Goal: Task Accomplishment & Management: Use online tool/utility

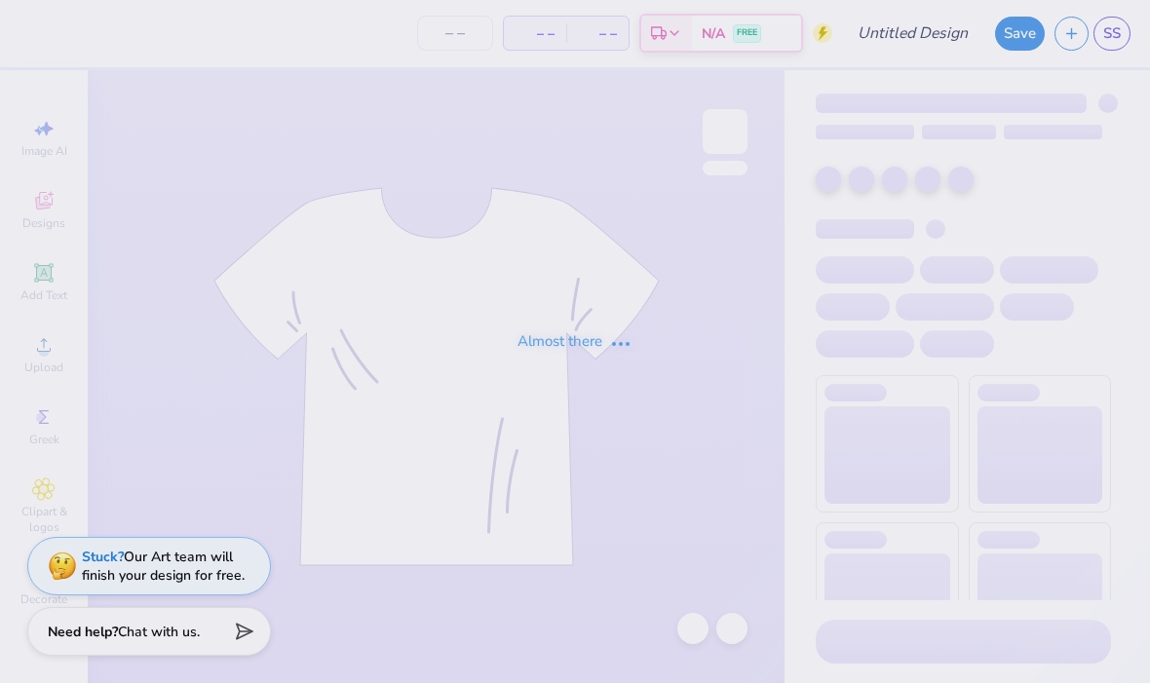
type input "TASC"
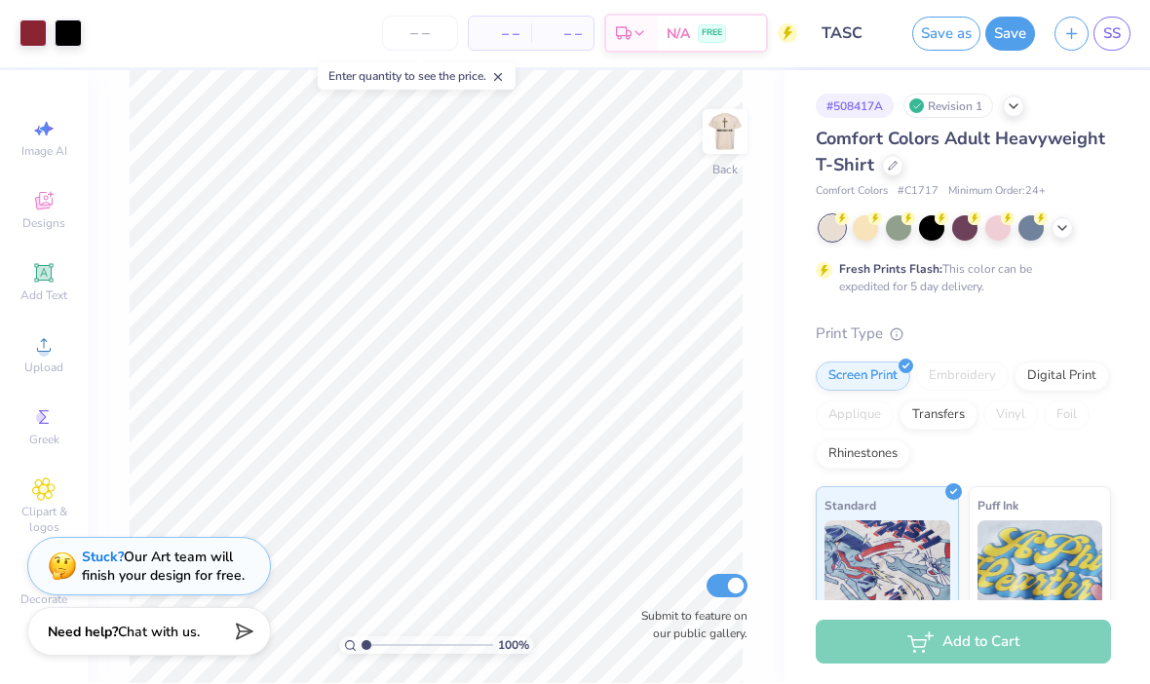
click at [744, 146] on img at bounding box center [725, 132] width 39 height 39
click at [713, 155] on div at bounding box center [725, 132] width 45 height 45
click at [749, 159] on div "100 % Back Submit to feature on our public gallery." at bounding box center [436, 377] width 697 height 613
click at [728, 146] on img at bounding box center [725, 132] width 39 height 39
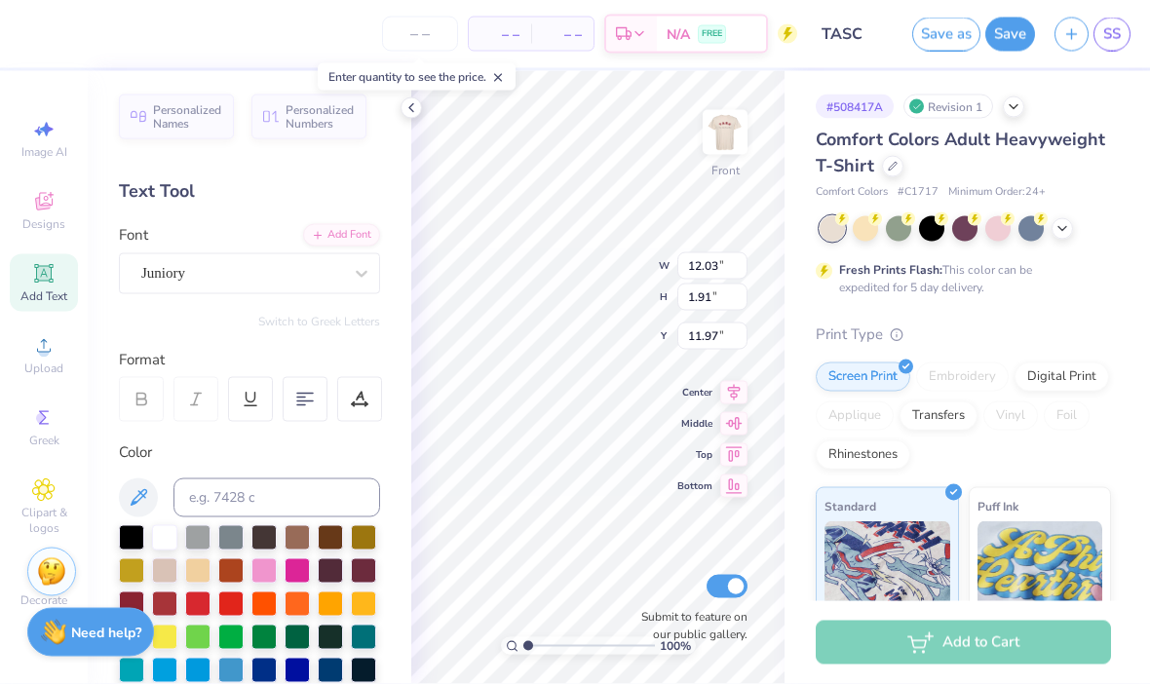
scroll to position [0, 4]
type textarea "[PERSON_NAME] 2:17"
click at [411, 107] on icon at bounding box center [412, 108] width 16 height 16
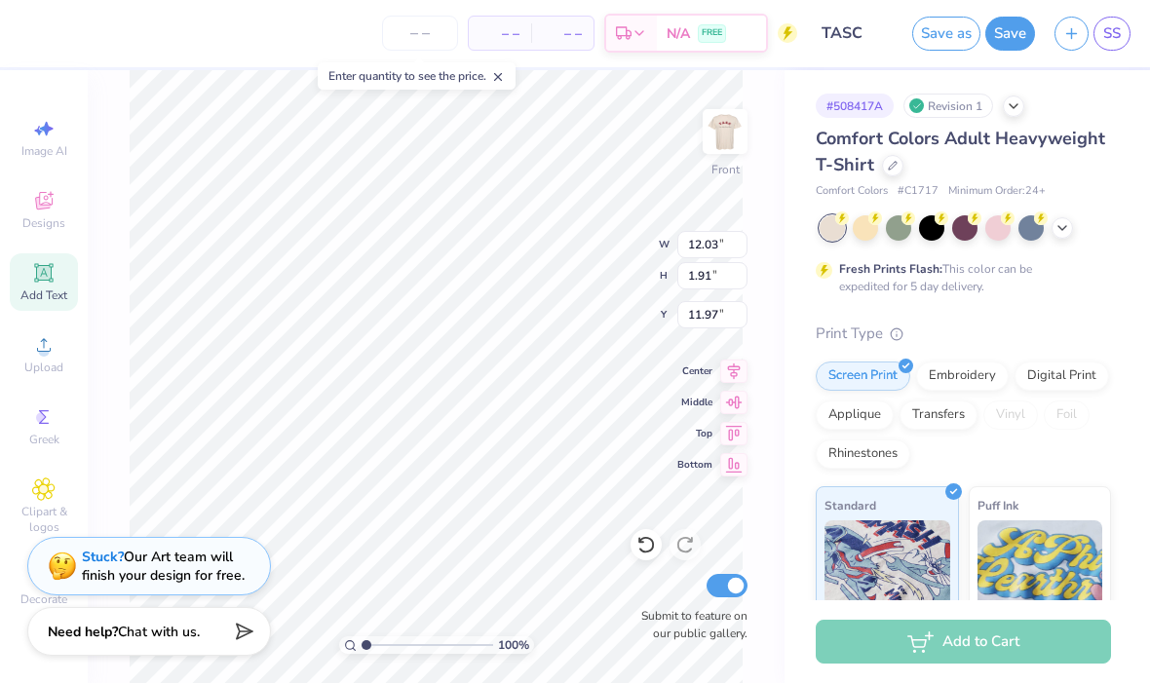
type input "9.82"
type input "1.90"
type input "11.98"
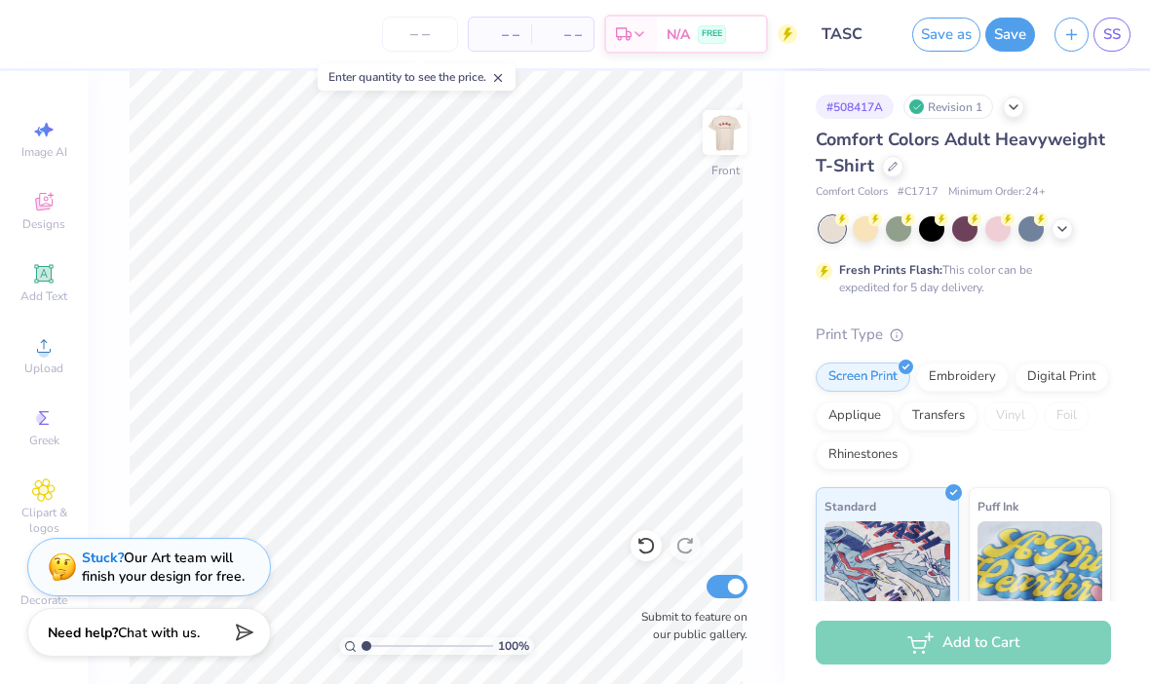
click at [726, 144] on img at bounding box center [725, 132] width 39 height 39
click at [712, 146] on img at bounding box center [725, 132] width 39 height 39
click at [720, 152] on img at bounding box center [725, 132] width 39 height 39
click at [728, 152] on img at bounding box center [725, 132] width 39 height 39
type input "3.91"
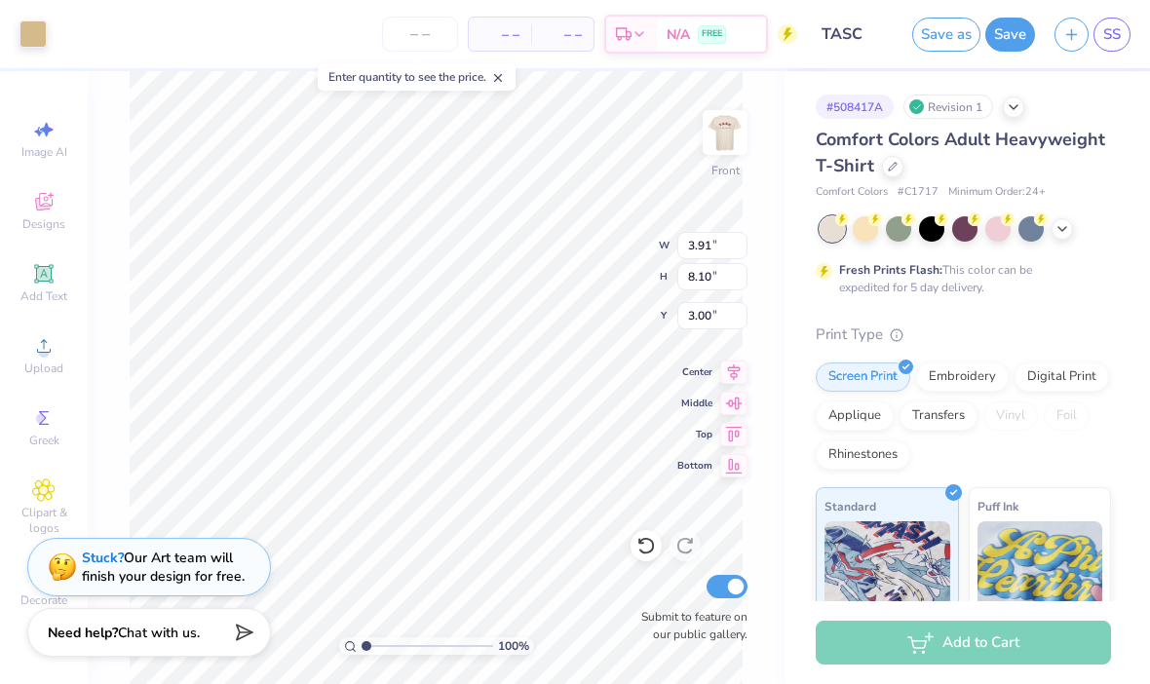
type input "8.10"
type input "3.00"
type input "1.91"
type input "5.85"
type input "5.25"
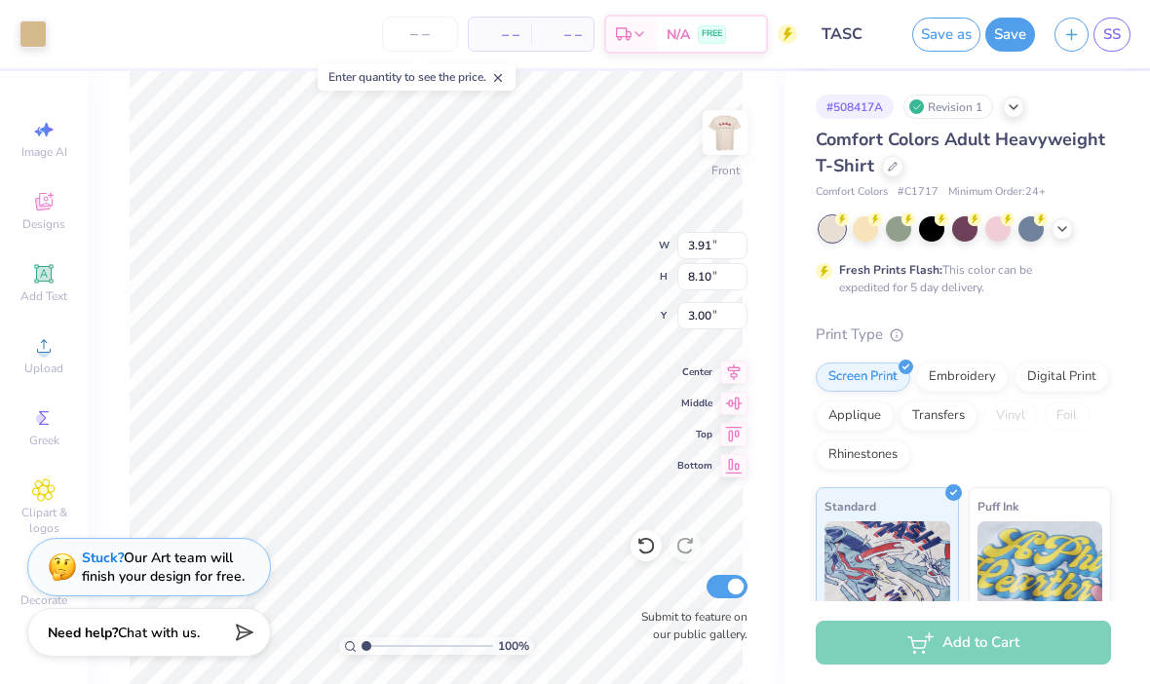
type input "1.91"
type input "5.85"
type input "5.25"
click at [655, 545] on icon at bounding box center [646, 545] width 19 height 19
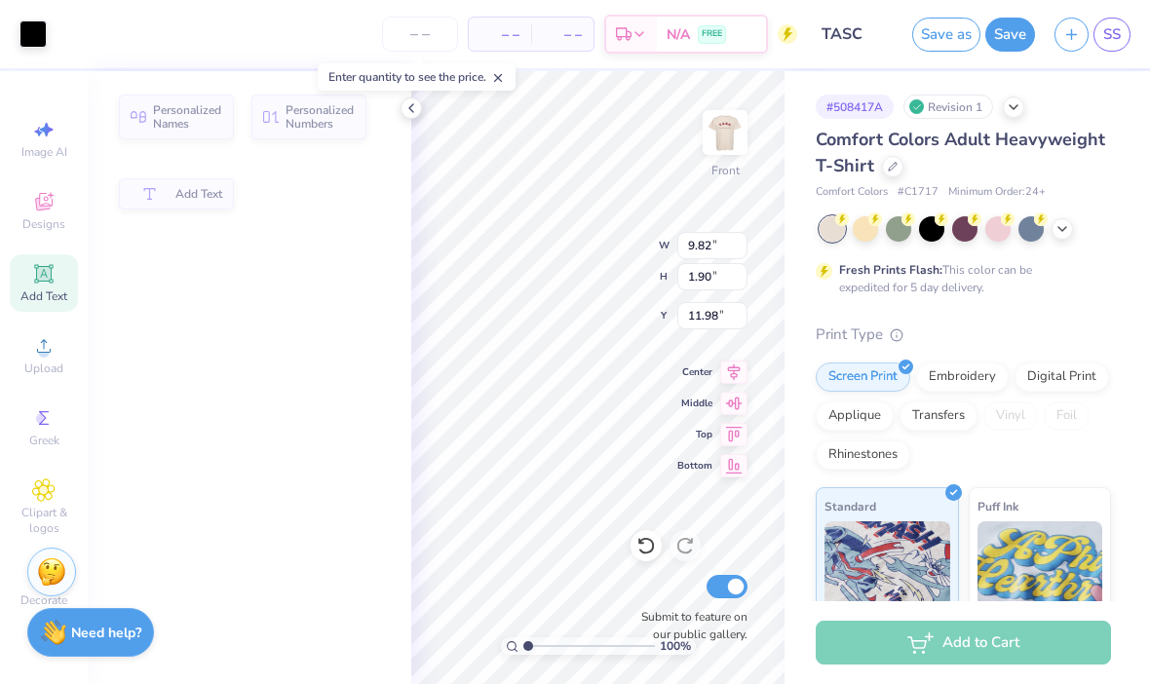
type input "9.82"
type input "1.90"
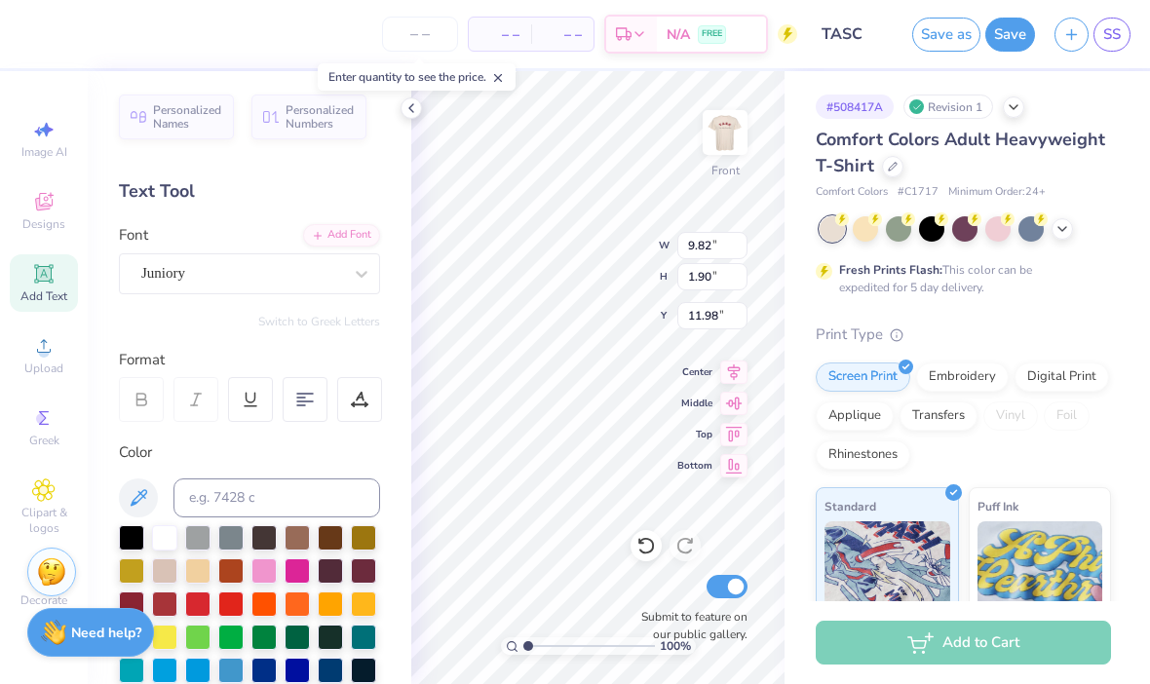
type input "2.05"
type input "17.99"
type input "1.68"
type input "0.53"
type input "5.66"
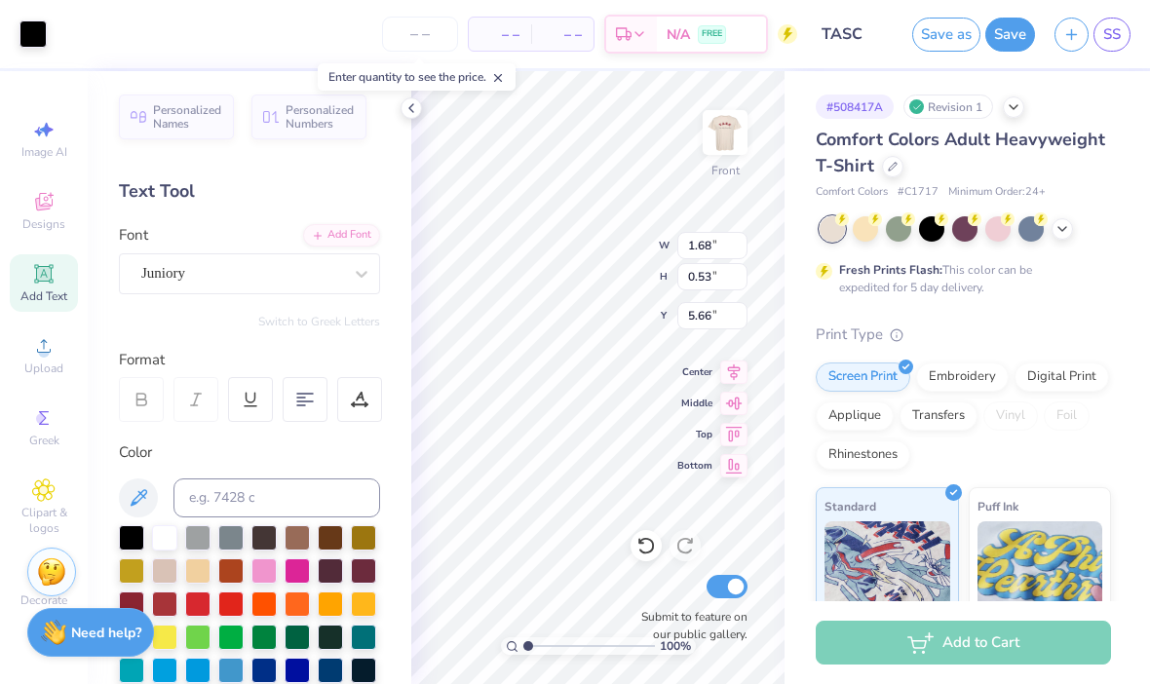
type input "1.42"
type input "0.45"
type input "2.62"
type input "0.82"
type input "2.17"
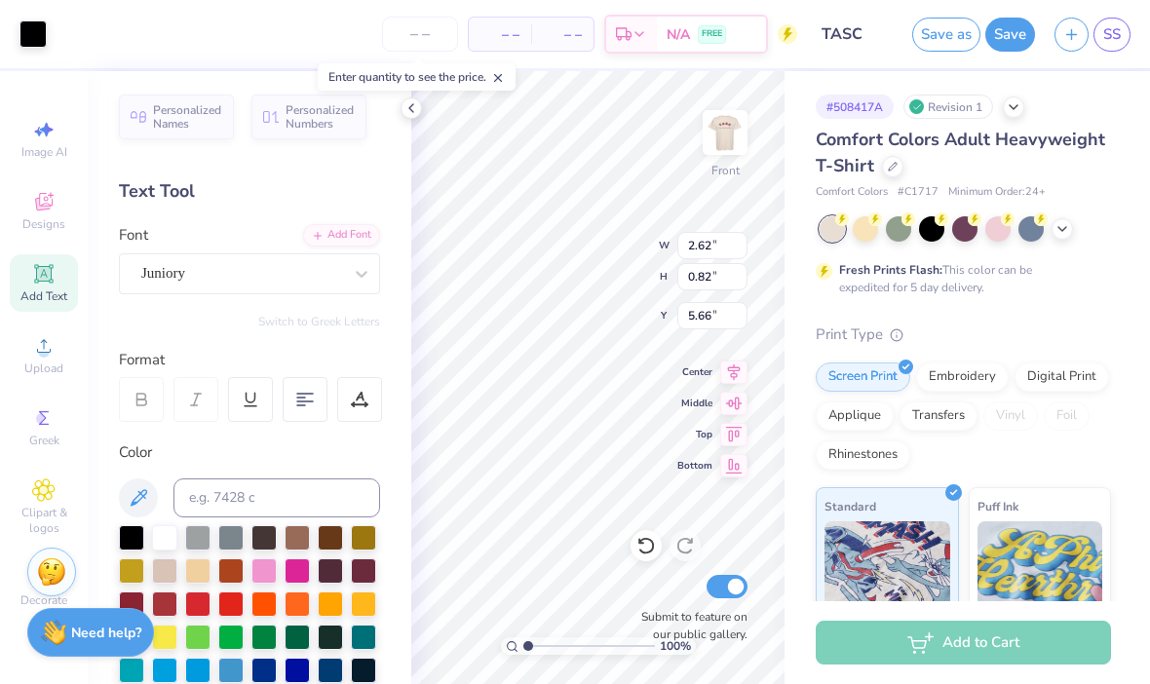
type input "0.68"
type input "24.69"
type input "20.93"
click at [122, 632] on strong "Need help?" at bounding box center [106, 633] width 70 height 19
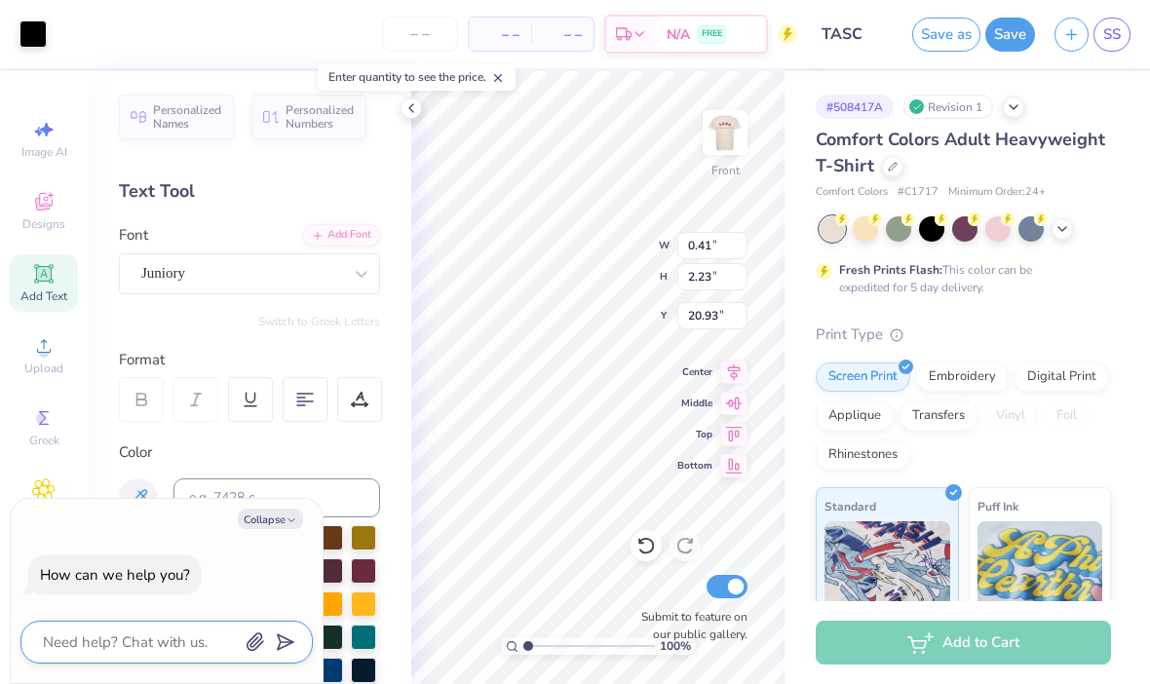
click at [183, 638] on textarea at bounding box center [140, 642] width 198 height 25
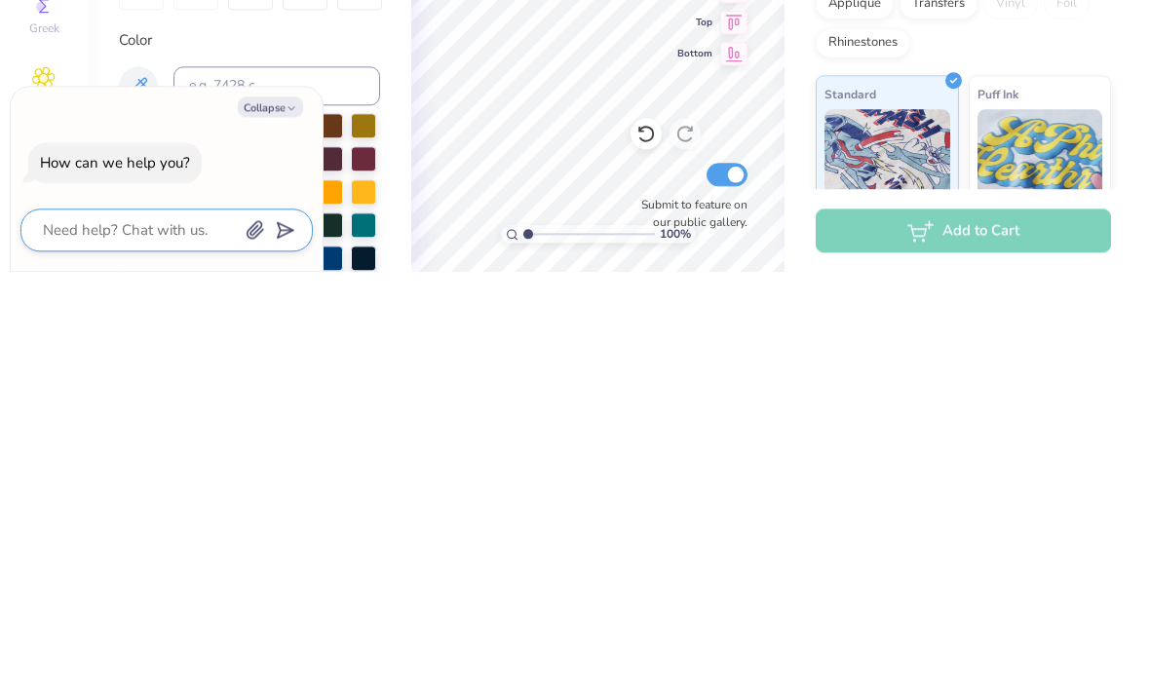
type textarea "x"
type textarea "H"
type textarea "x"
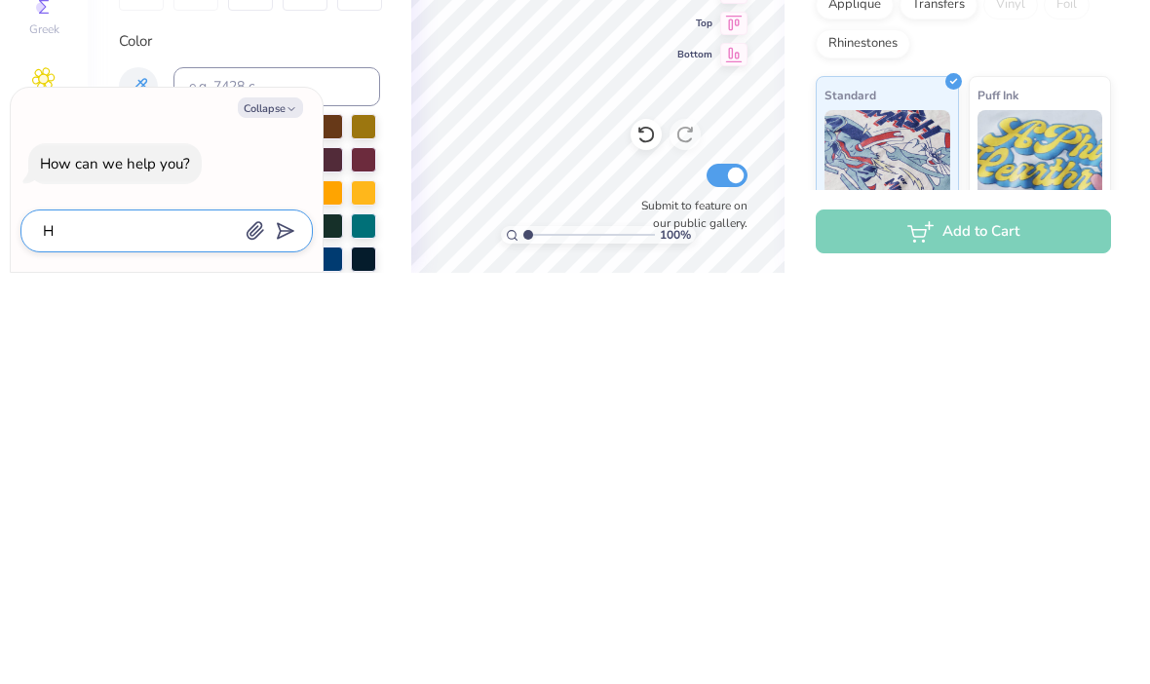
type textarea "Ho"
type textarea "x"
type textarea "How"
type textarea "x"
type textarea "How"
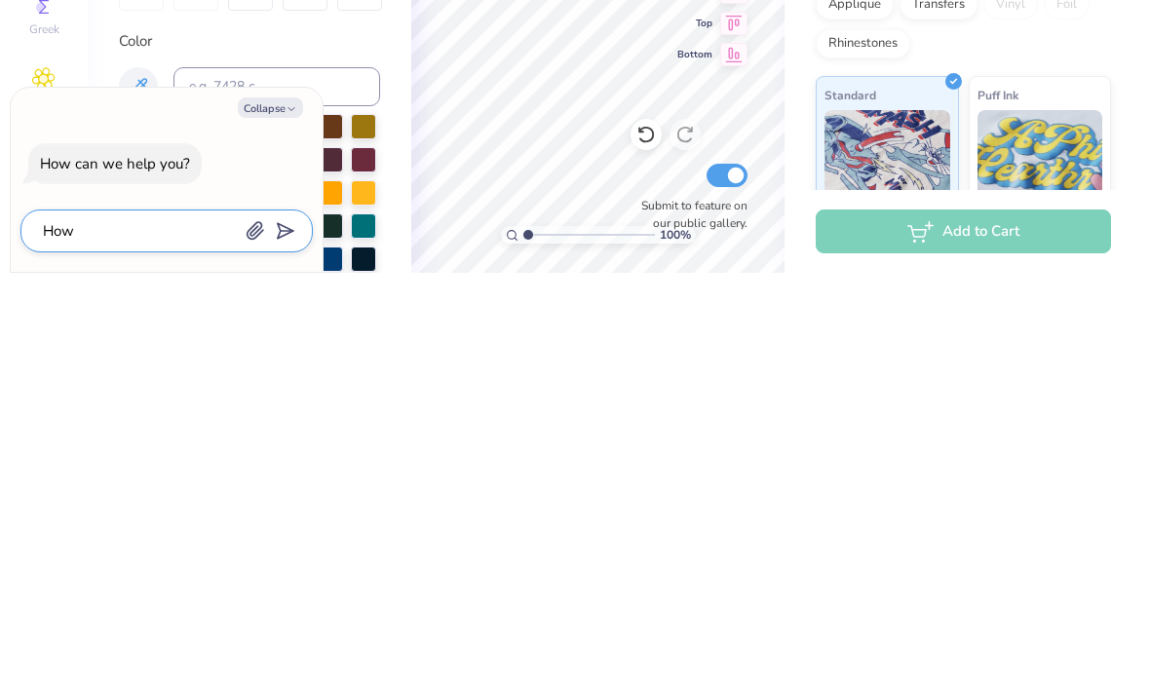
type textarea "x"
type textarea "How d"
type textarea "x"
type textarea "How do"
type textarea "x"
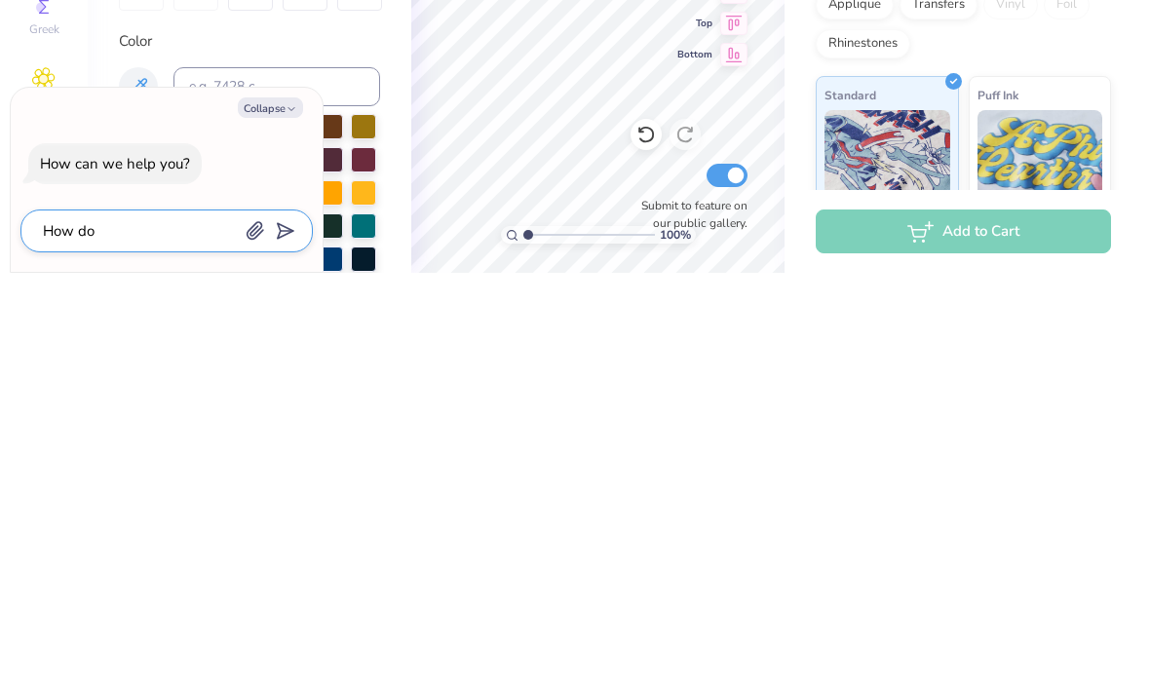
type textarea "How do"
type textarea "x"
type textarea "How do d"
type textarea "x"
type textarea "How do de"
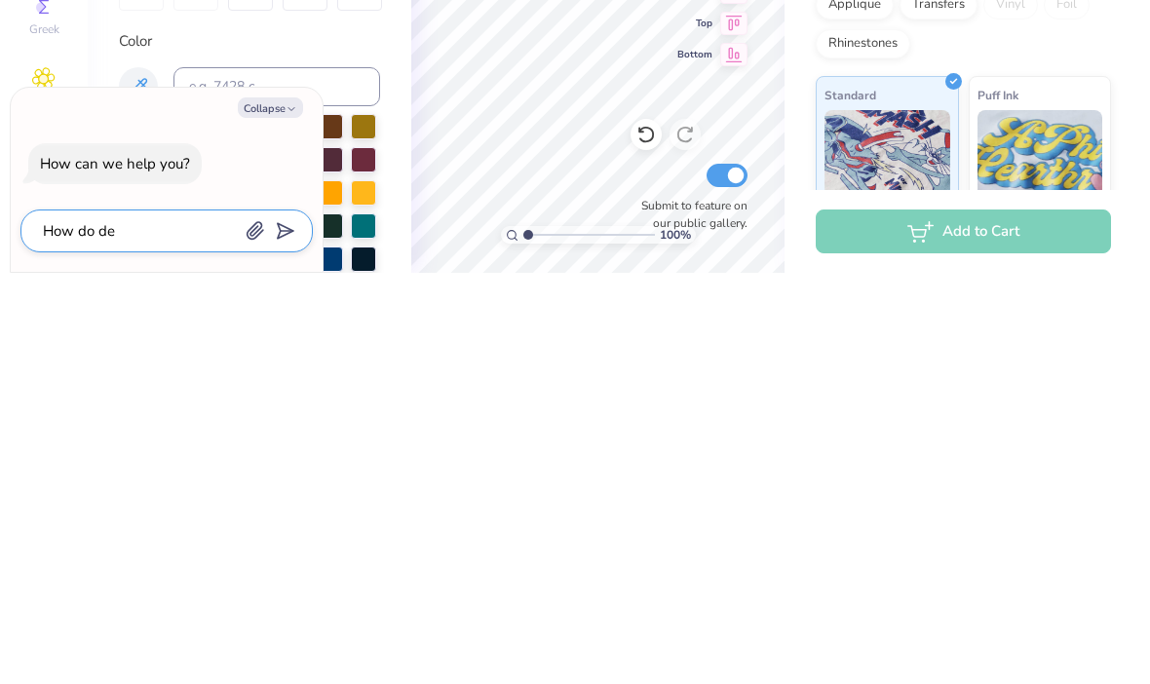
type textarea "x"
type textarea "How do del"
type textarea "x"
type textarea "How do dele"
type textarea "x"
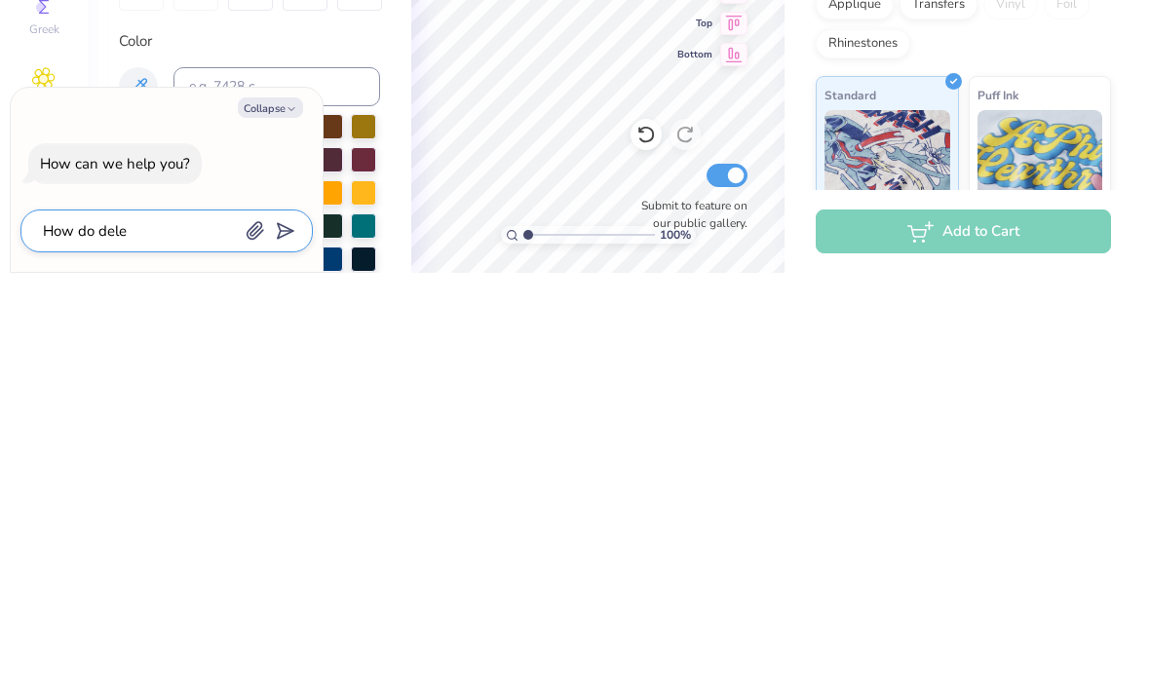
type textarea "How do delet"
type textarea "x"
type textarea "How do delete"
type textarea "x"
type textarea "How do delete"
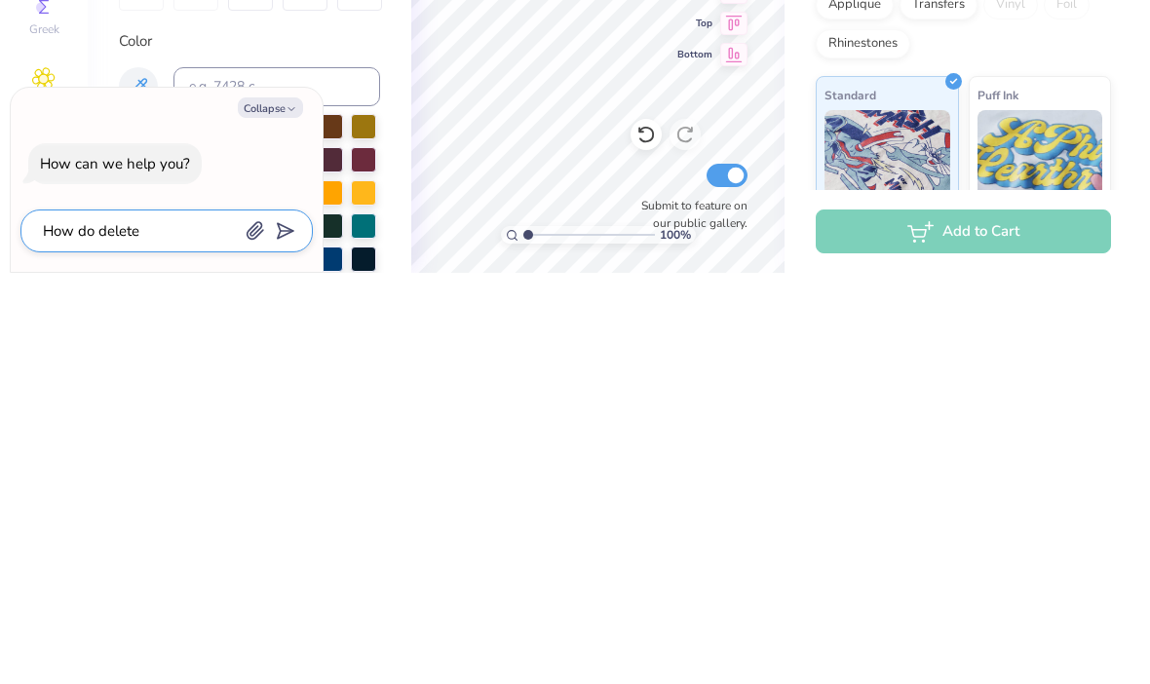
type textarea "x"
type textarea "How do delete a"
type textarea "x"
type textarea "How do delete a"
type textarea "x"
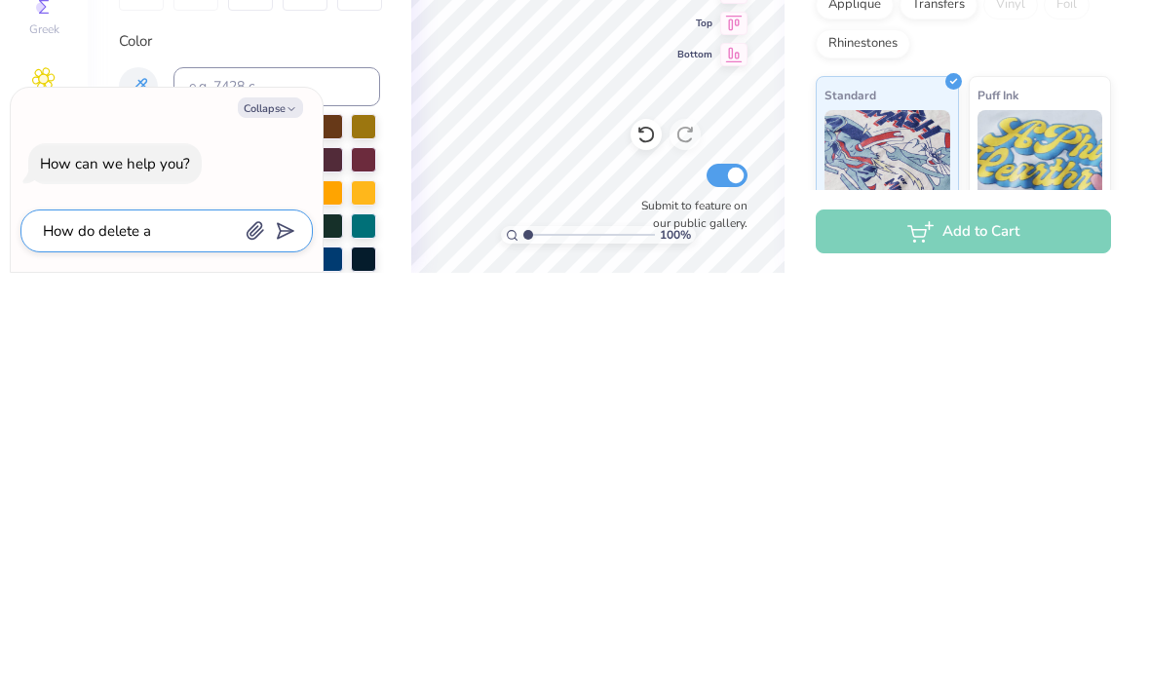
type textarea "How do delete a p"
type textarea "x"
type textarea "How do delete a pi"
type textarea "x"
type textarea "How do delete a pic"
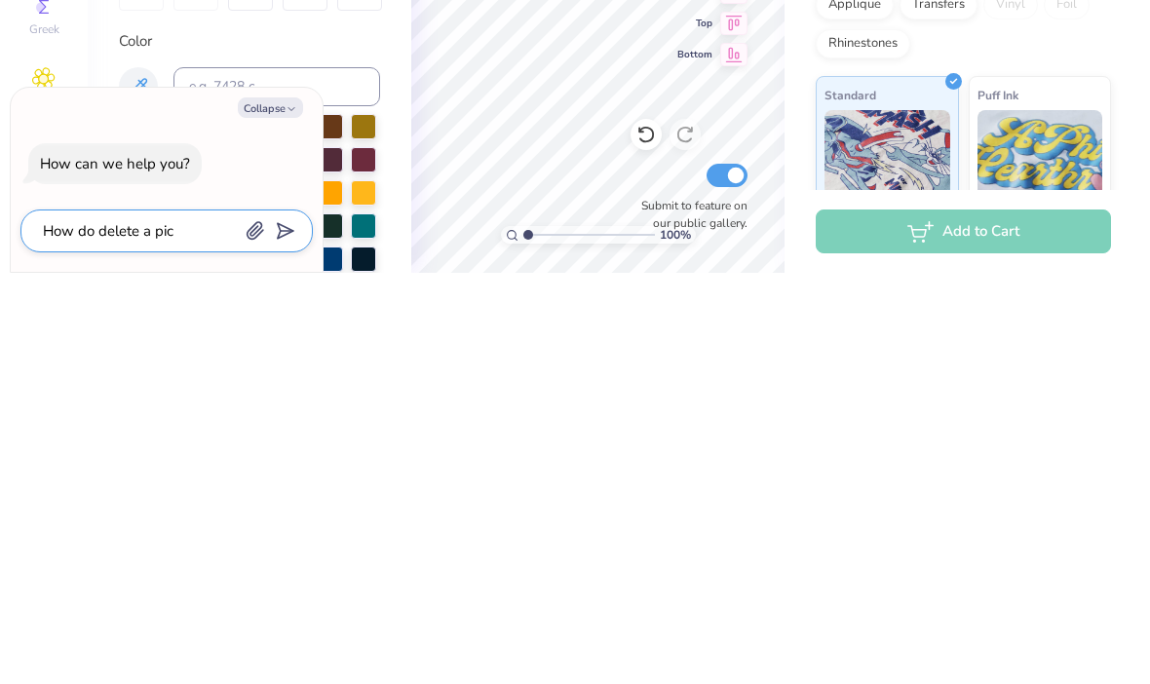
type textarea "x"
type textarea "How do delete a pict"
type textarea "x"
type textarea "How do delete a pictu"
type textarea "x"
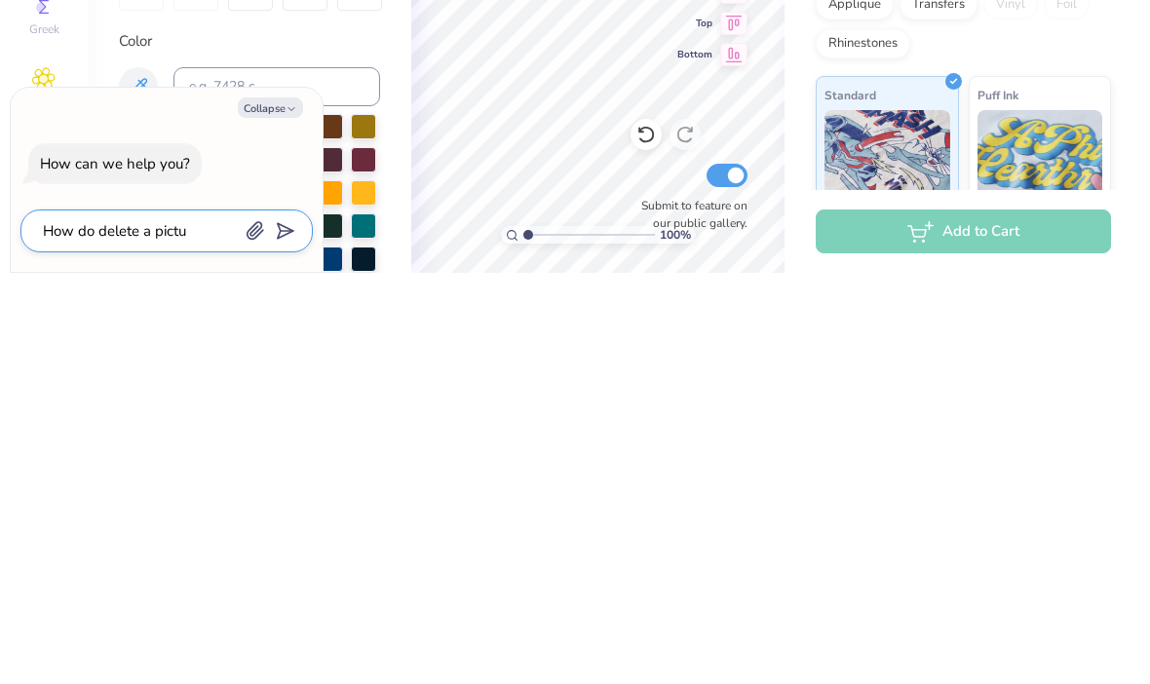
type textarea "How do delete a pictur"
type textarea "x"
type textarea "How do delete a picture"
type textarea "x"
type textarea "How do delete a picture"
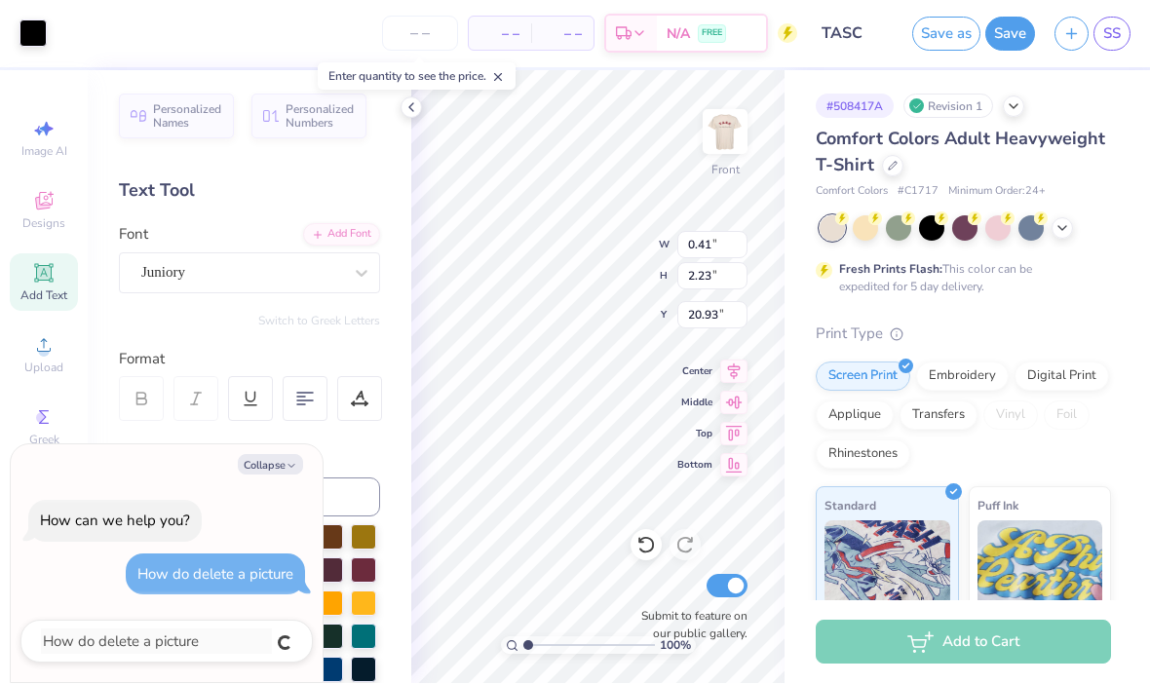
type textarea "x"
type input "1.91"
type input "5.85"
type input "20.24"
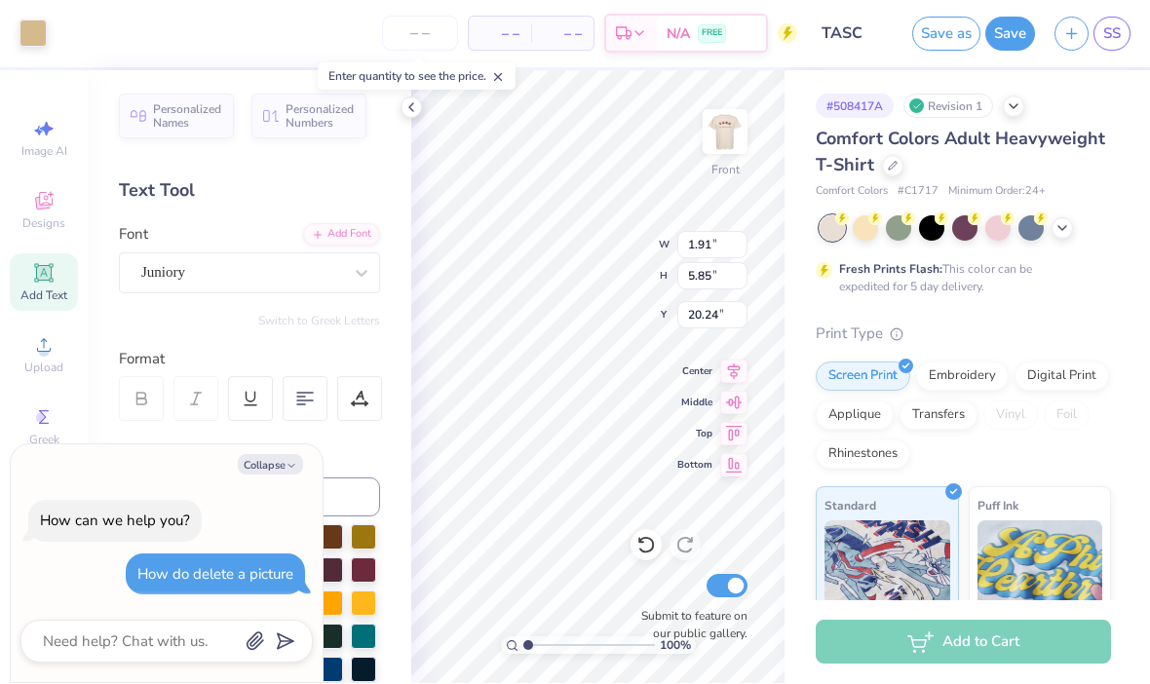
type textarea "x"
type input "3.91"
type input "8.10"
type input "17.99"
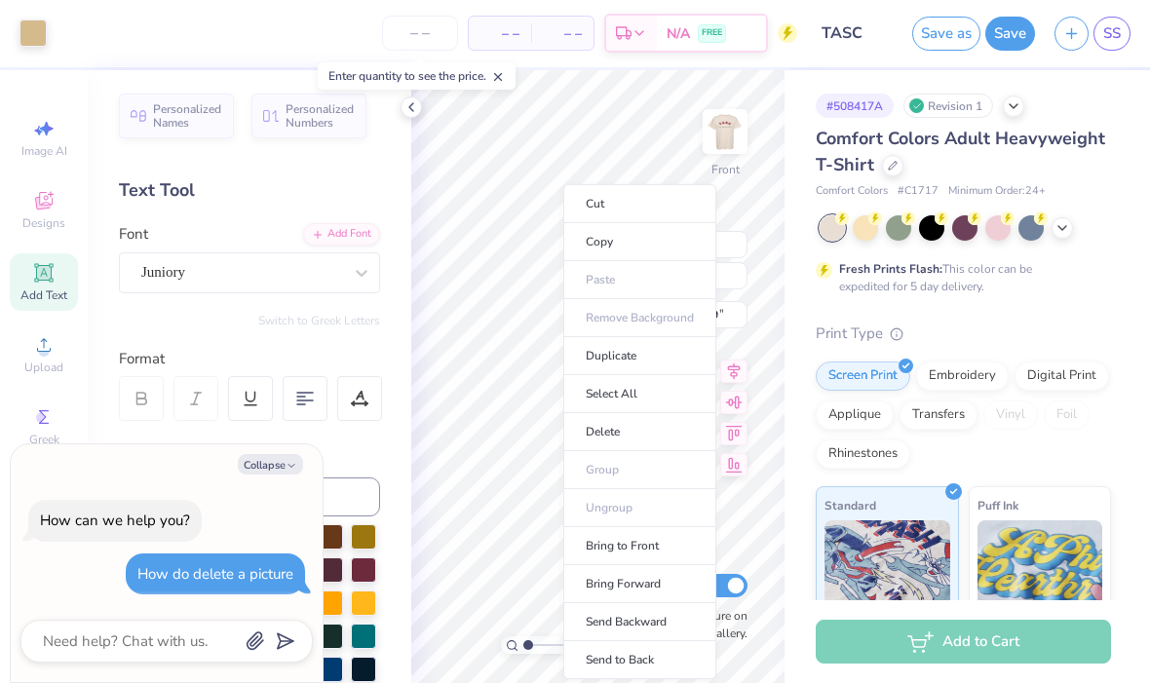
click at [677, 199] on li "Cut" at bounding box center [640, 204] width 153 height 39
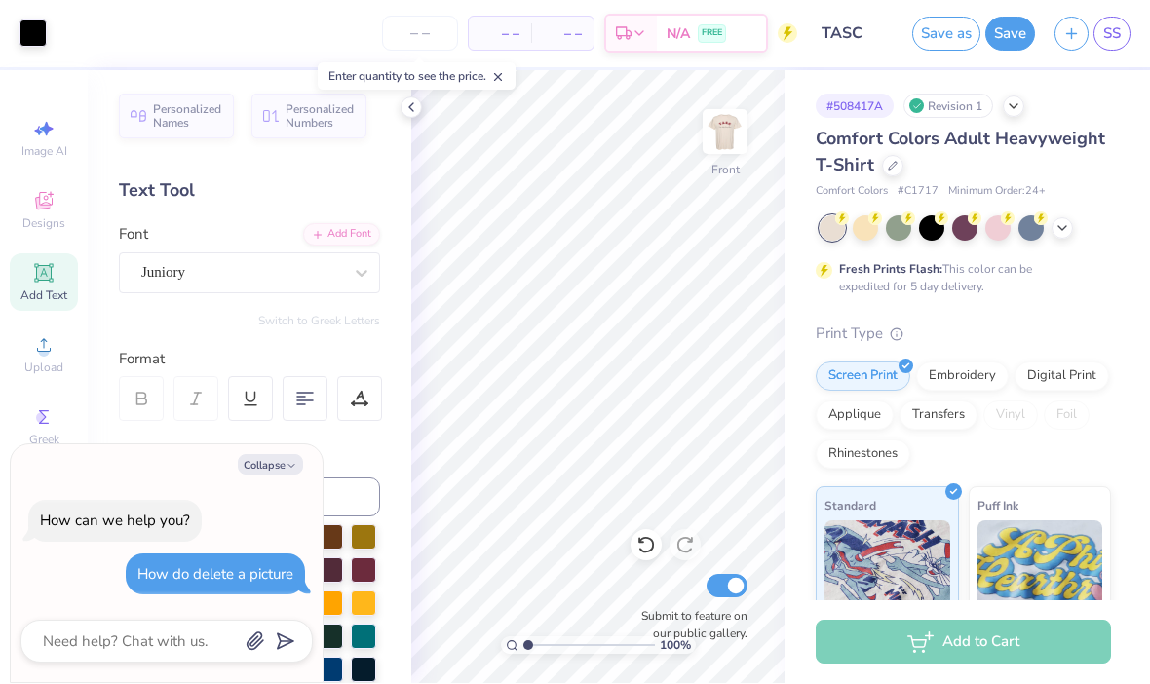
click at [105, 80] on div "Personalized Names Personalized Numbers Text Tool Add Font Font Juniory Switch …" at bounding box center [250, 377] width 324 height 613
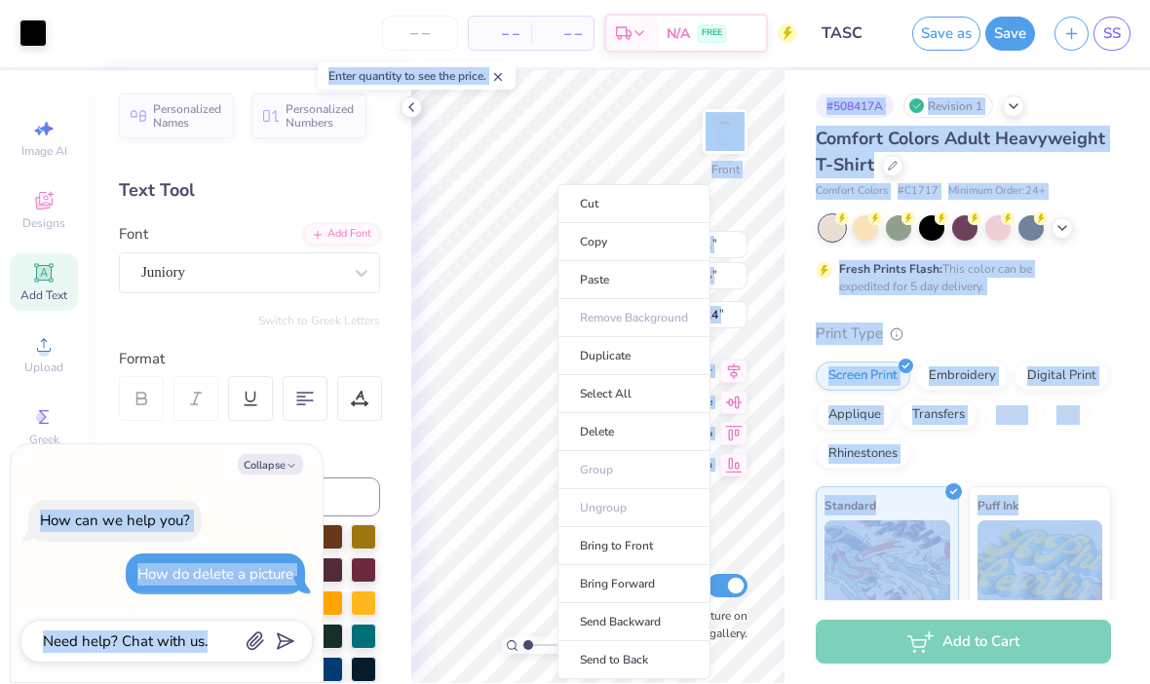
click at [665, 195] on li "Cut" at bounding box center [634, 204] width 153 height 39
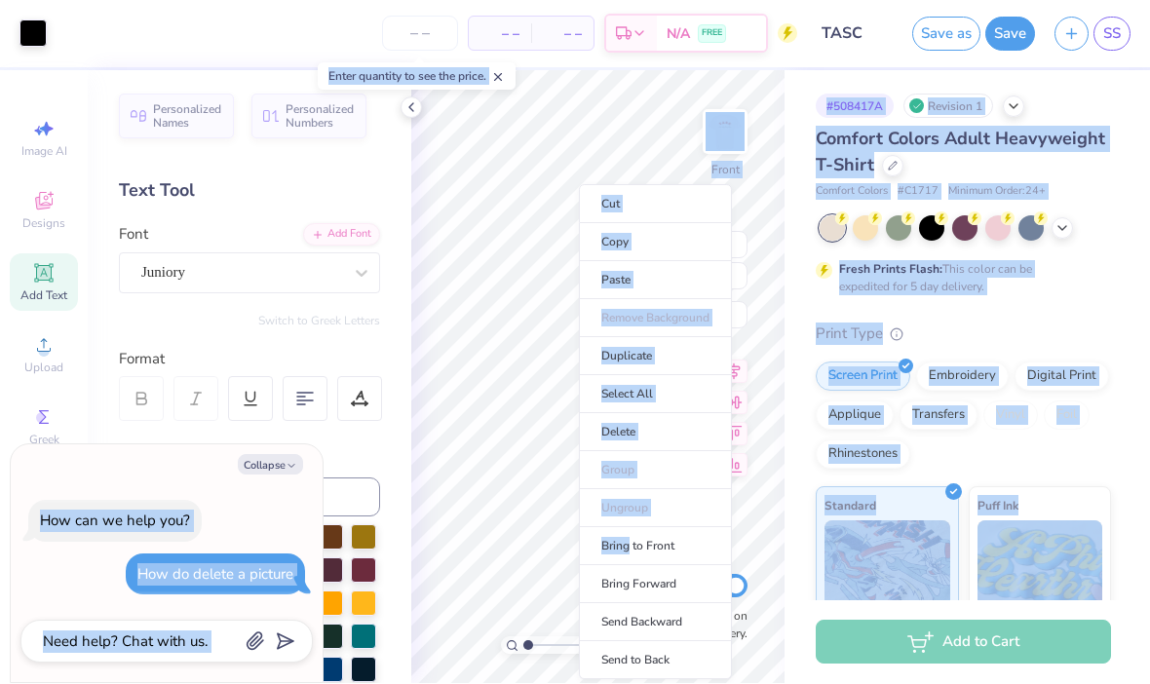
click at [667, 207] on li "Cut" at bounding box center [655, 204] width 153 height 39
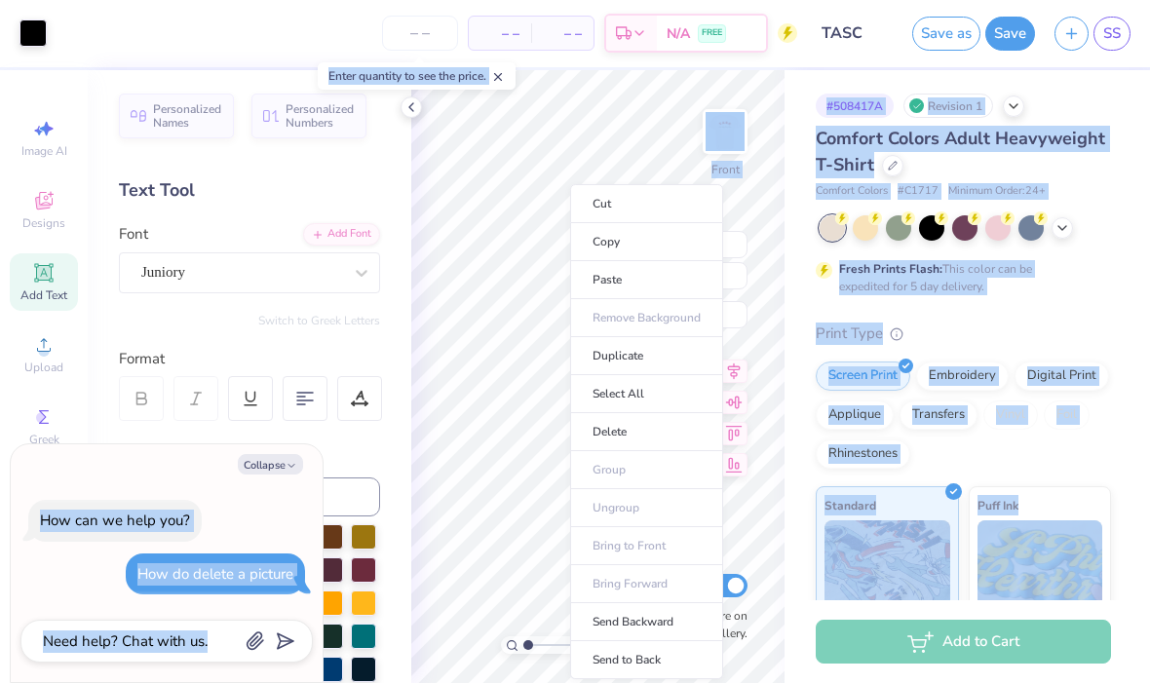
click at [649, 202] on li "Cut" at bounding box center [646, 204] width 153 height 39
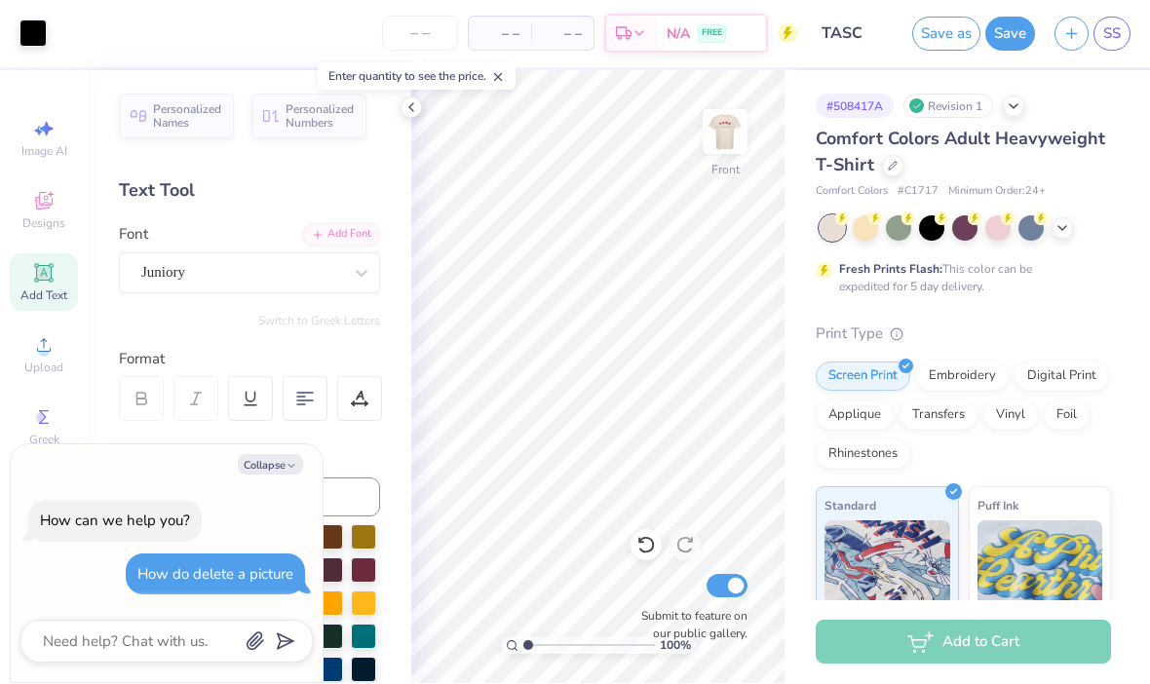
click at [403, 119] on div "Personalized Names Personalized Numbers Text Tool Add Font Font Juniory Switch …" at bounding box center [250, 377] width 324 height 613
click at [412, 101] on icon at bounding box center [412, 108] width 16 height 16
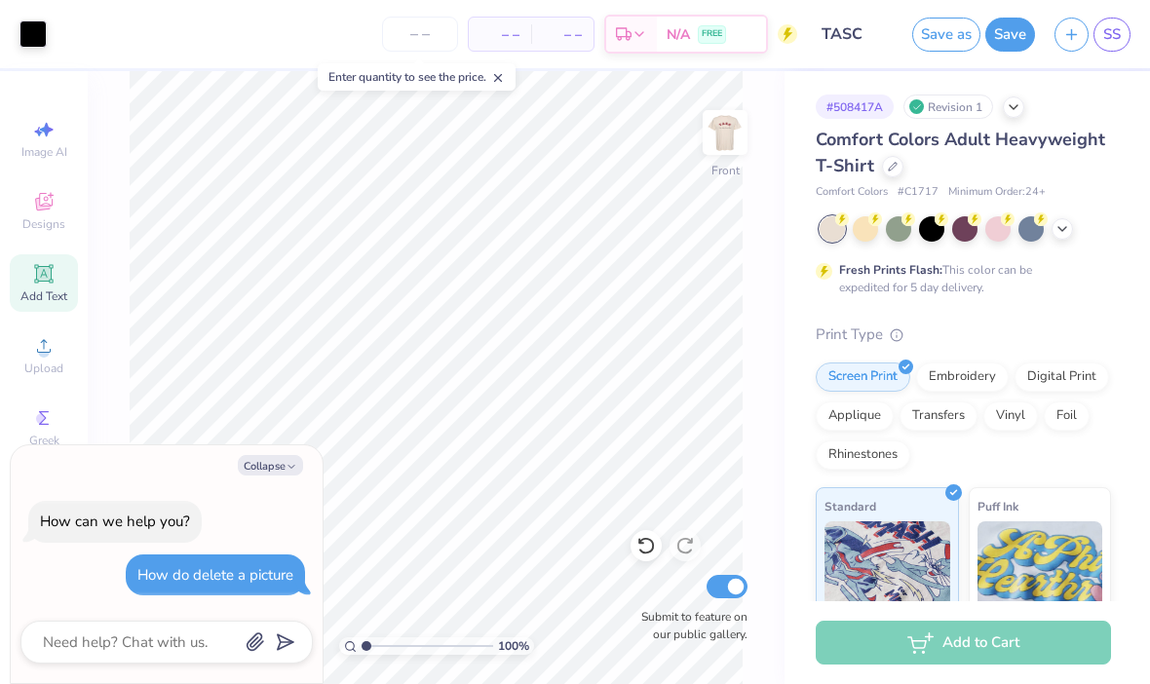
click at [291, 462] on icon "button" at bounding box center [292, 467] width 12 height 12
type textarea "x"
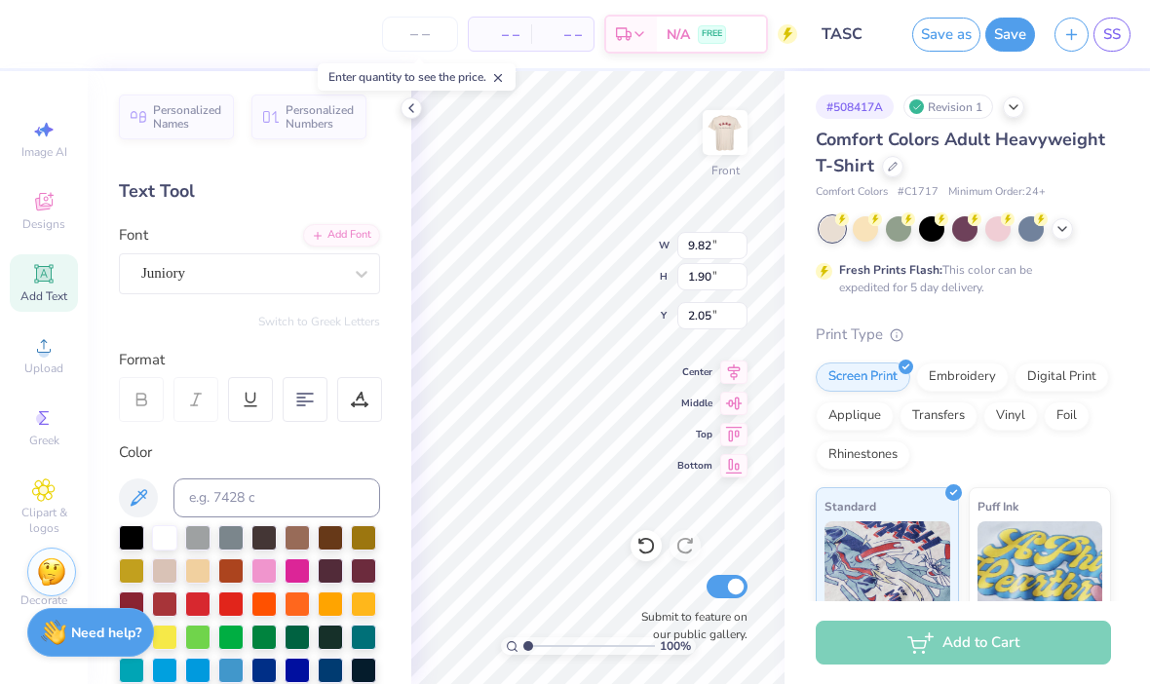
type input "4.36"
click at [416, 112] on icon at bounding box center [412, 108] width 16 height 16
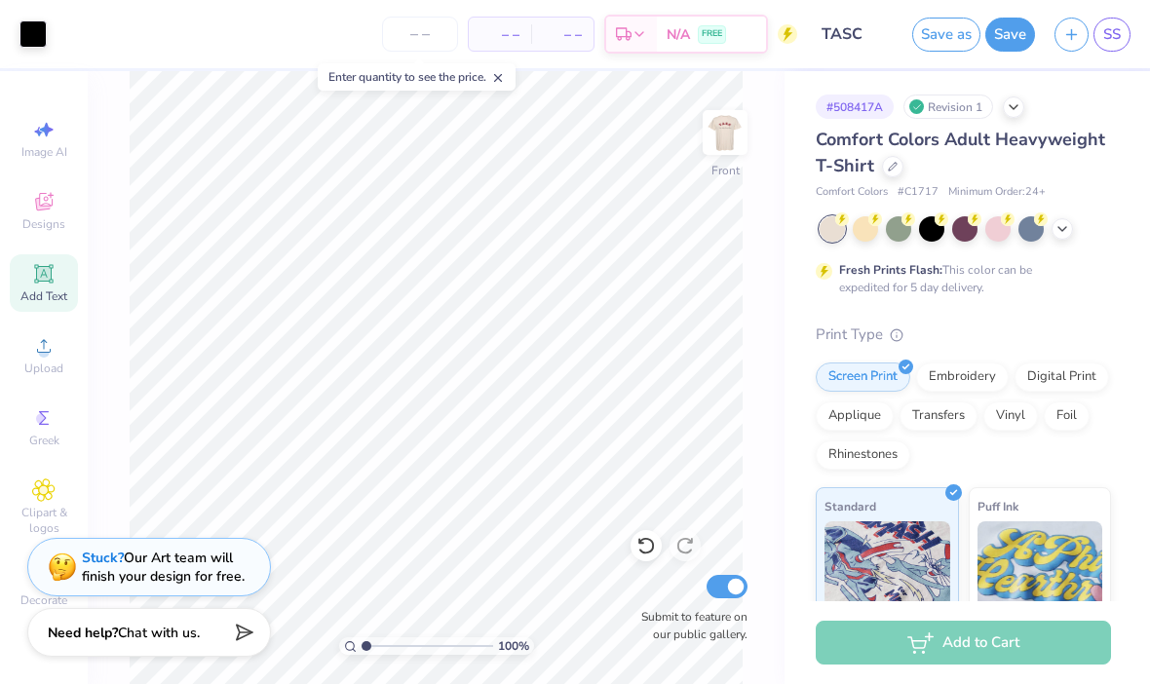
click at [733, 137] on img at bounding box center [725, 132] width 39 height 39
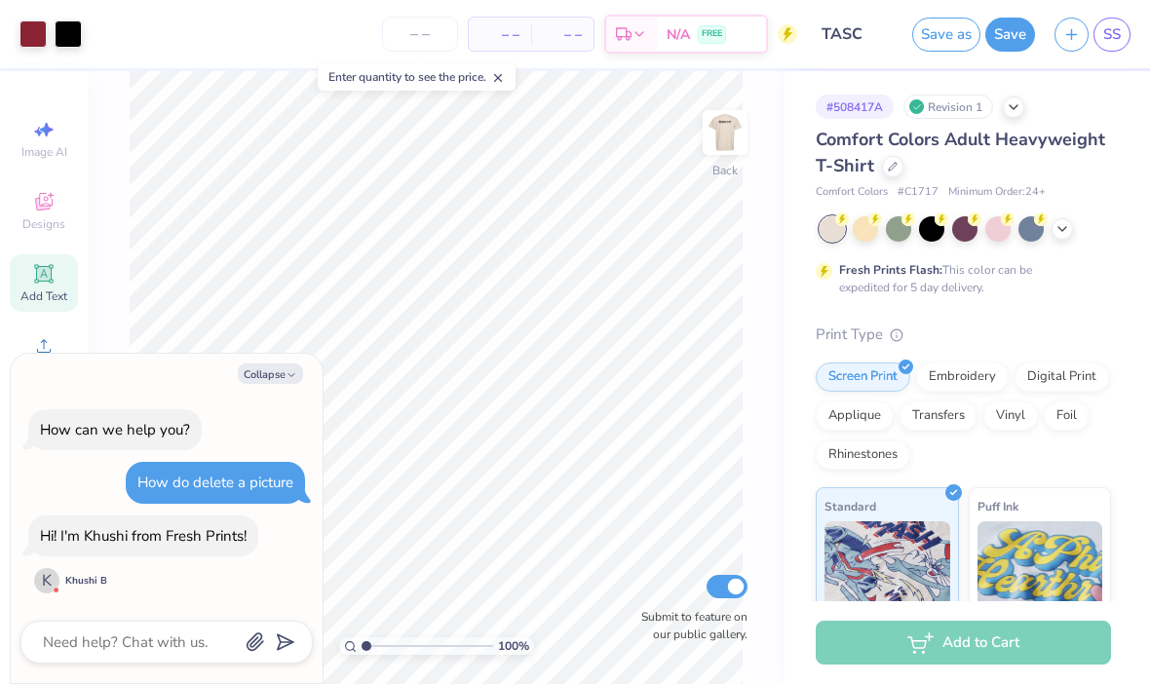
click at [729, 120] on img at bounding box center [725, 132] width 39 height 39
click at [745, 115] on img at bounding box center [725, 132] width 39 height 39
click at [726, 125] on img at bounding box center [725, 132] width 39 height 39
click at [710, 136] on img at bounding box center [725, 132] width 39 height 39
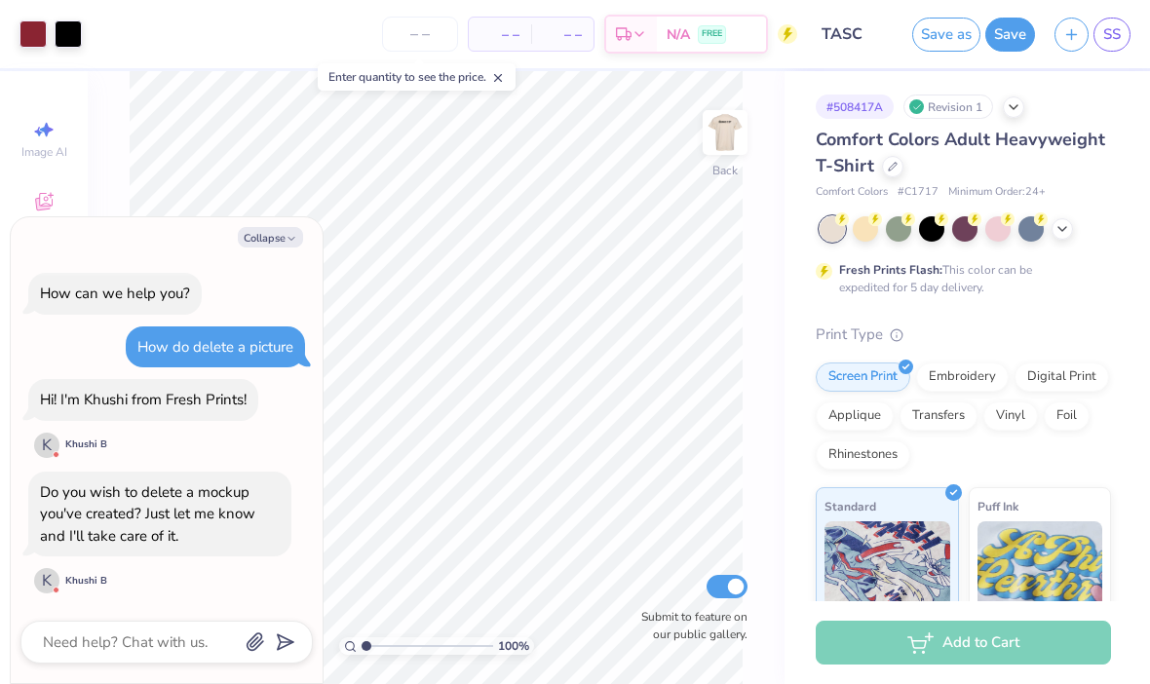
click at [266, 247] on button "Collapse" at bounding box center [270, 237] width 65 height 20
type textarea "x"
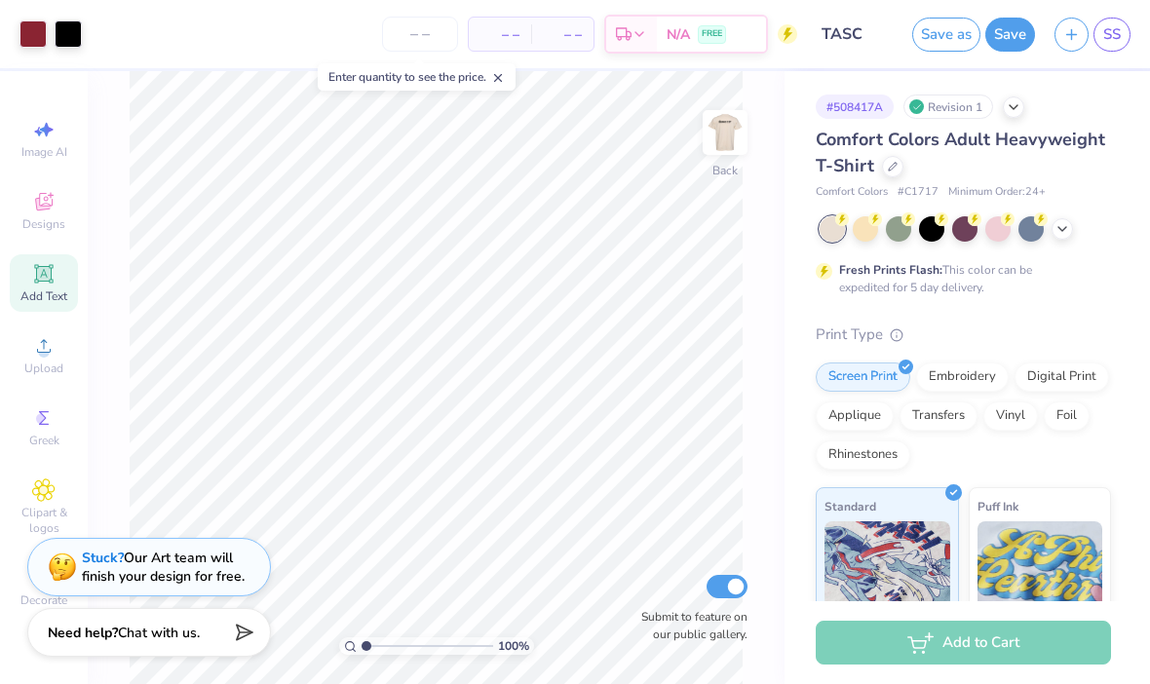
click at [723, 142] on img at bounding box center [725, 132] width 39 height 39
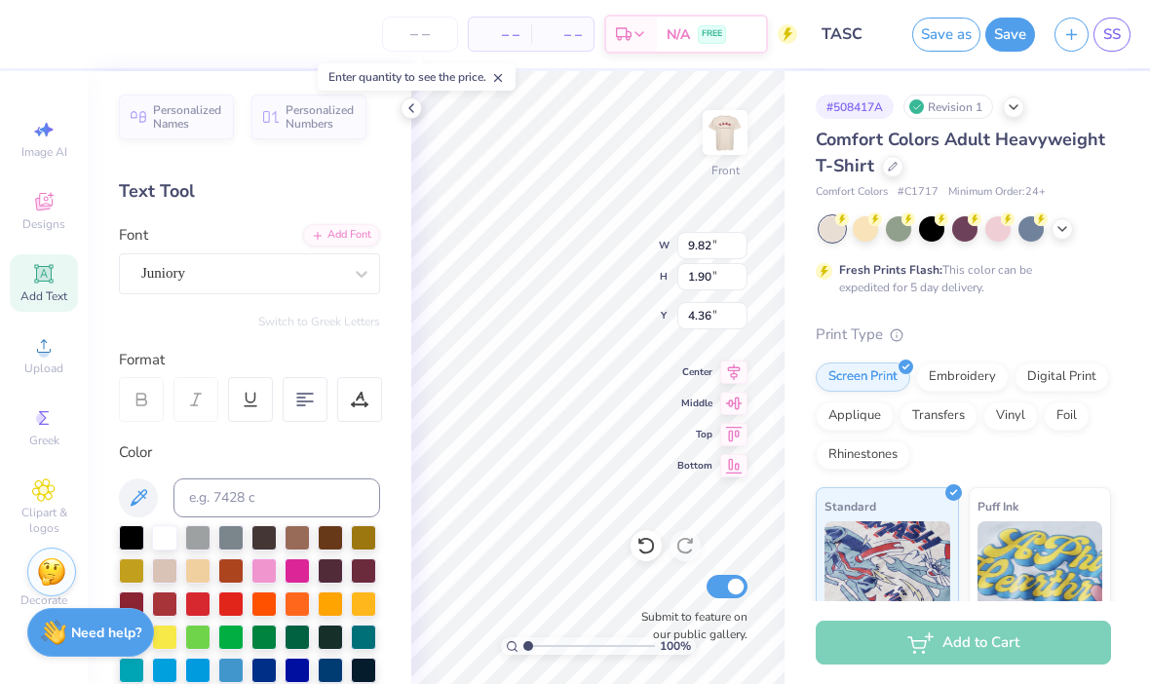
type input "19.85"
click at [408, 105] on icon at bounding box center [412, 108] width 16 height 16
type input "3.00"
click at [423, 46] on input "number" at bounding box center [420, 34] width 76 height 35
click at [745, 145] on img at bounding box center [725, 132] width 39 height 39
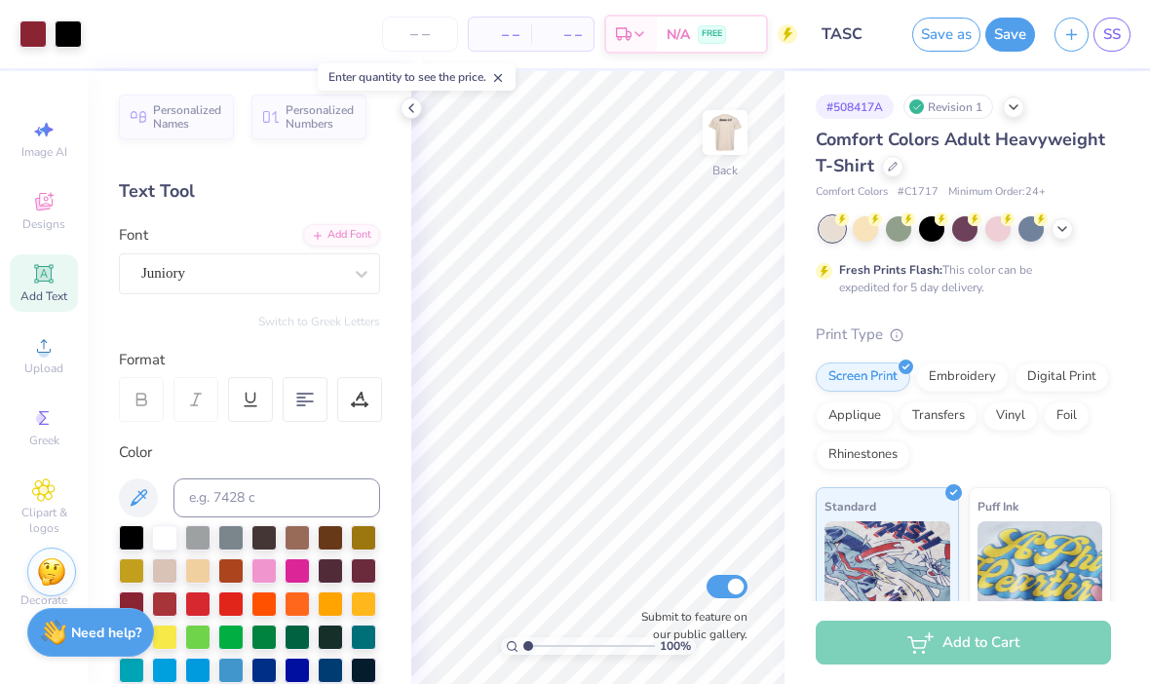
click at [743, 124] on img at bounding box center [725, 132] width 39 height 39
click at [1026, 425] on div "Vinyl" at bounding box center [1011, 416] width 55 height 29
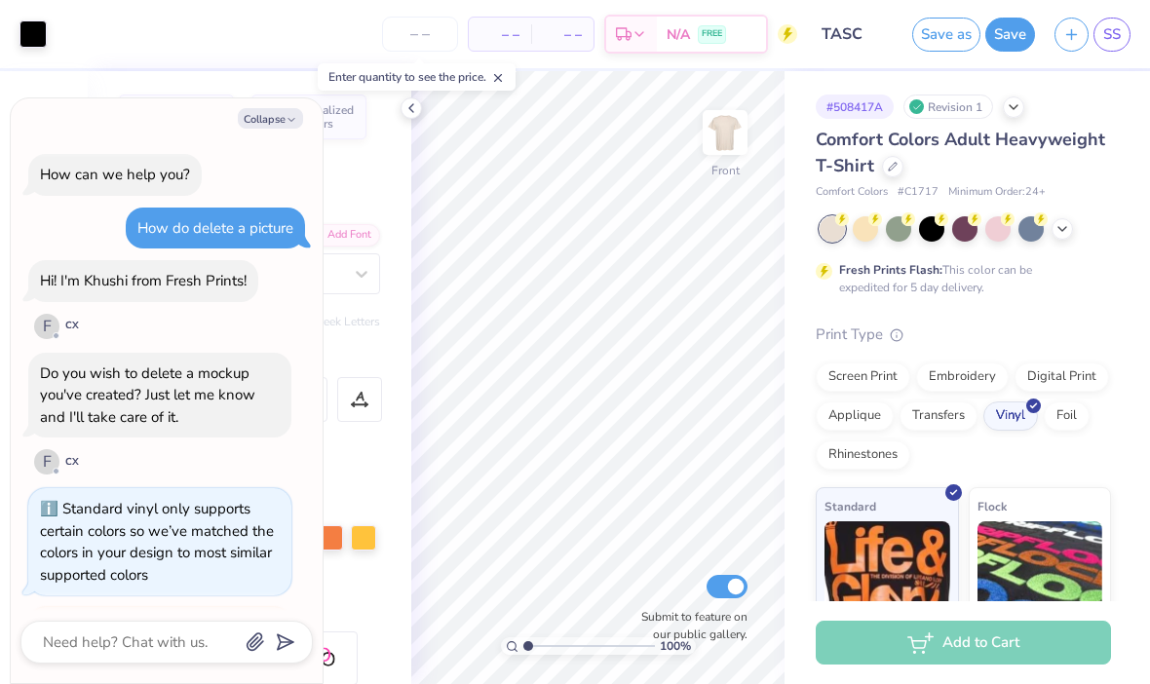
scroll to position [186, 0]
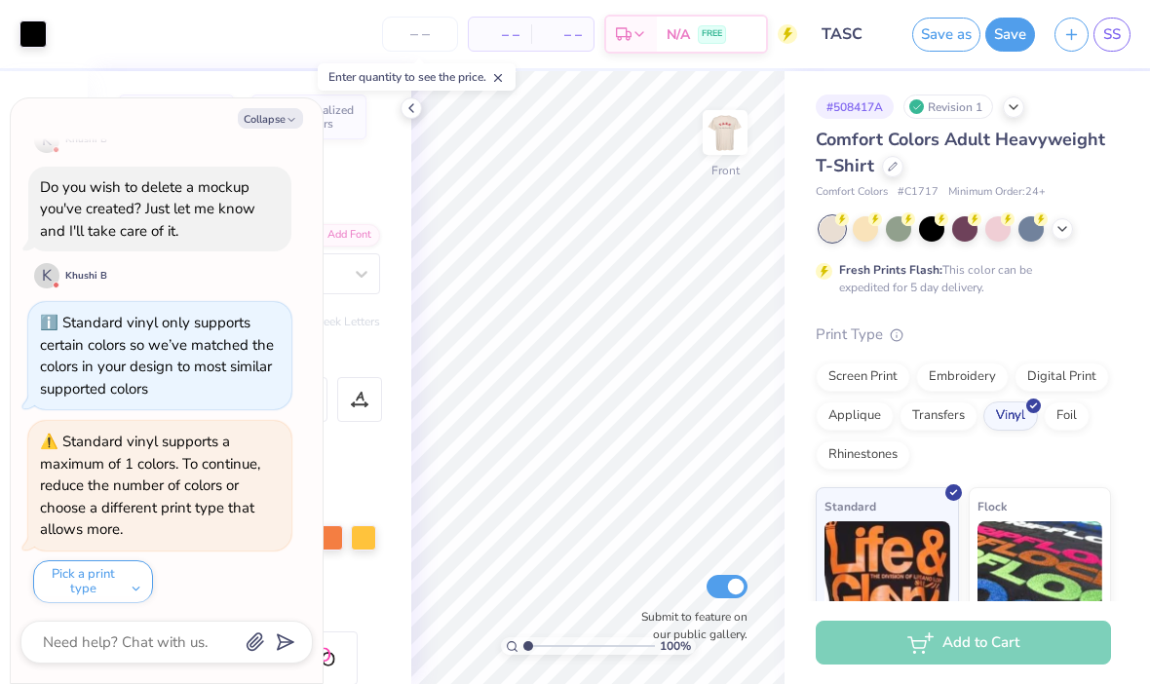
click at [845, 377] on div "Screen Print" at bounding box center [863, 377] width 95 height 29
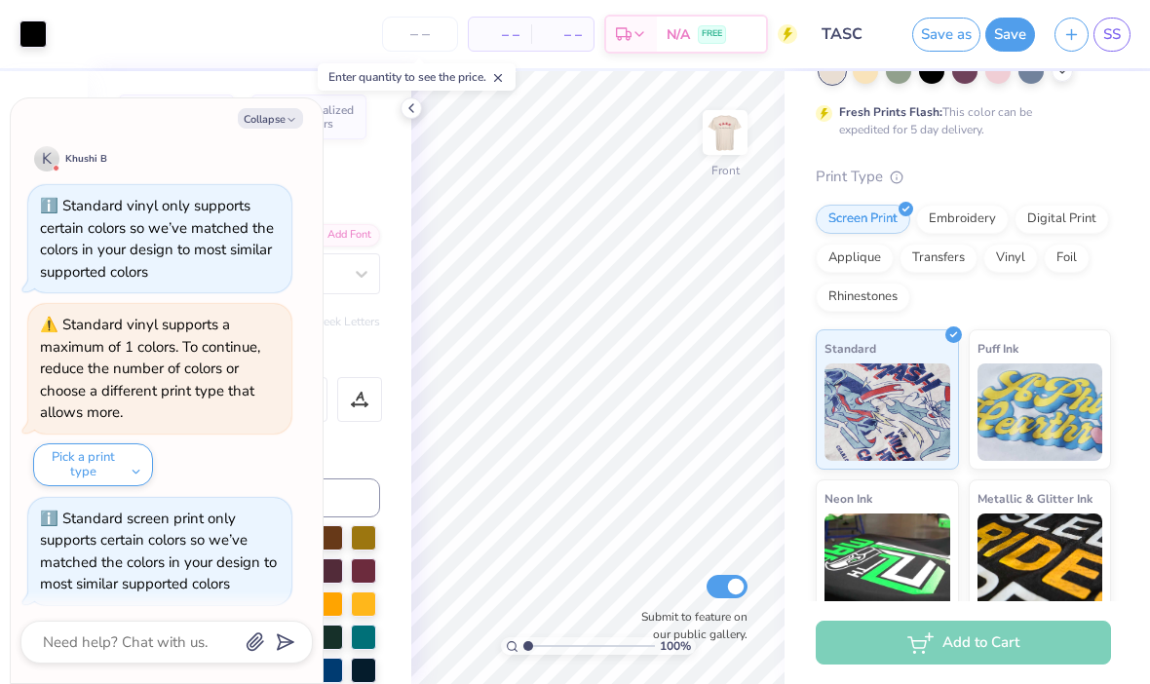
scroll to position [167, 0]
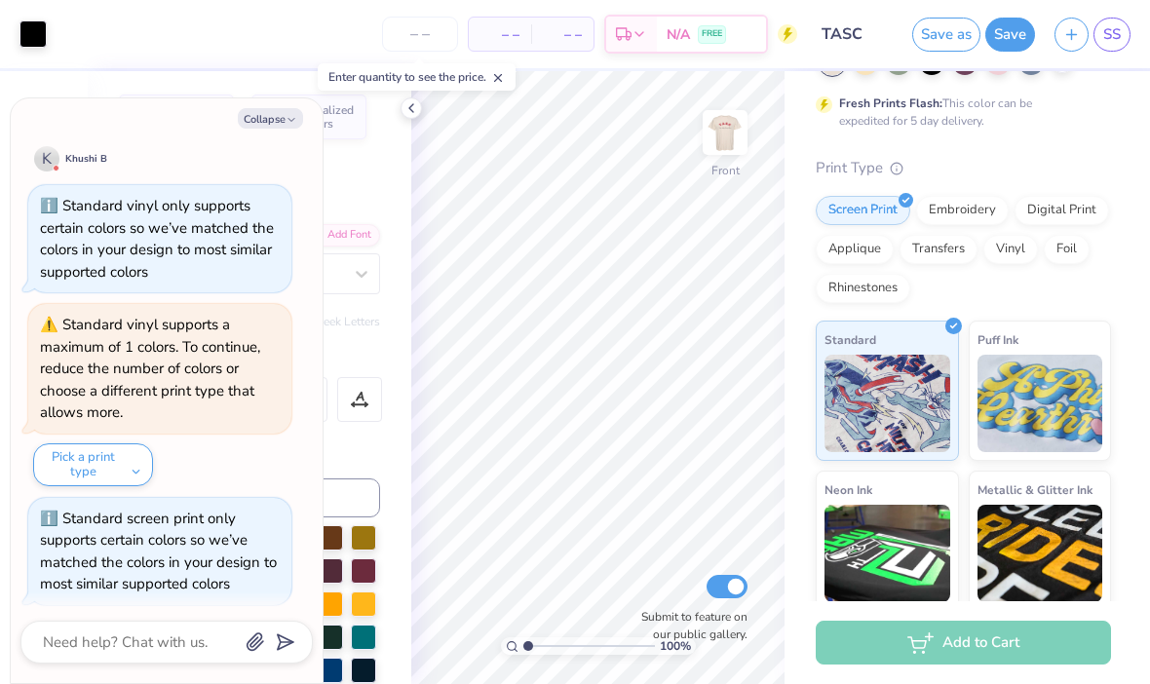
click at [1025, 409] on img at bounding box center [1041, 403] width 126 height 97
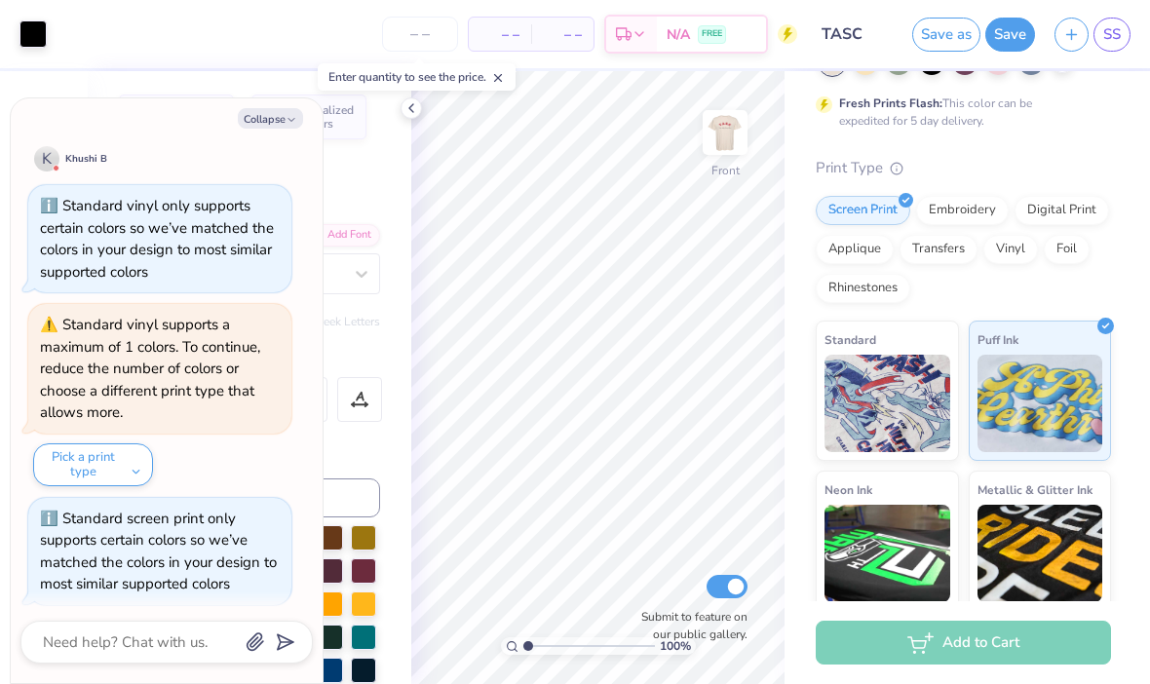
click at [907, 360] on img at bounding box center [888, 403] width 126 height 97
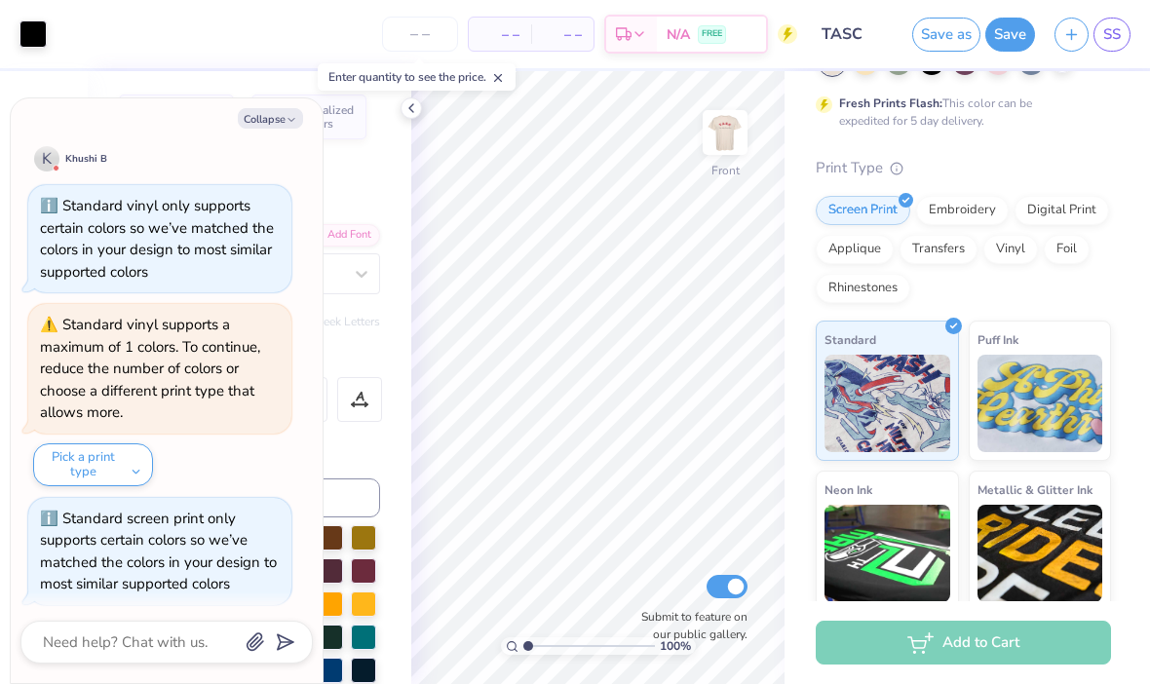
scroll to position [165, 0]
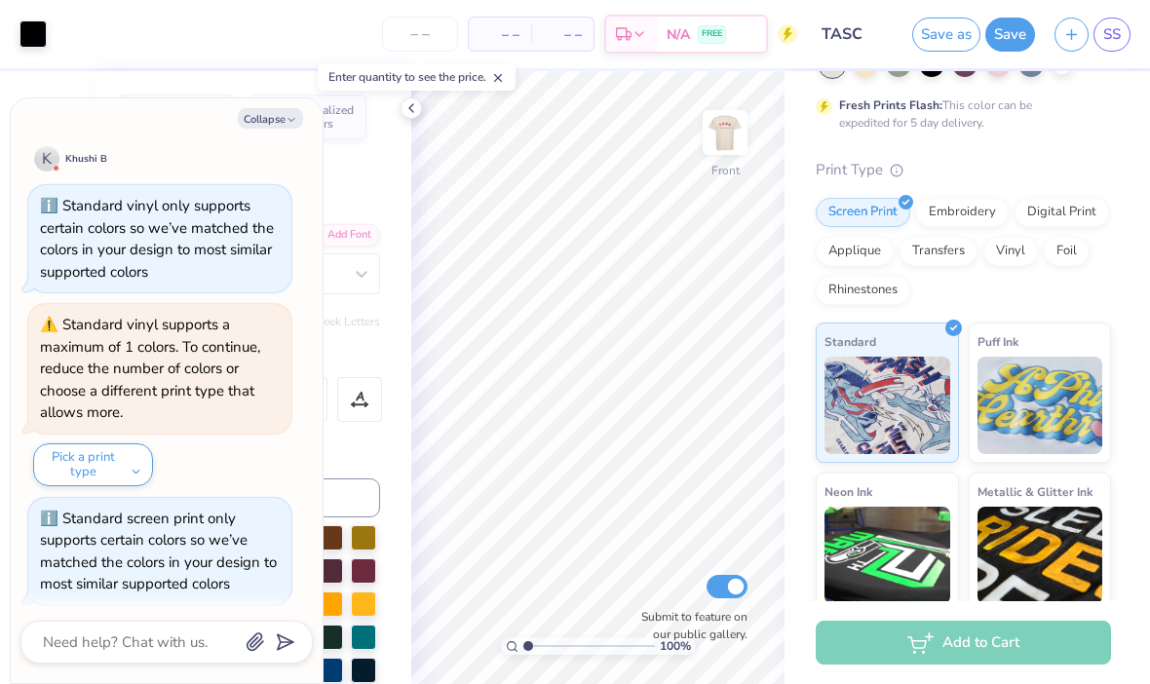
click at [1005, 392] on img at bounding box center [1041, 405] width 126 height 97
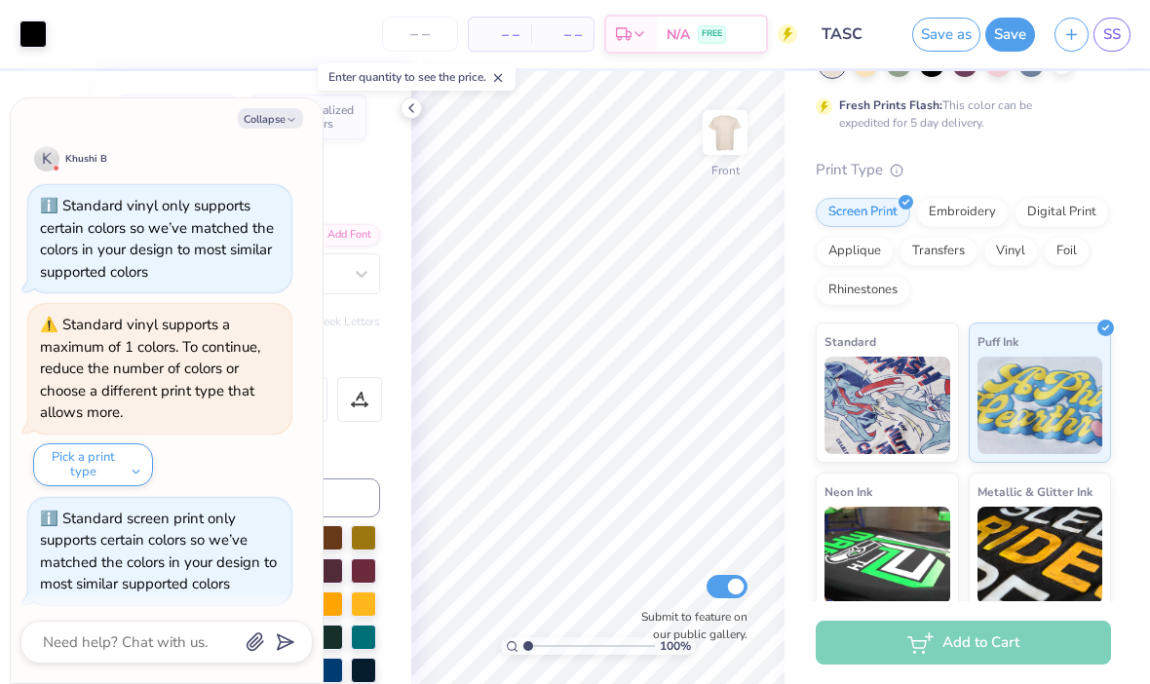
type textarea "x"
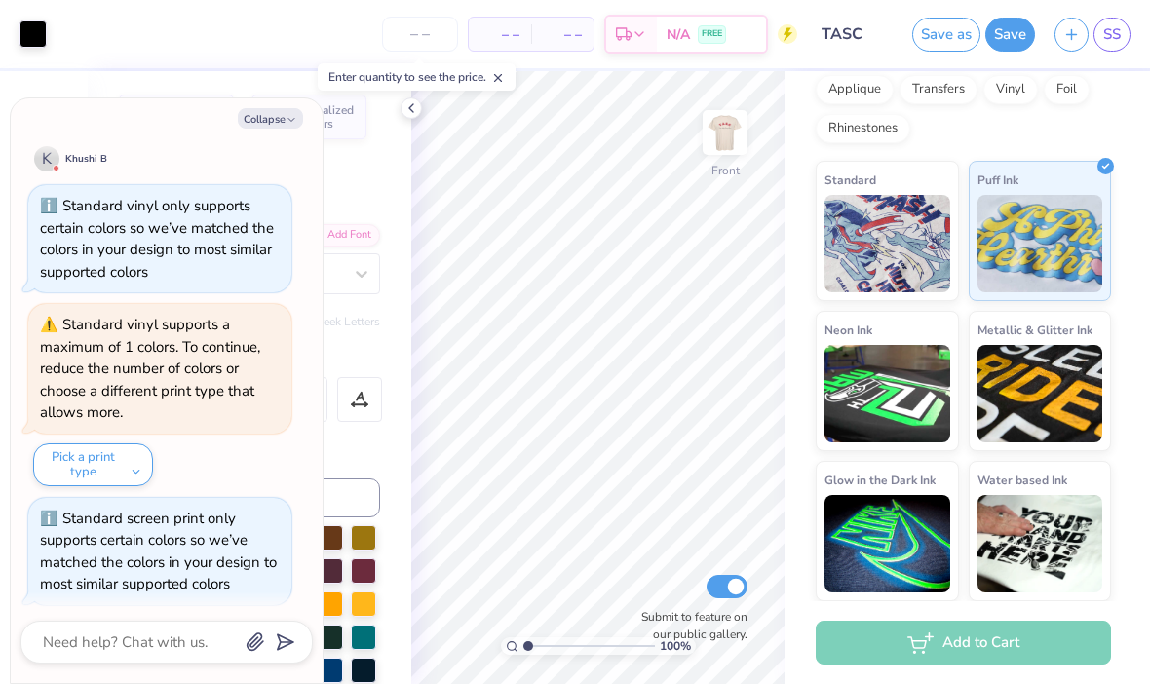
scroll to position [326, 0]
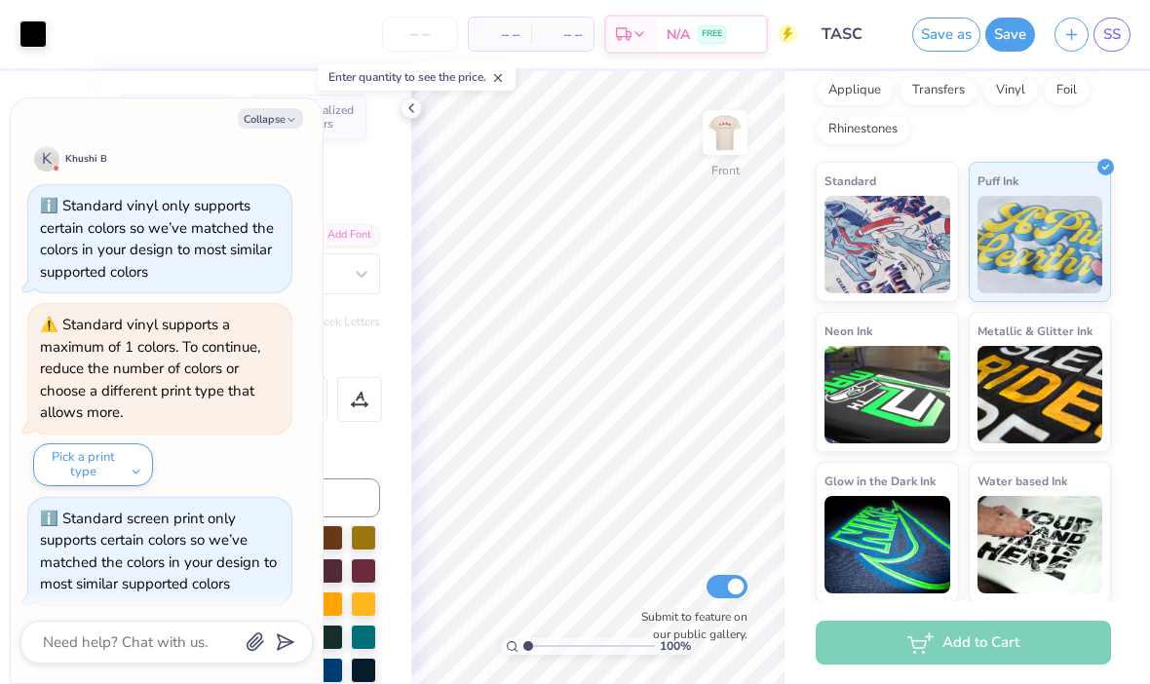
click at [456, 32] on input "number" at bounding box center [420, 34] width 76 height 35
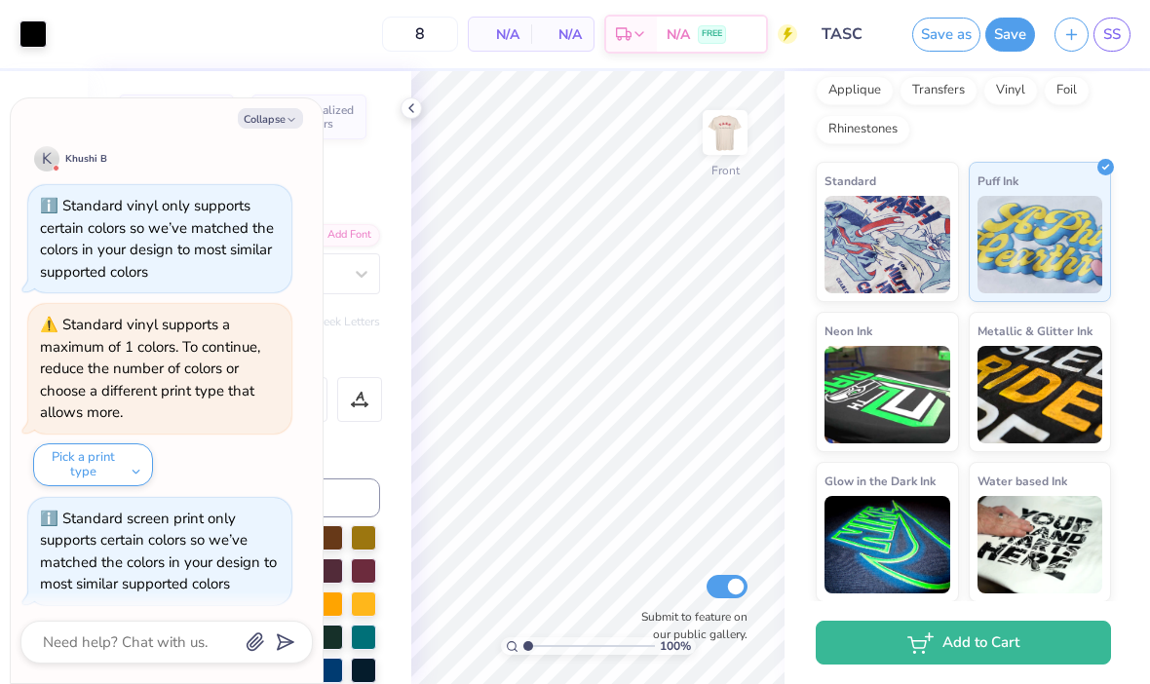
click at [514, 50] on div "N/A Per Item" at bounding box center [500, 34] width 62 height 33
type input "12"
click at [889, 256] on img at bounding box center [888, 244] width 126 height 97
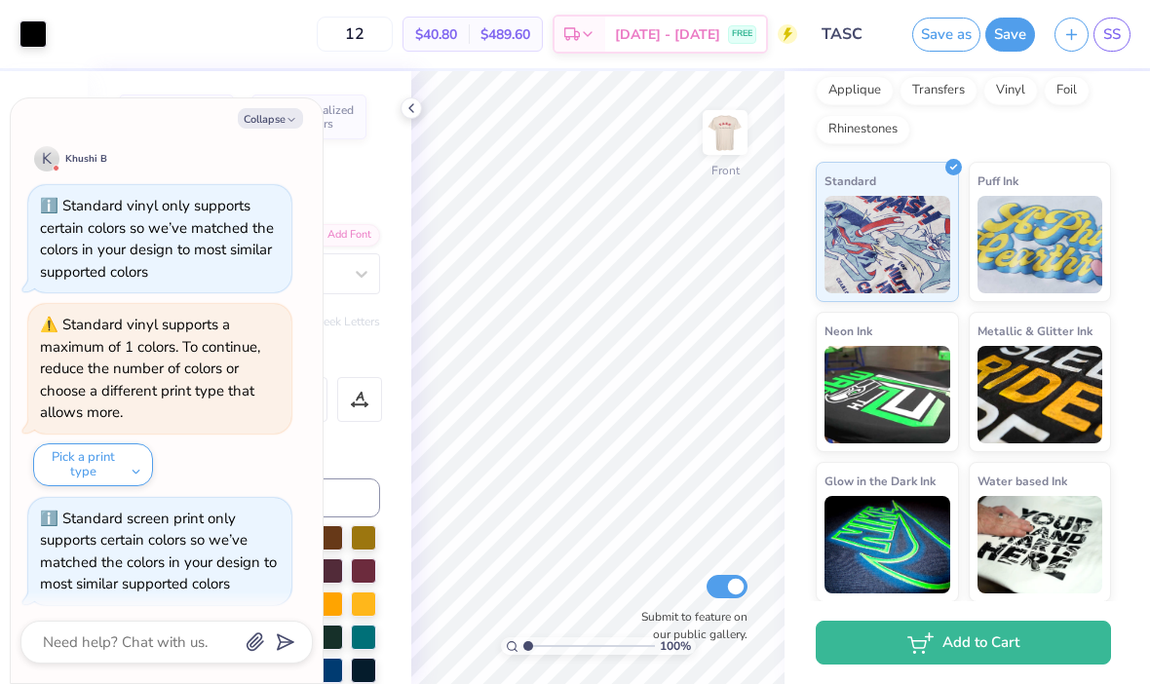
click at [897, 258] on img at bounding box center [888, 244] width 126 height 97
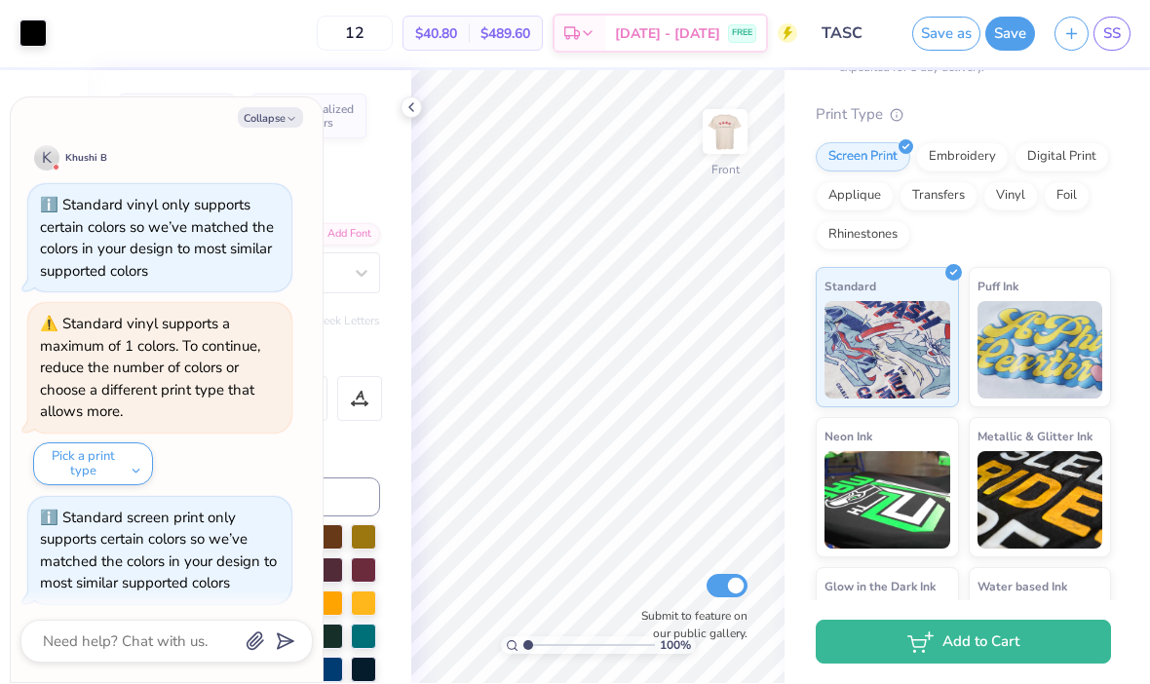
scroll to position [211, 0]
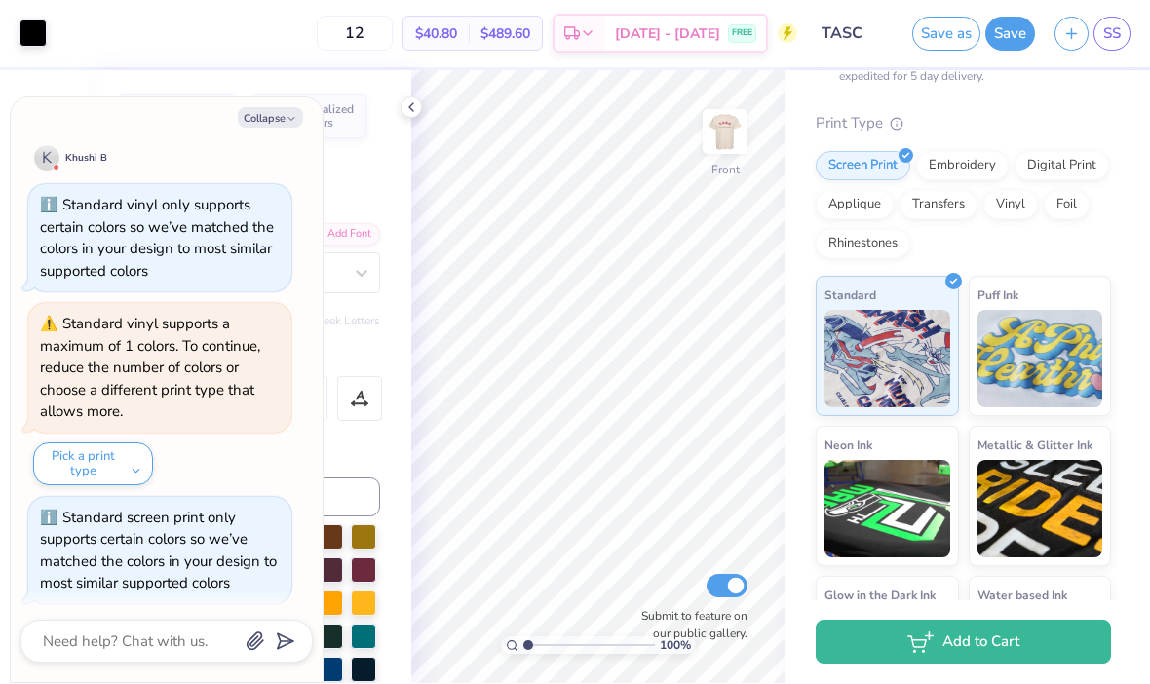
click at [1072, 159] on div "Digital Print" at bounding box center [1062, 166] width 95 height 29
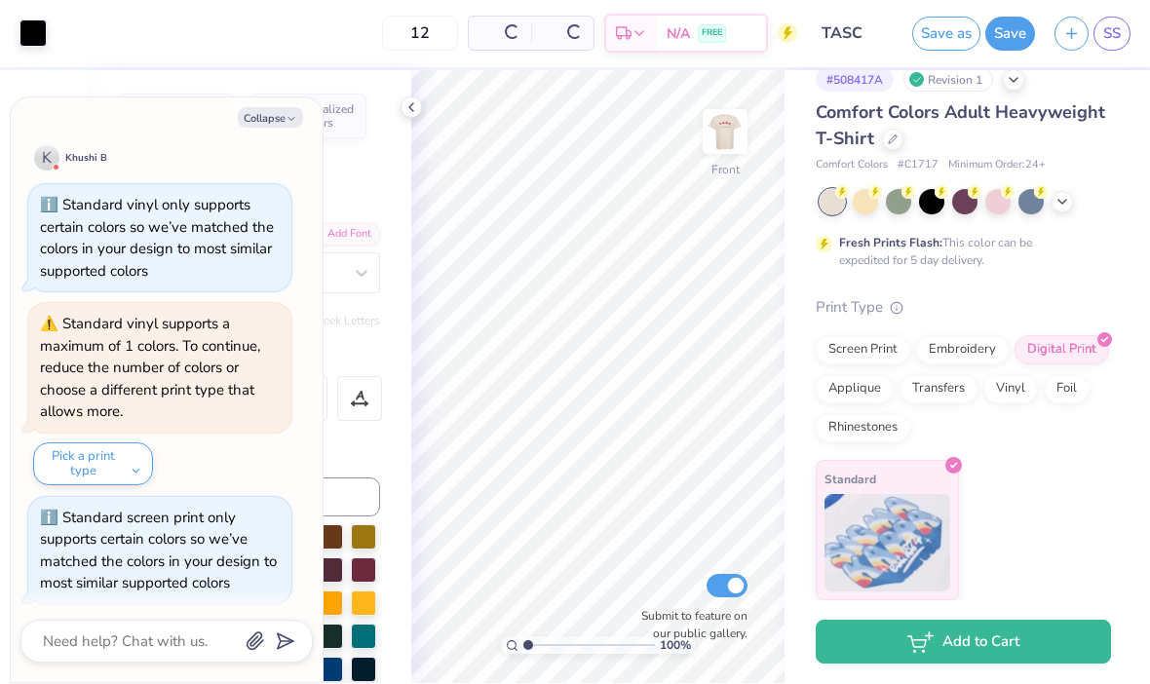
scroll to position [25, 0]
click at [869, 348] on div "Screen Print" at bounding box center [863, 351] width 95 height 29
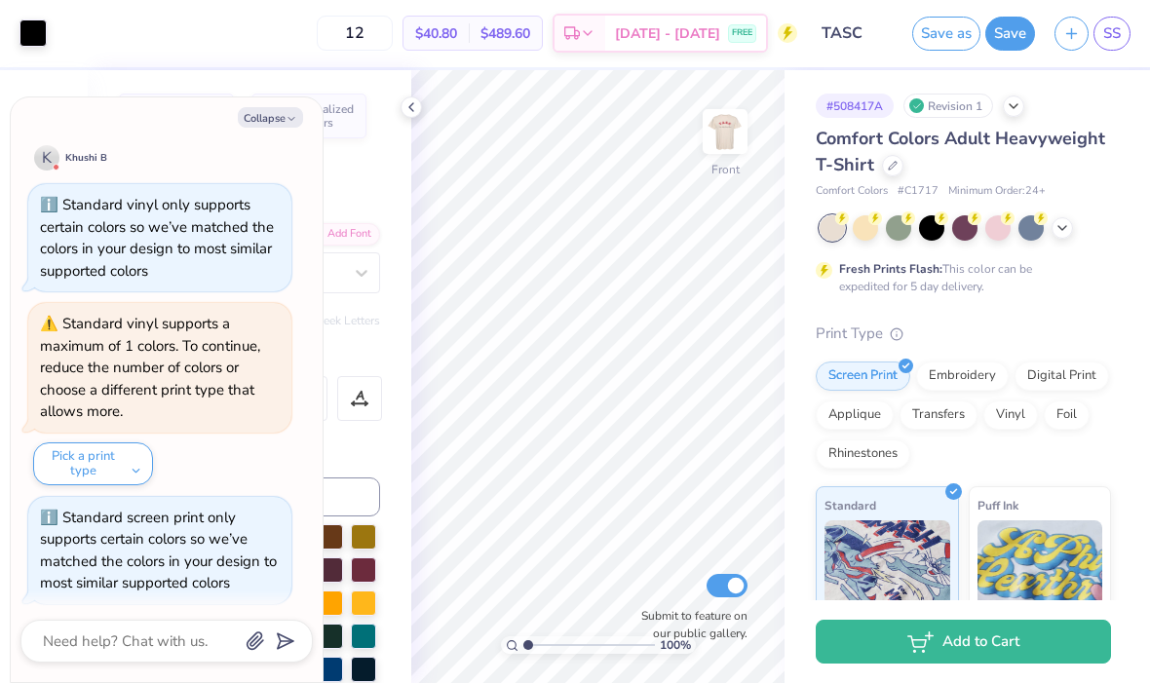
scroll to position [0, 0]
click at [1069, 228] on icon at bounding box center [1063, 229] width 16 height 16
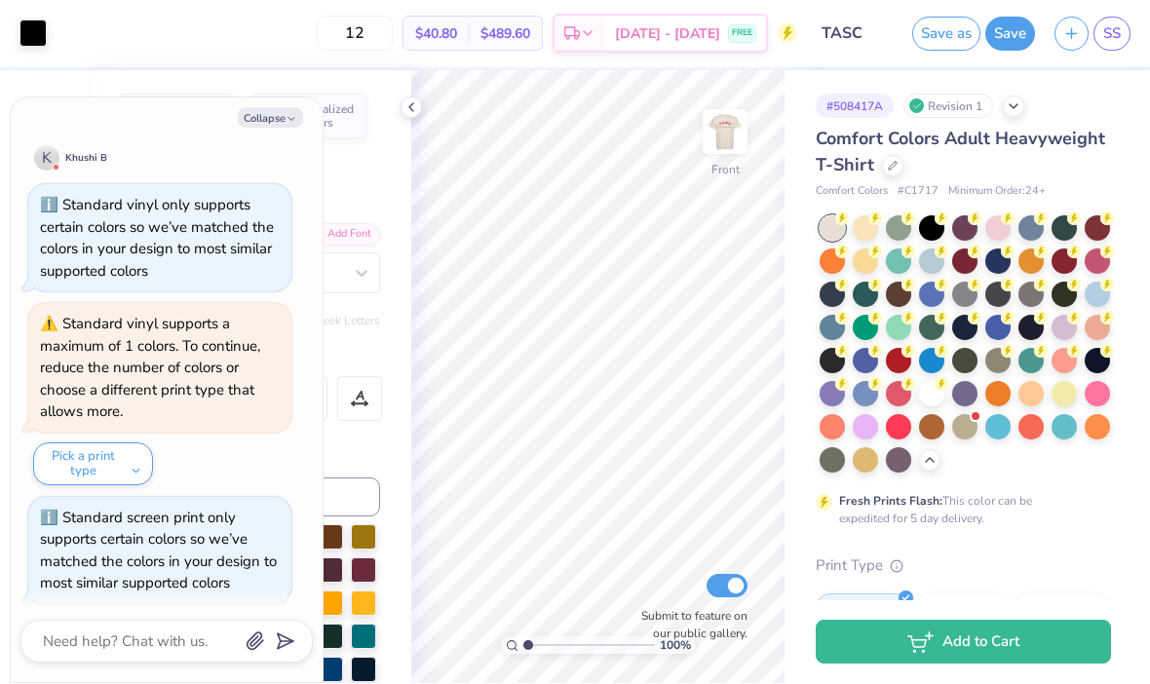
click at [728, 150] on img at bounding box center [725, 132] width 39 height 39
click at [738, 150] on img at bounding box center [725, 132] width 39 height 39
click at [724, 137] on img at bounding box center [725, 132] width 39 height 39
click at [274, 127] on button "Collapse" at bounding box center [270, 118] width 65 height 20
type textarea "x"
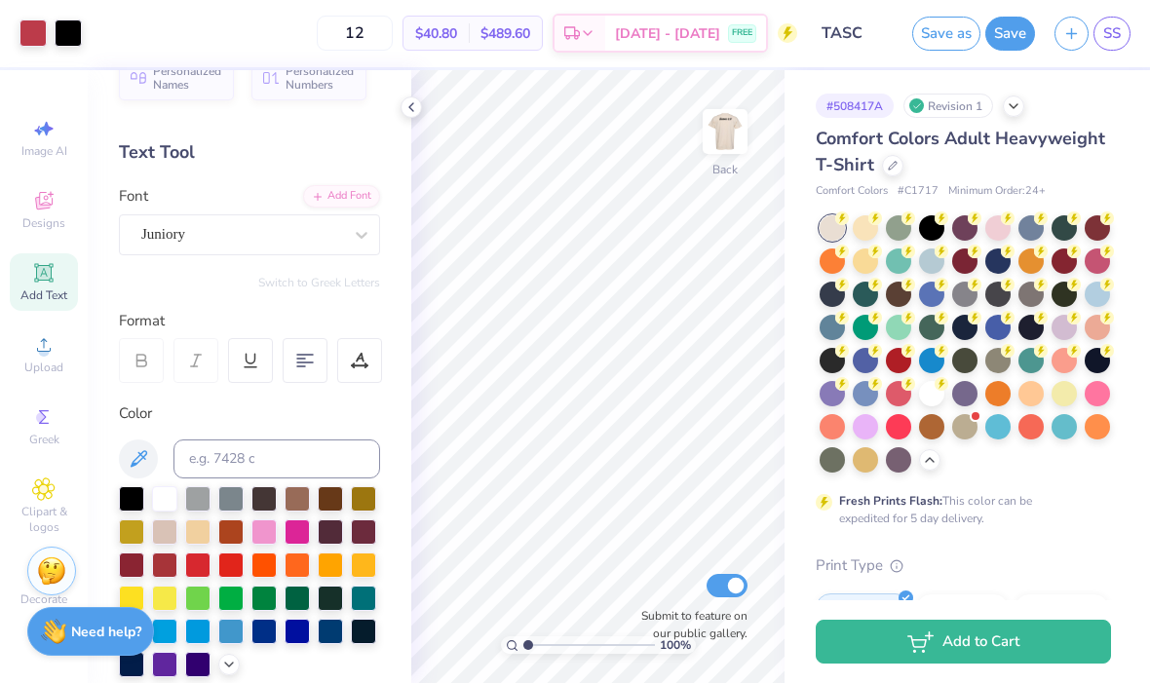
scroll to position [39, 0]
click at [729, 136] on img at bounding box center [725, 132] width 39 height 39
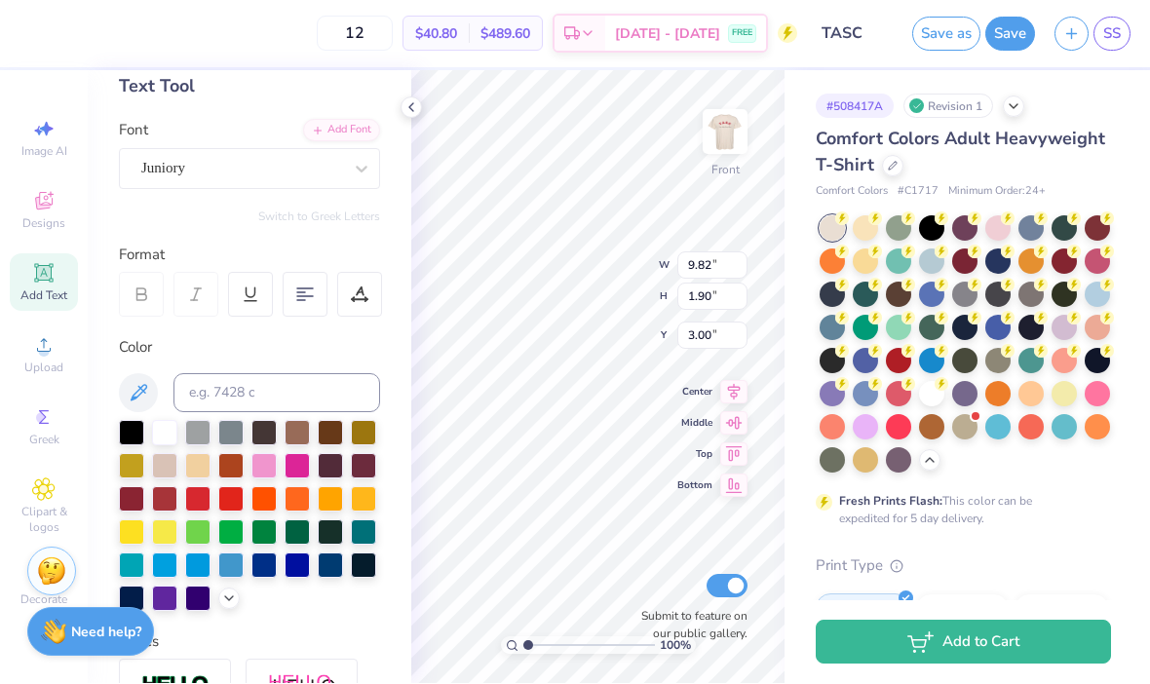
scroll to position [139, 0]
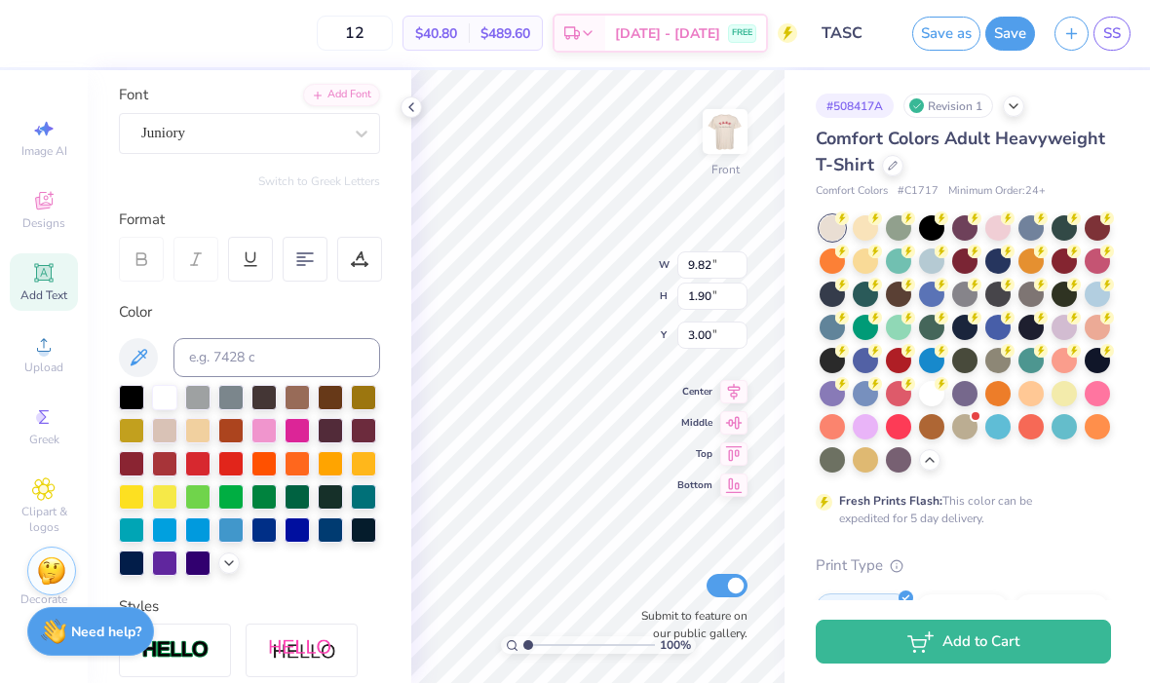
click at [137, 468] on div at bounding box center [131, 464] width 25 height 25
click at [715, 136] on img at bounding box center [725, 132] width 39 height 39
click at [741, 141] on img at bounding box center [725, 132] width 39 height 39
click at [728, 146] on img at bounding box center [725, 132] width 39 height 39
click at [134, 465] on div at bounding box center [131, 464] width 25 height 25
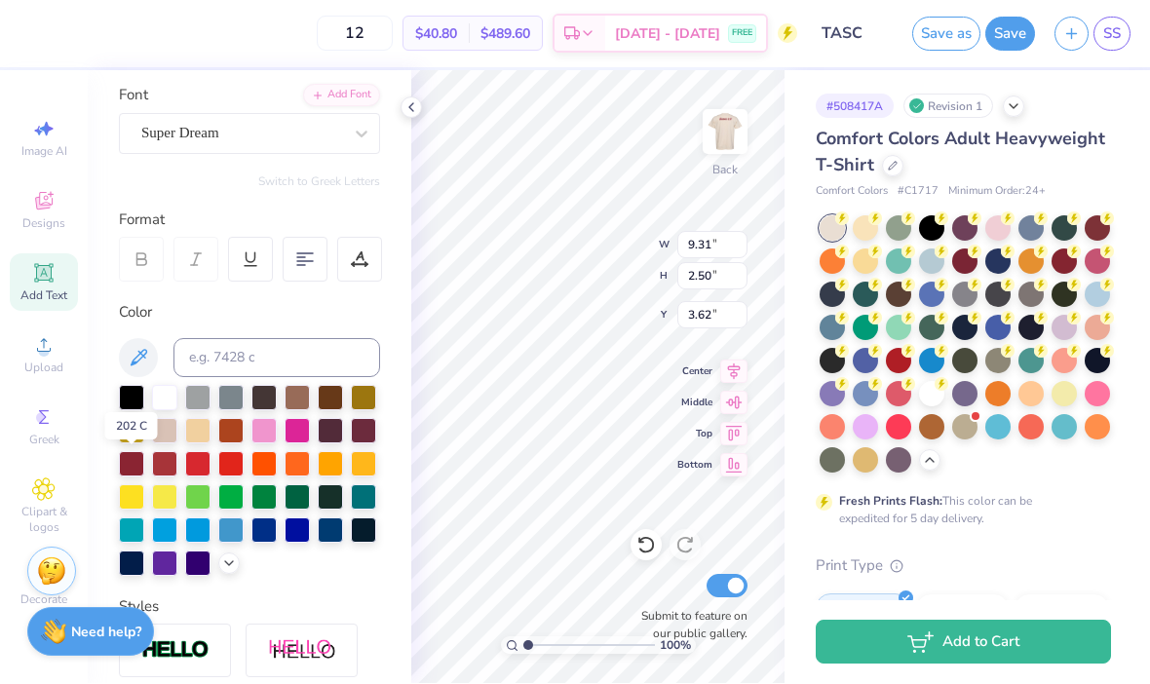
click at [723, 130] on img at bounding box center [725, 132] width 39 height 39
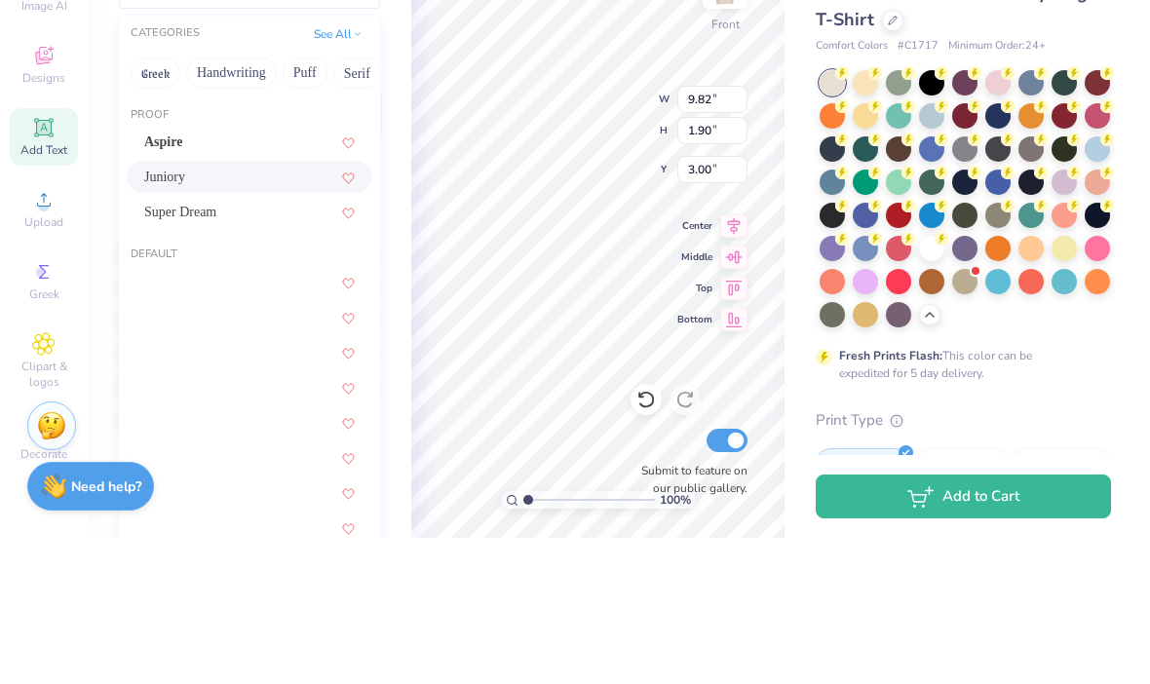
click at [219, 204] on button "Handwriting" at bounding box center [231, 219] width 91 height 31
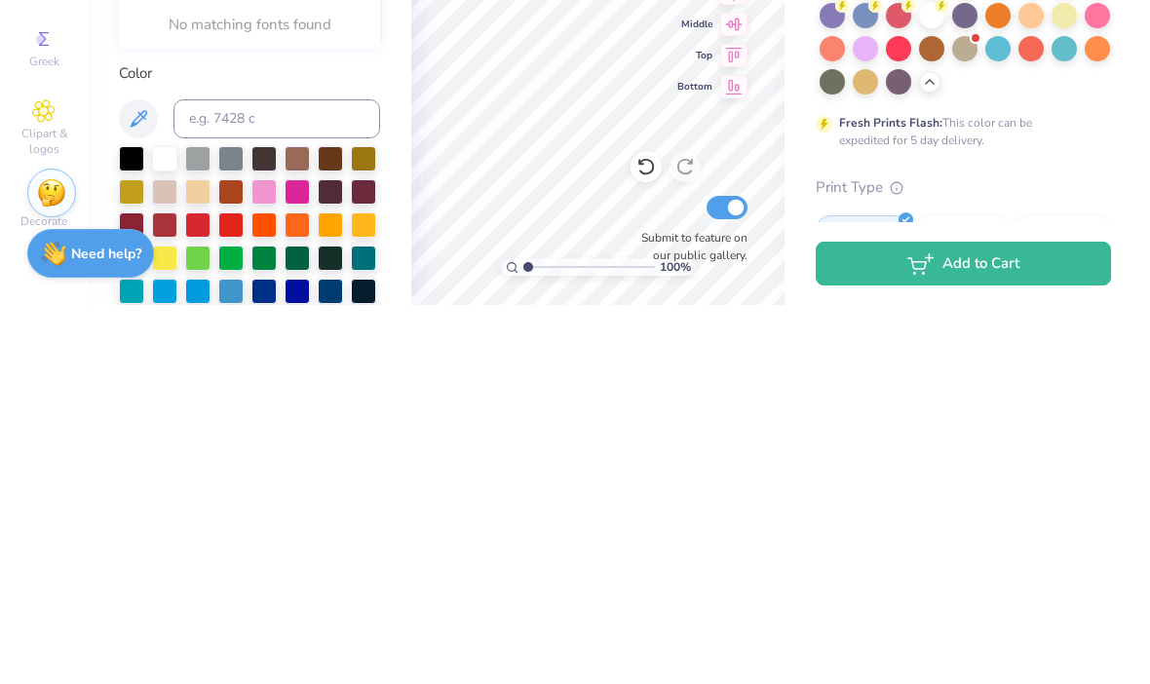
scroll to position [0, 0]
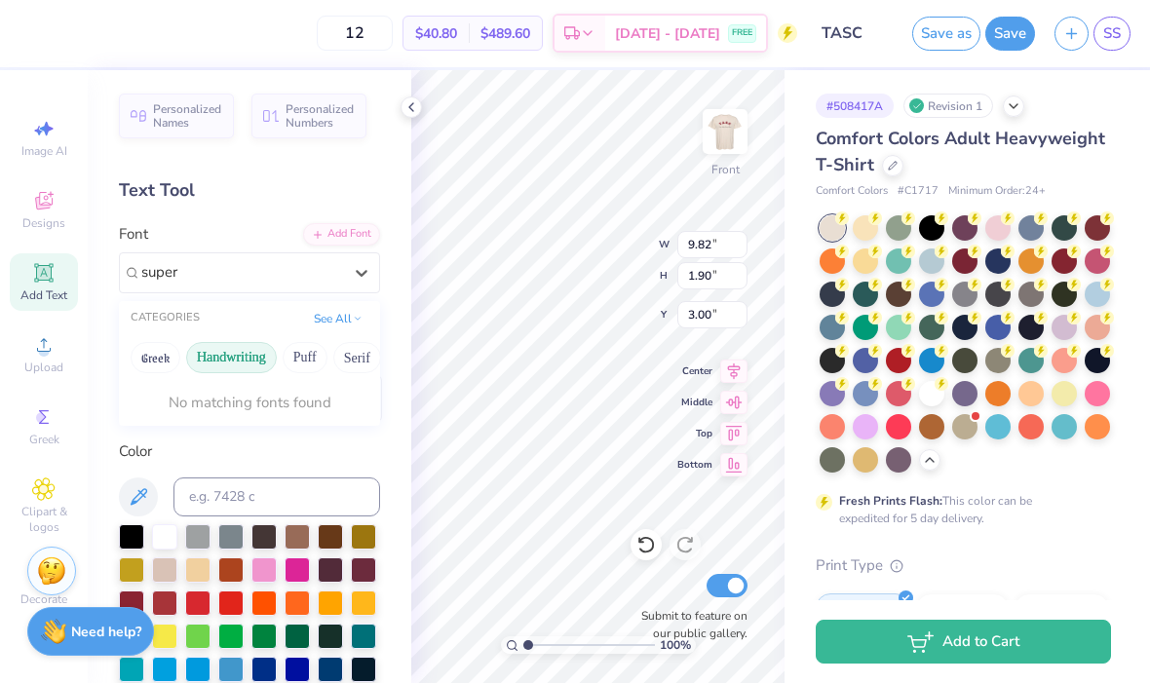
type input "super"
click at [720, 132] on img at bounding box center [725, 132] width 39 height 39
click at [731, 130] on img at bounding box center [725, 132] width 39 height 39
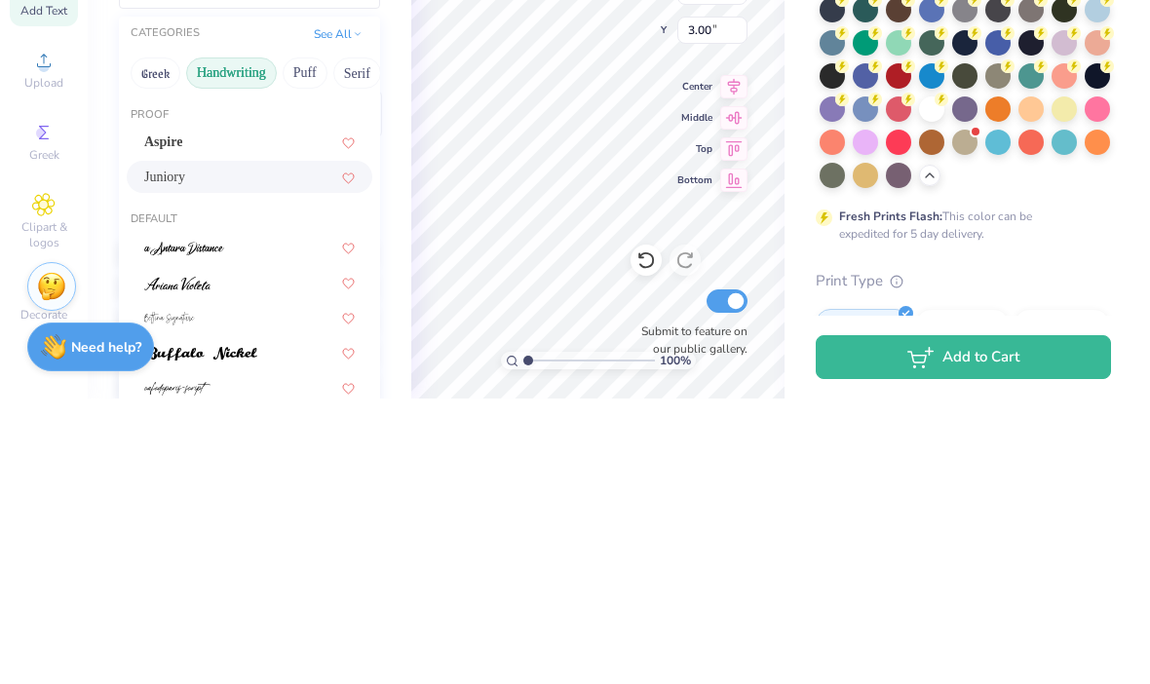
click at [149, 343] on button "Greek" at bounding box center [156, 358] width 50 height 31
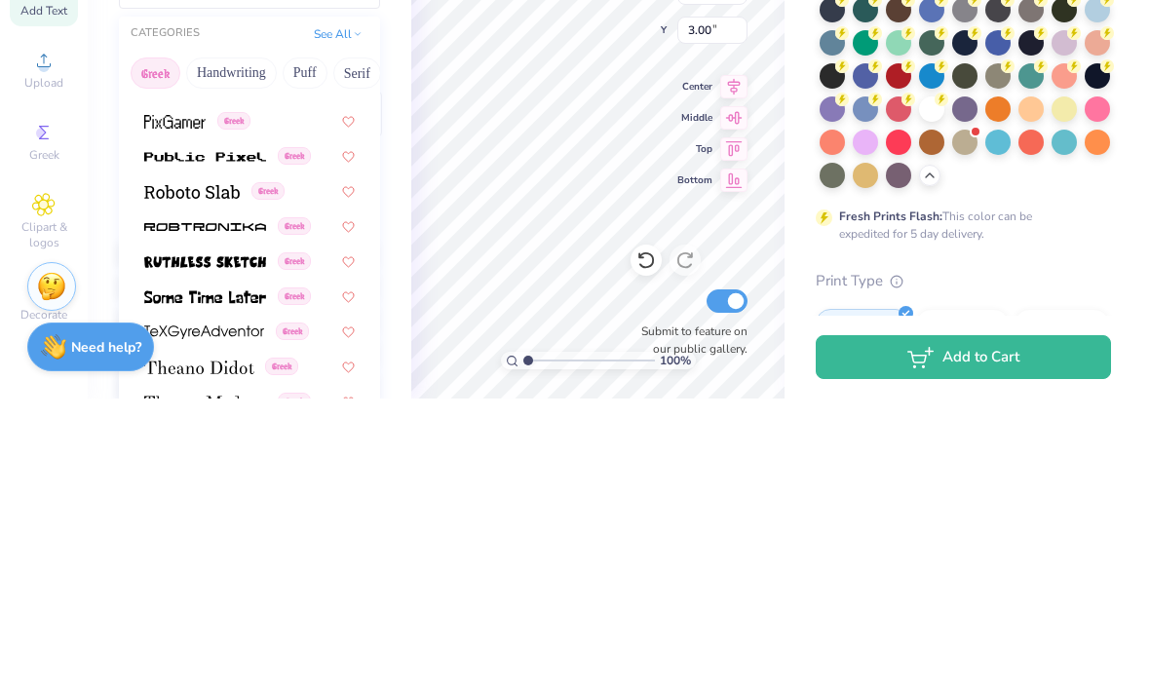
scroll to position [1179, 0]
click at [245, 343] on button "Handwriting" at bounding box center [231, 358] width 91 height 31
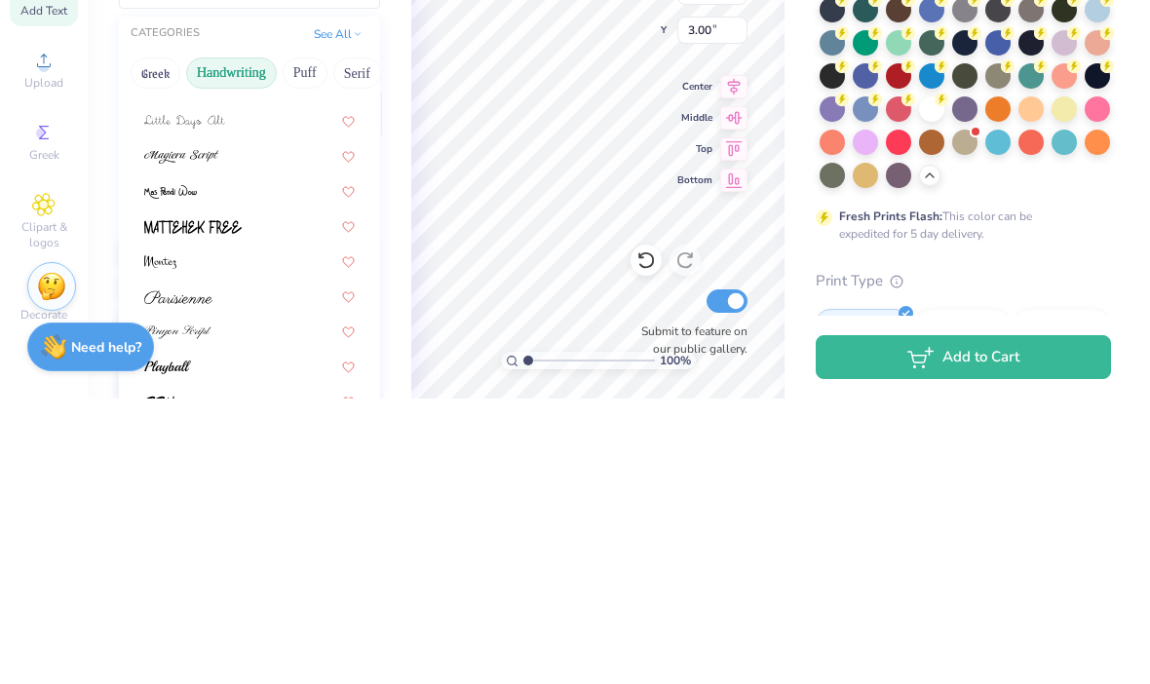
scroll to position [478, 0]
click at [314, 343] on button "Puff" at bounding box center [305, 358] width 45 height 31
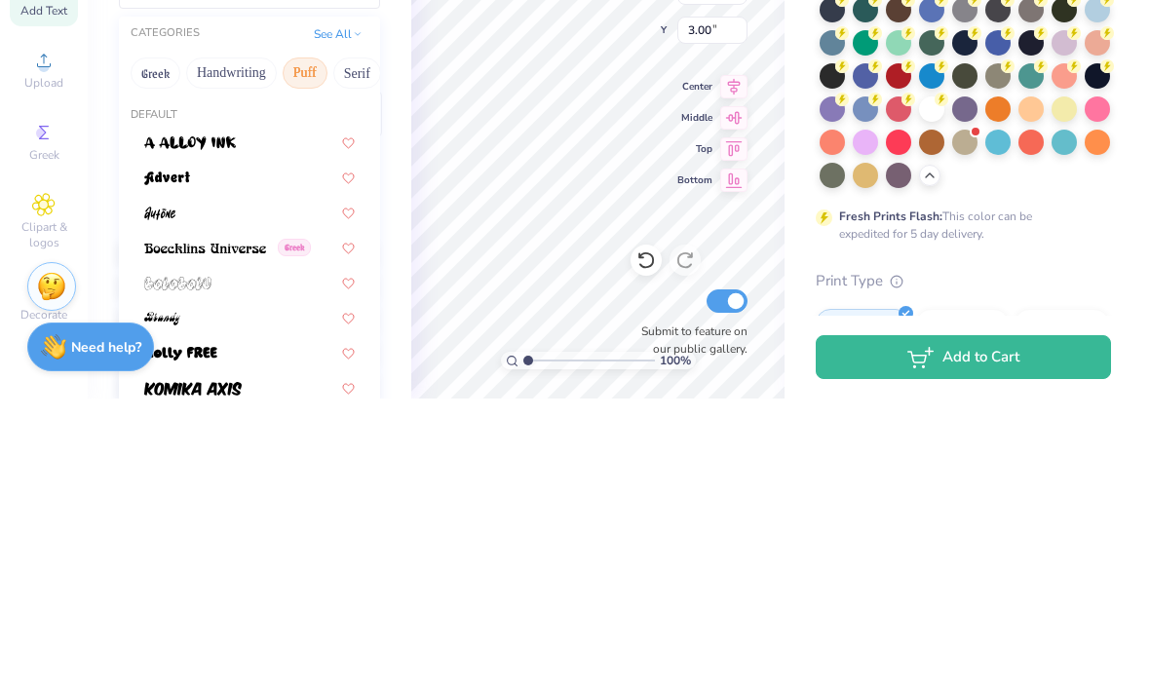
scroll to position [0, 0]
click at [364, 343] on button "Serif" at bounding box center [357, 358] width 48 height 31
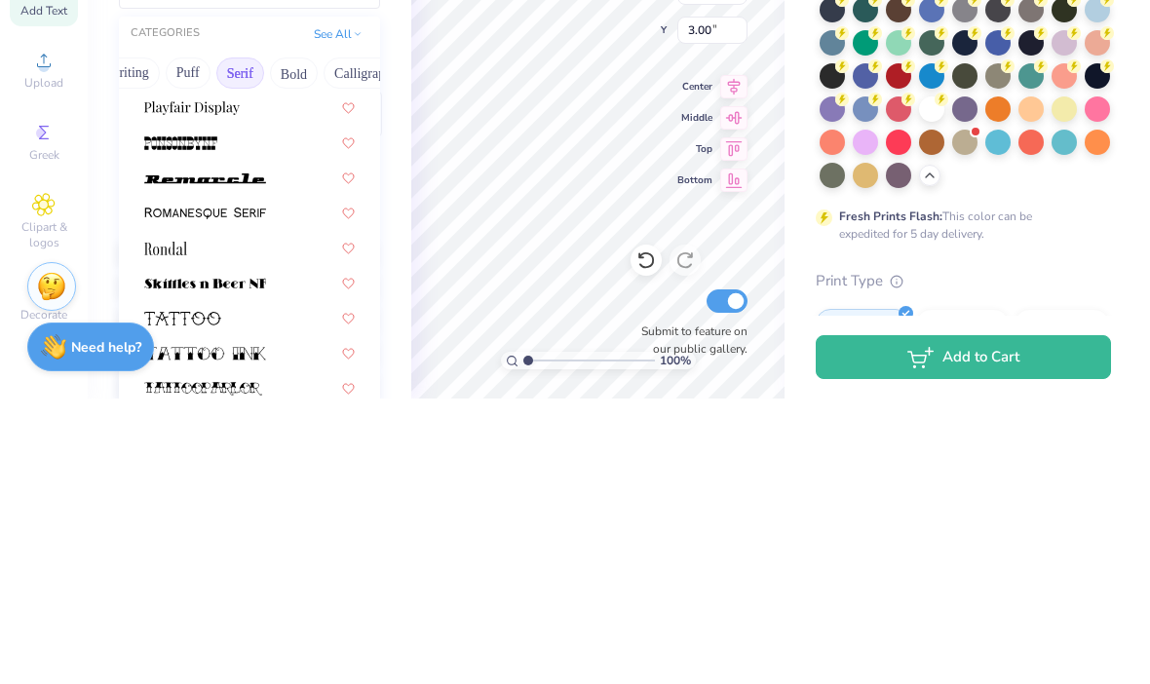
scroll to position [0, 124]
click at [283, 343] on button "Bold" at bounding box center [287, 358] width 48 height 31
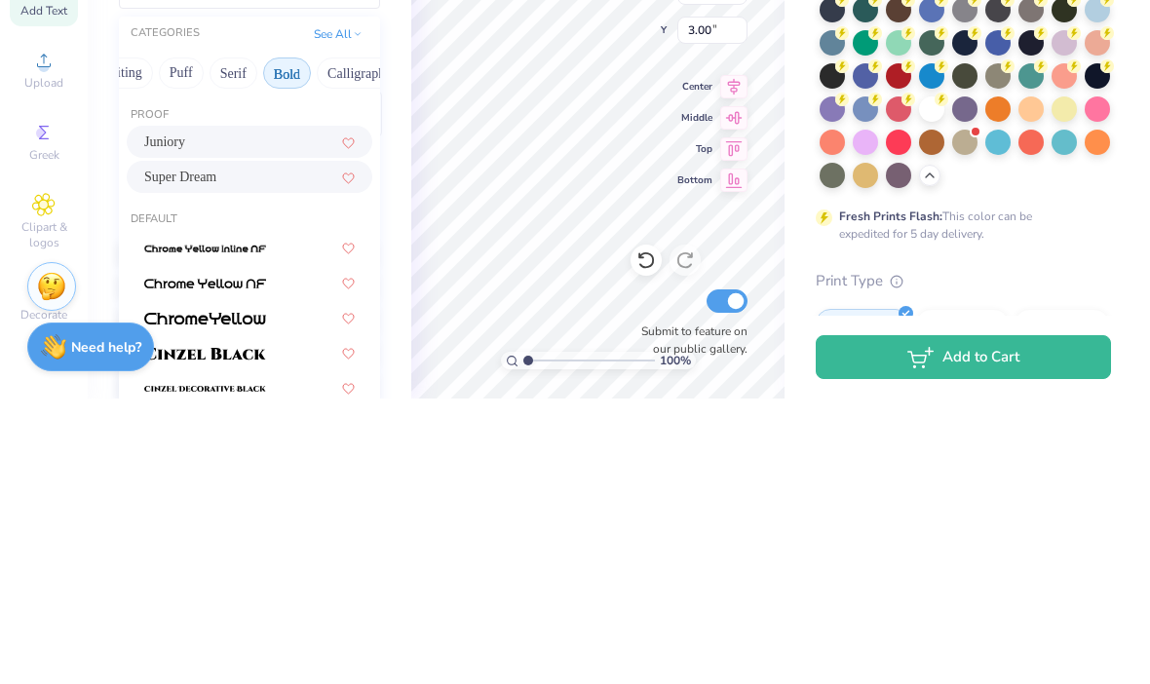
click at [250, 452] on div "Super Dream" at bounding box center [249, 462] width 211 height 20
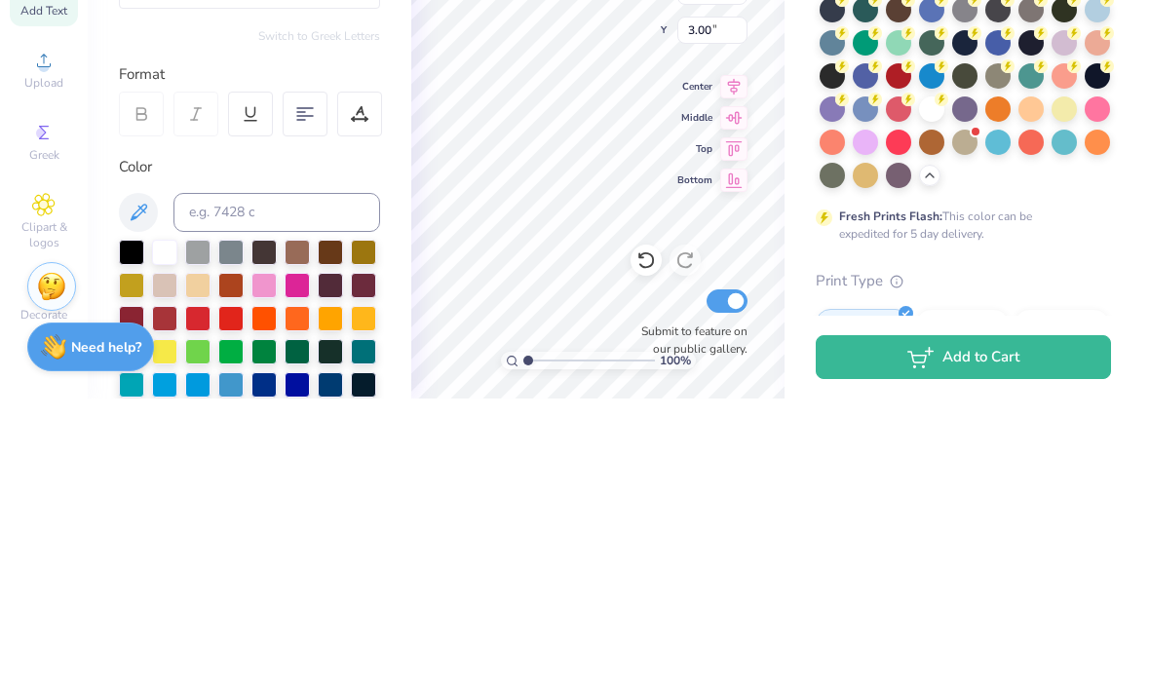
type input "11.89"
type input "1.65"
type input "3.13"
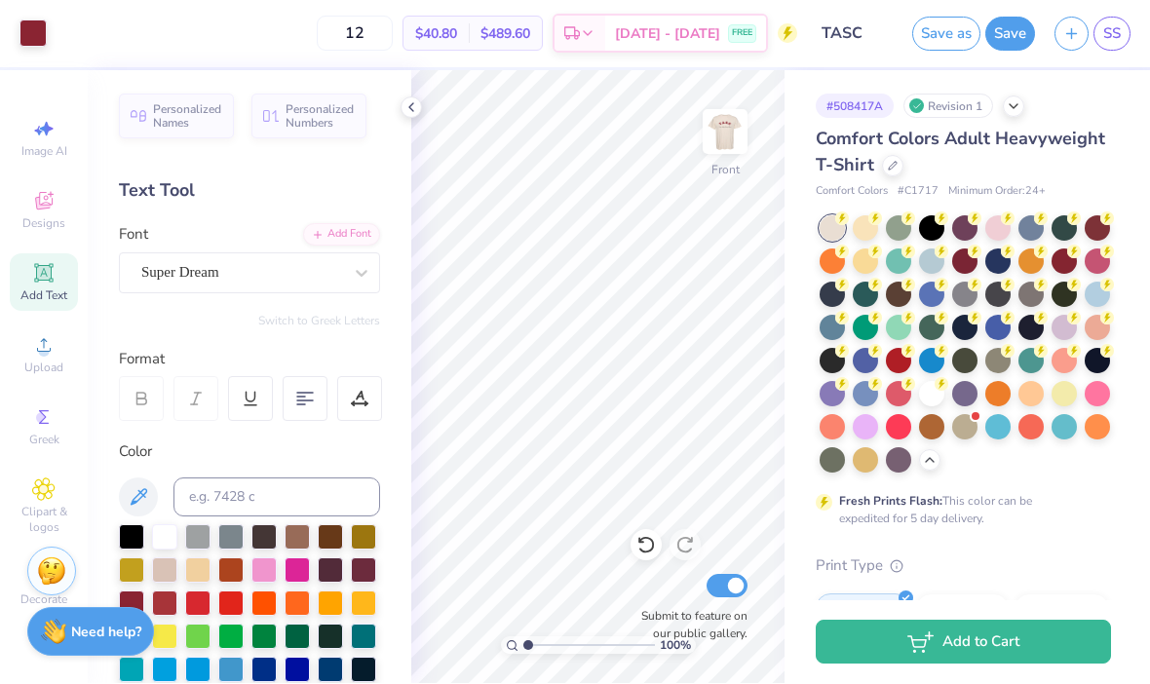
click at [409, 105] on icon at bounding box center [412, 108] width 16 height 16
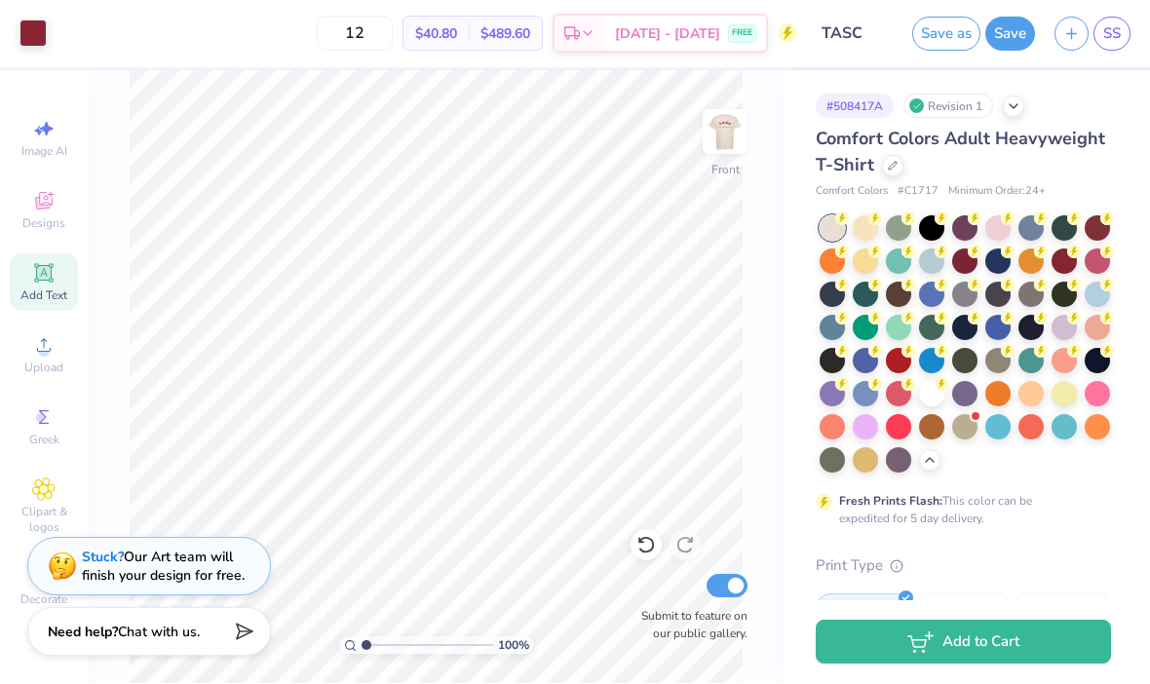
click at [963, 430] on div at bounding box center [965, 427] width 25 height 25
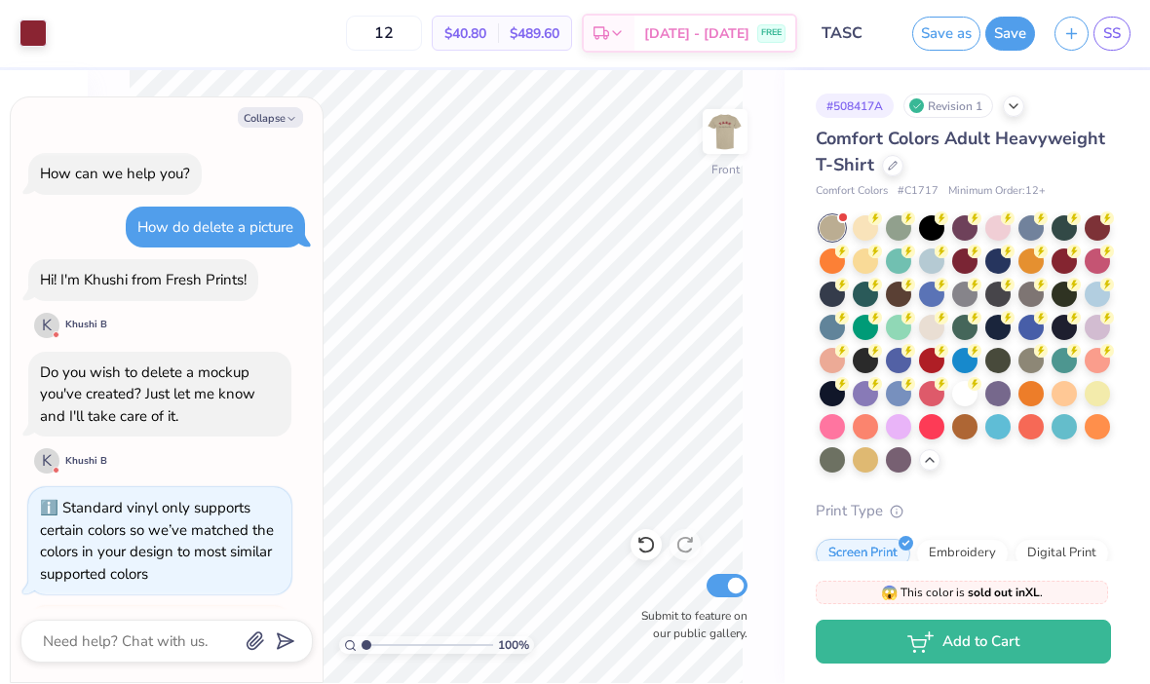
scroll to position [869, 0]
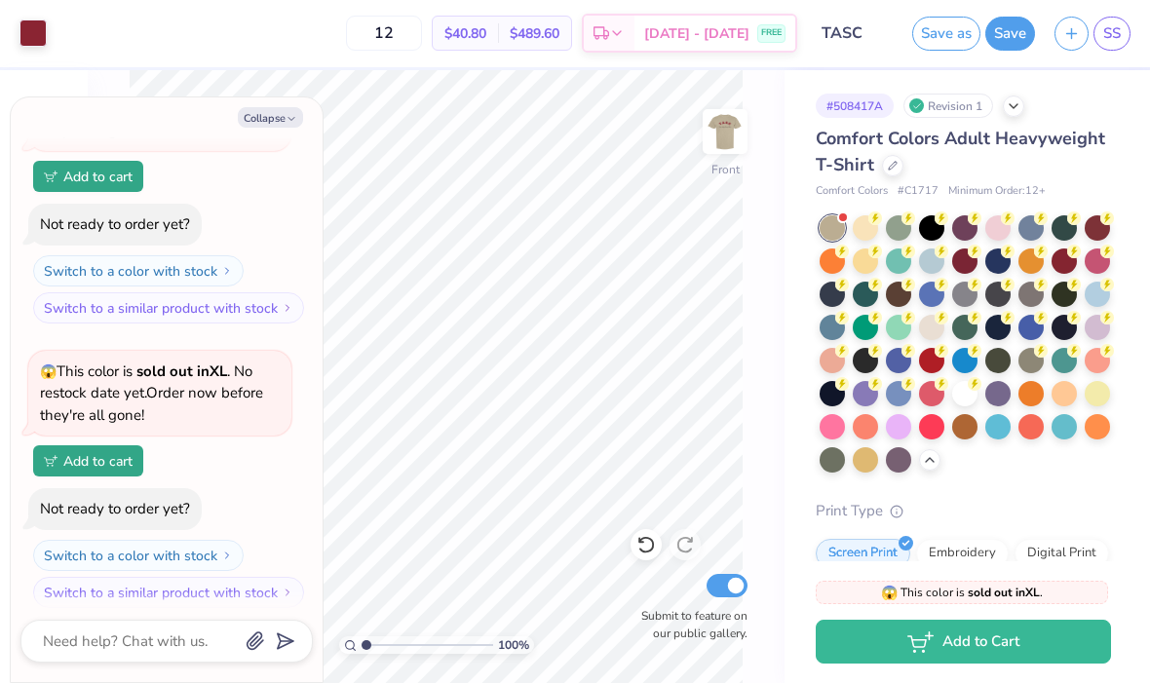
click at [262, 115] on button "Collapse" at bounding box center [270, 118] width 65 height 20
type textarea "x"
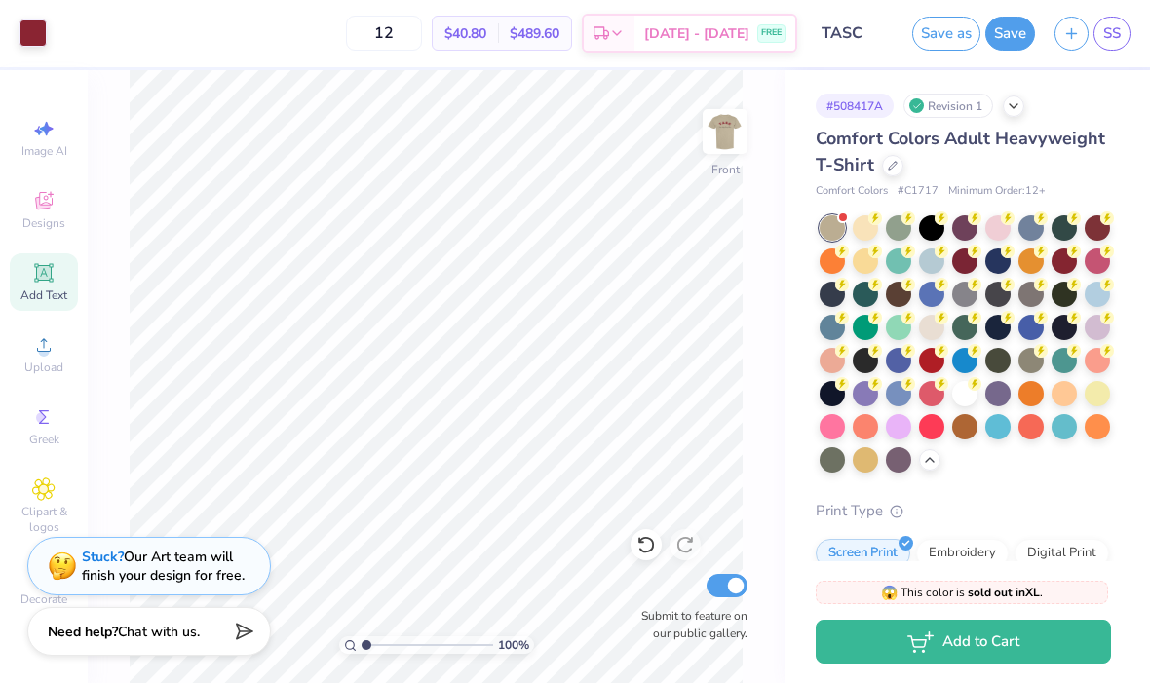
click at [729, 143] on img at bounding box center [725, 132] width 39 height 39
click at [1069, 235] on div at bounding box center [1064, 228] width 25 height 25
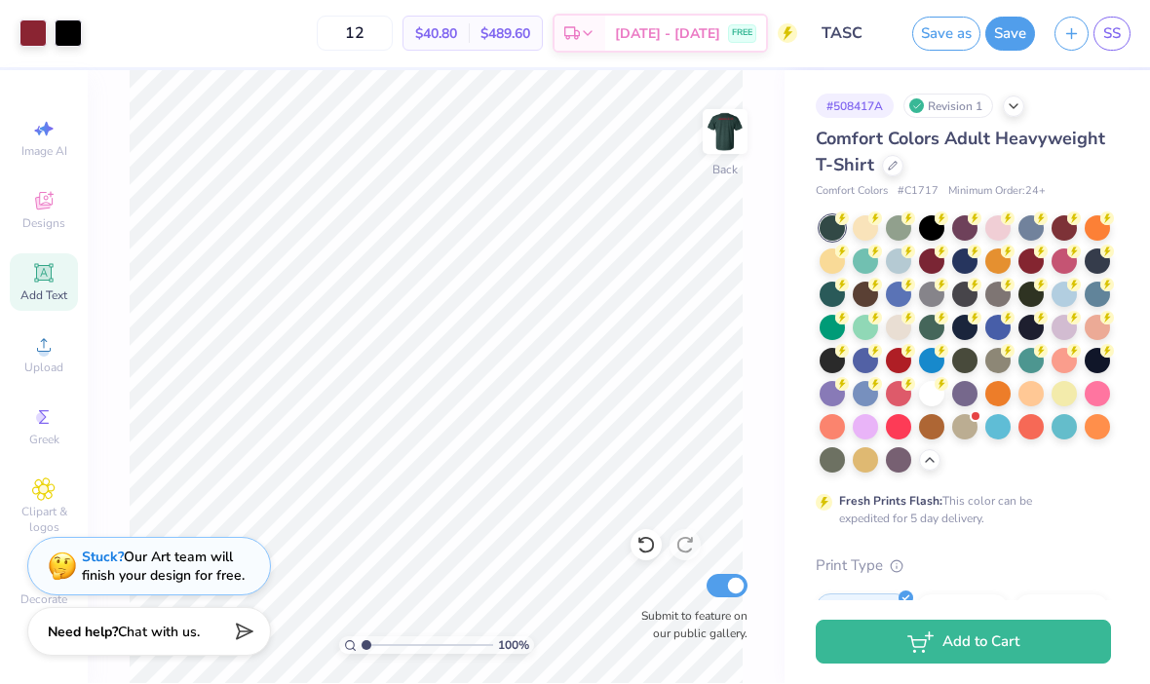
click at [874, 225] on div at bounding box center [865, 228] width 25 height 25
click at [837, 266] on div at bounding box center [832, 262] width 25 height 25
click at [826, 216] on div at bounding box center [832, 228] width 25 height 25
click at [841, 219] on icon at bounding box center [842, 219] width 7 height 10
click at [898, 305] on div at bounding box center [898, 295] width 25 height 25
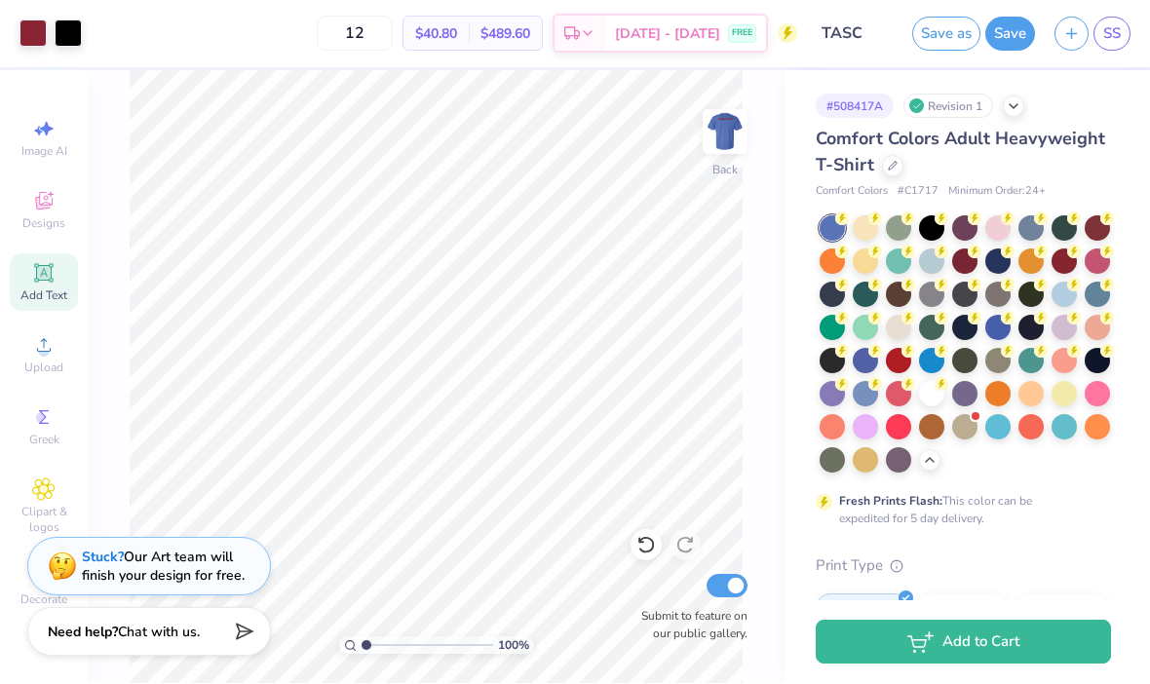
click at [904, 304] on div at bounding box center [898, 295] width 25 height 25
click at [891, 324] on div at bounding box center [898, 328] width 25 height 25
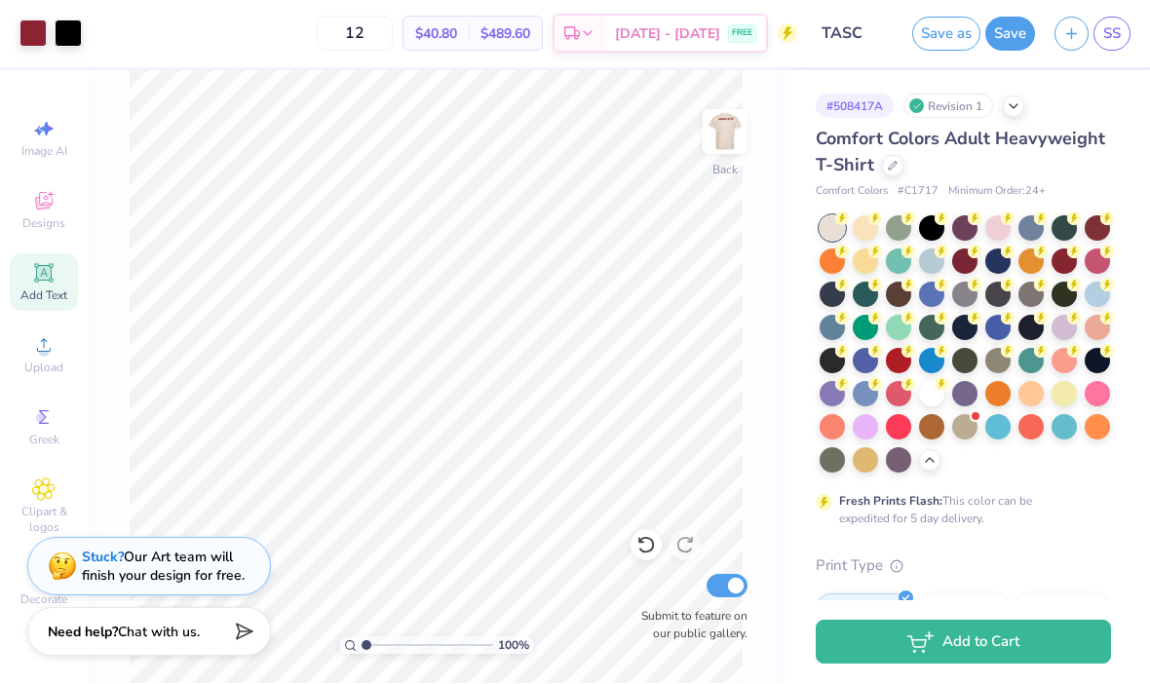
click at [930, 395] on div at bounding box center [931, 394] width 25 height 25
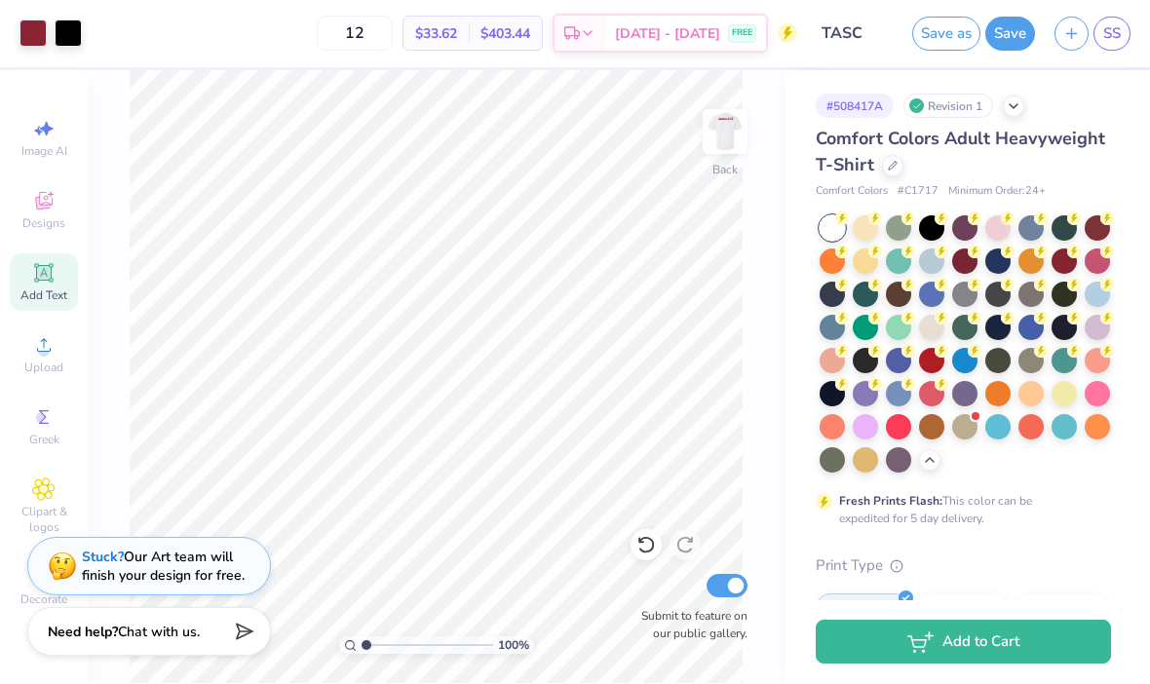
click at [928, 318] on div at bounding box center [931, 328] width 25 height 25
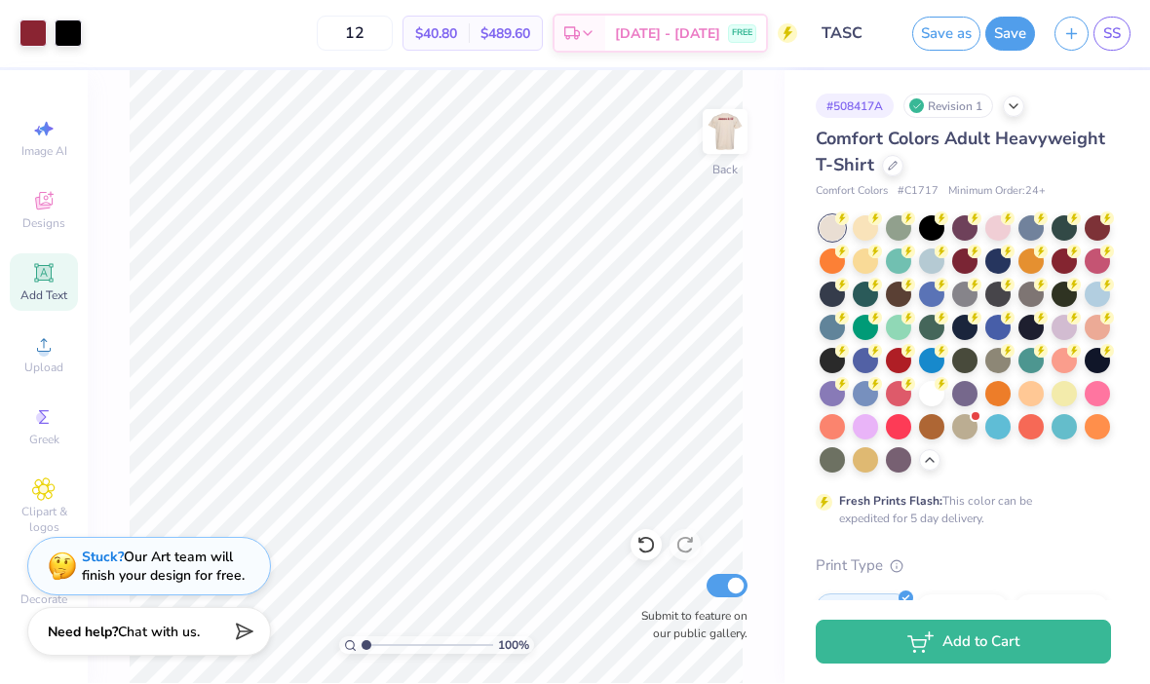
click at [1113, 254] on icon at bounding box center [1108, 253] width 14 height 14
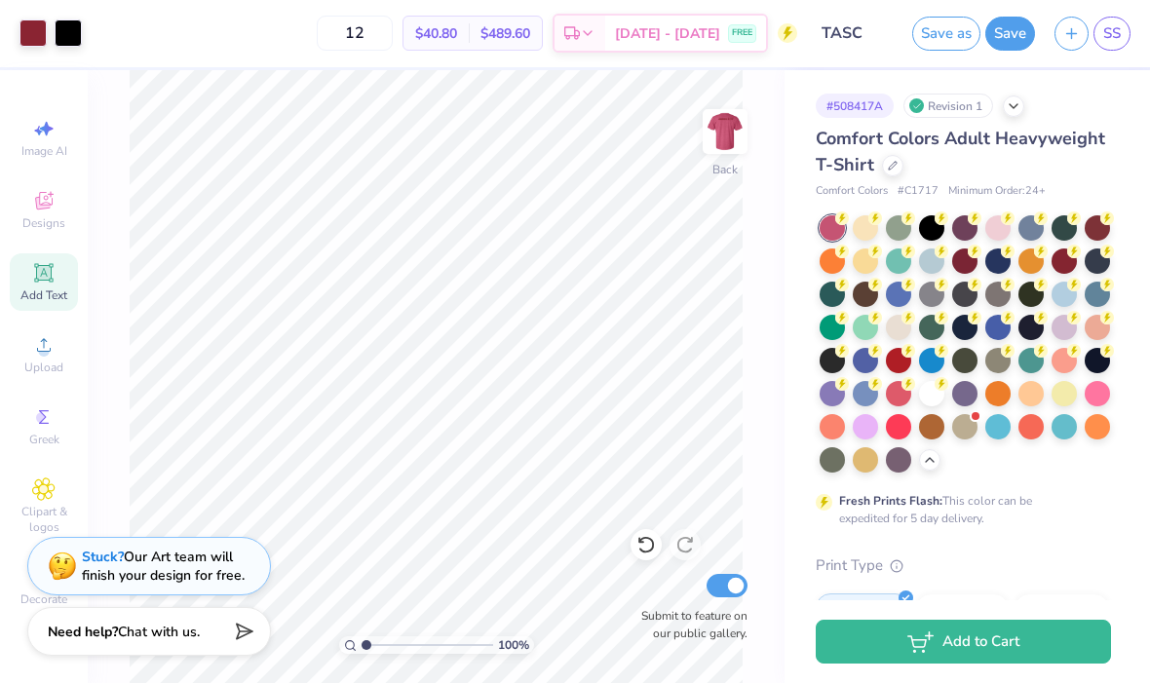
click at [1055, 393] on div at bounding box center [1064, 394] width 25 height 25
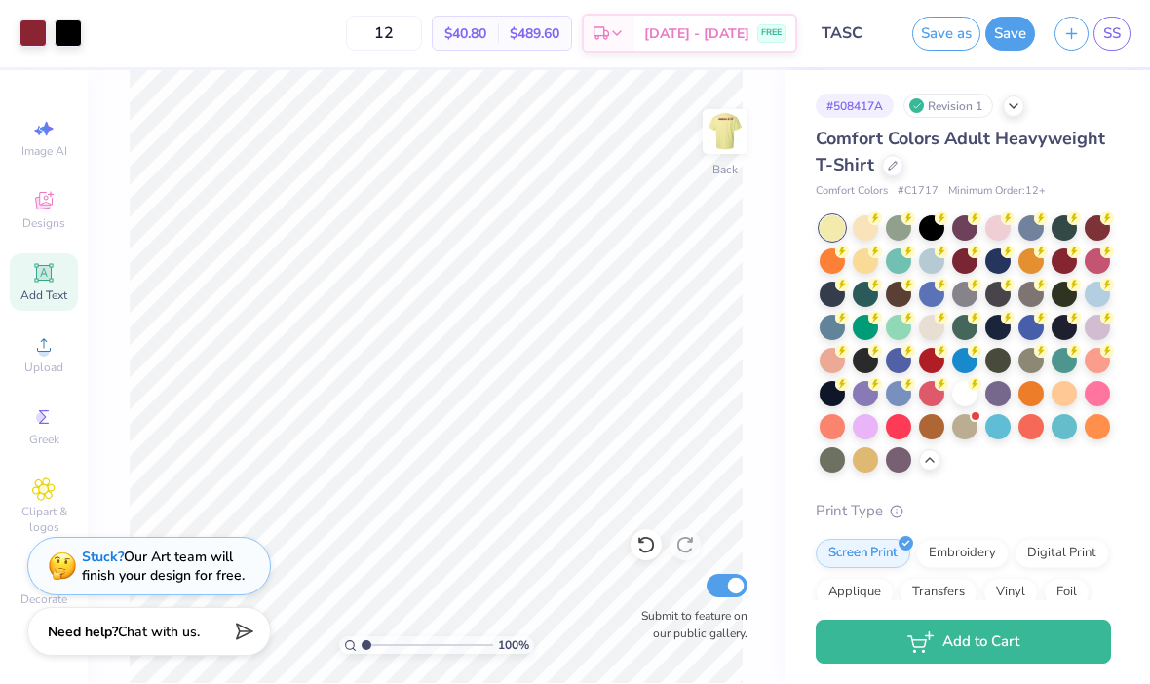
click at [987, 331] on div at bounding box center [998, 328] width 25 height 25
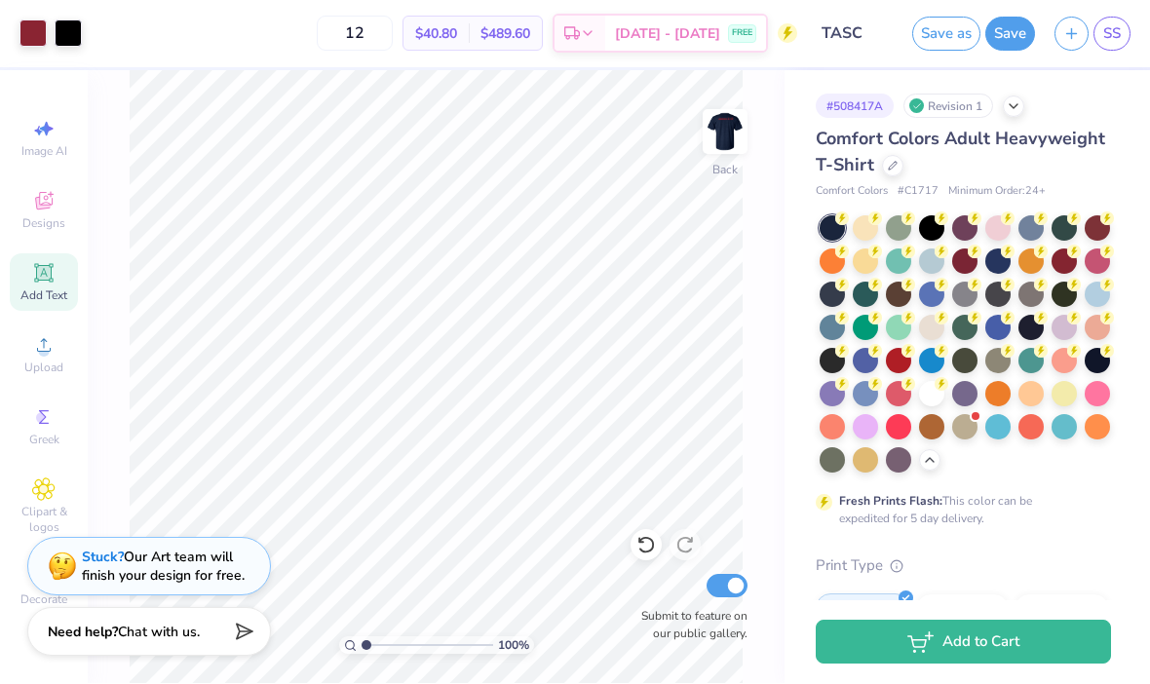
click at [1002, 312] on icon at bounding box center [1008, 319] width 14 height 14
click at [849, 226] on circle at bounding box center [843, 220] width 14 height 14
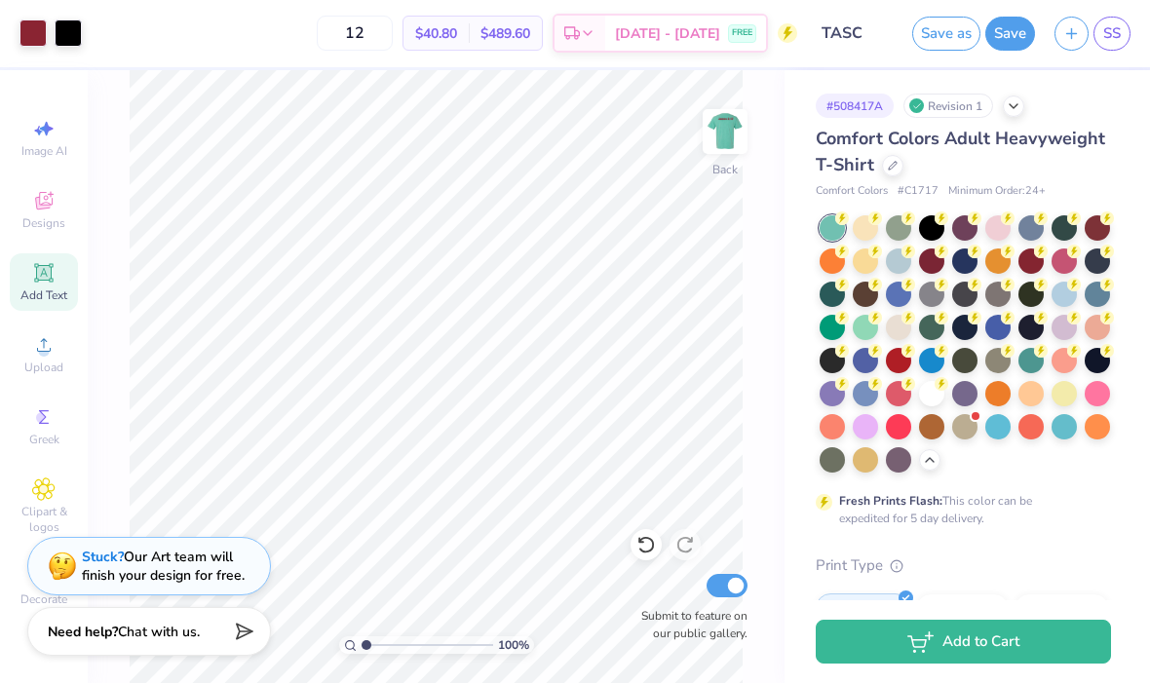
click at [903, 261] on div at bounding box center [898, 262] width 25 height 25
click at [722, 144] on img at bounding box center [725, 132] width 39 height 39
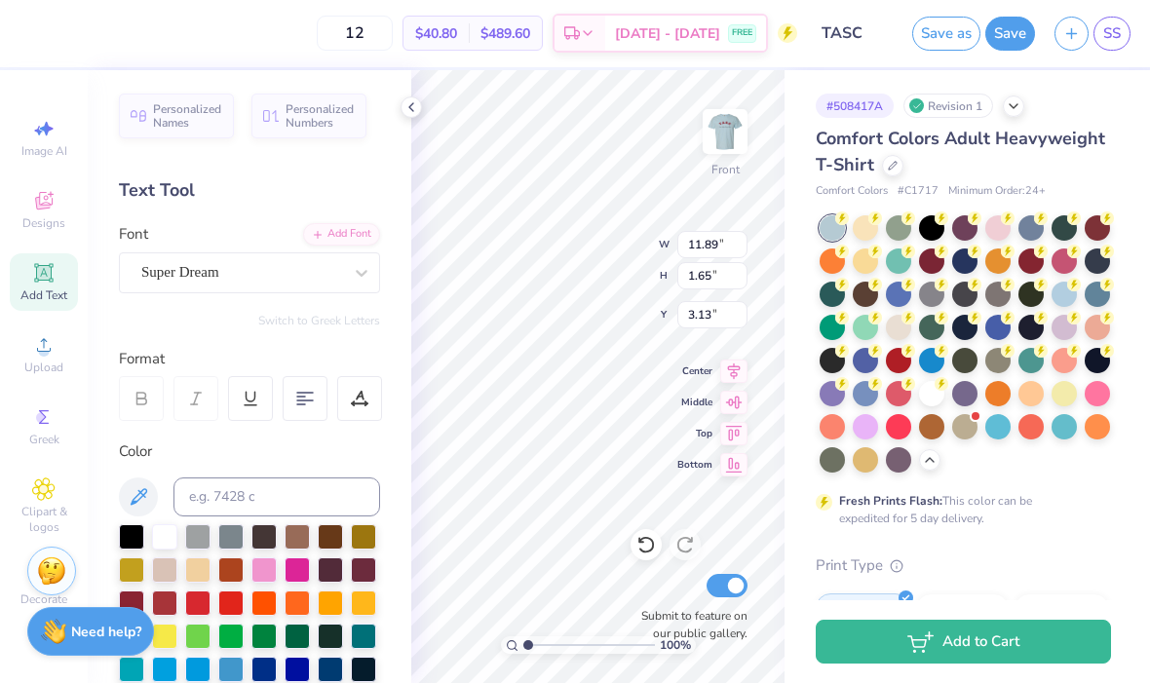
type input "3.00"
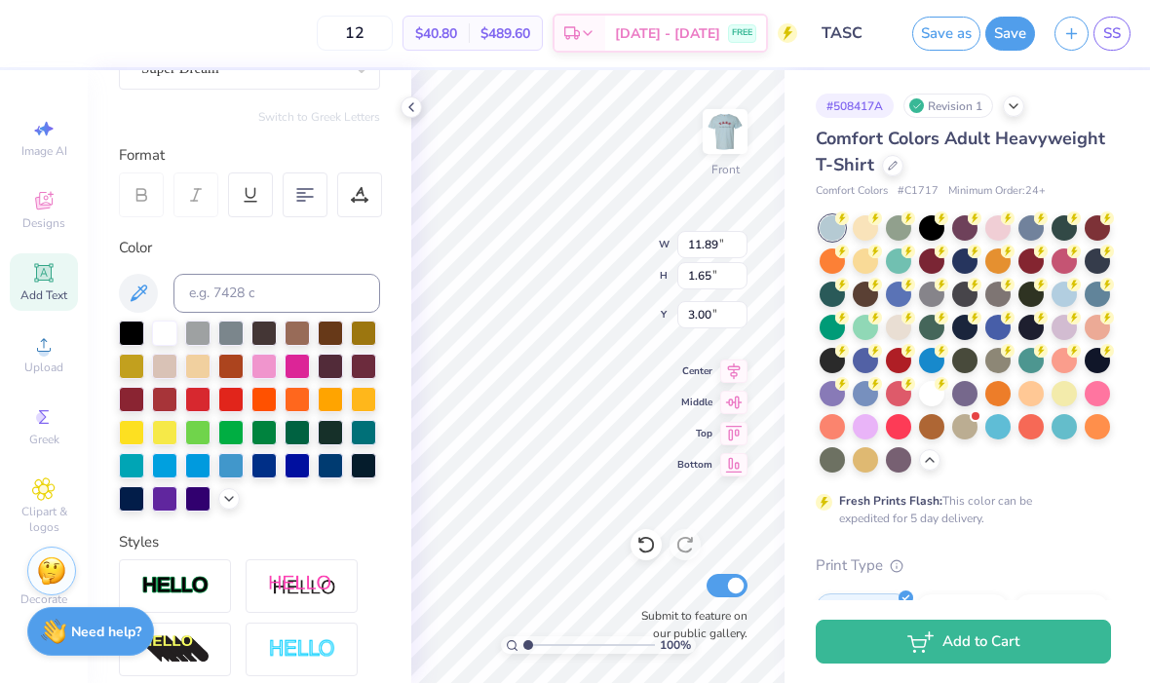
scroll to position [205, 0]
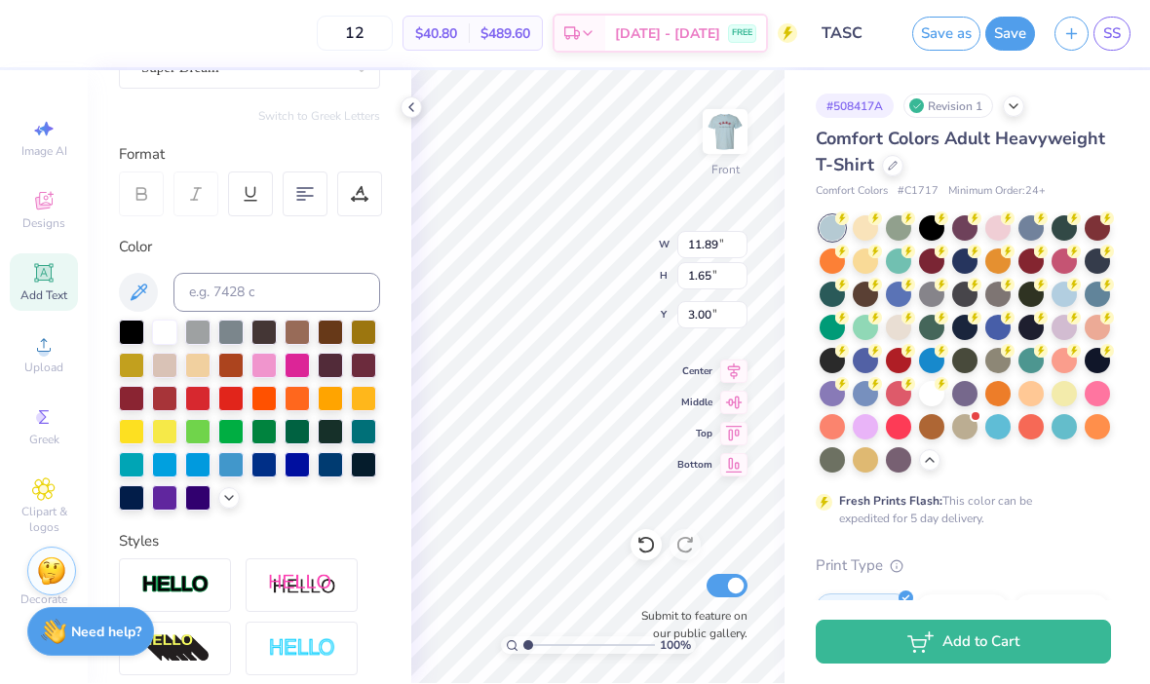
click at [363, 437] on div at bounding box center [363, 432] width 25 height 25
click at [712, 139] on img at bounding box center [725, 132] width 39 height 39
click at [722, 128] on img at bounding box center [725, 132] width 39 height 39
click at [726, 136] on img at bounding box center [725, 132] width 39 height 39
click at [356, 439] on div at bounding box center [363, 432] width 25 height 25
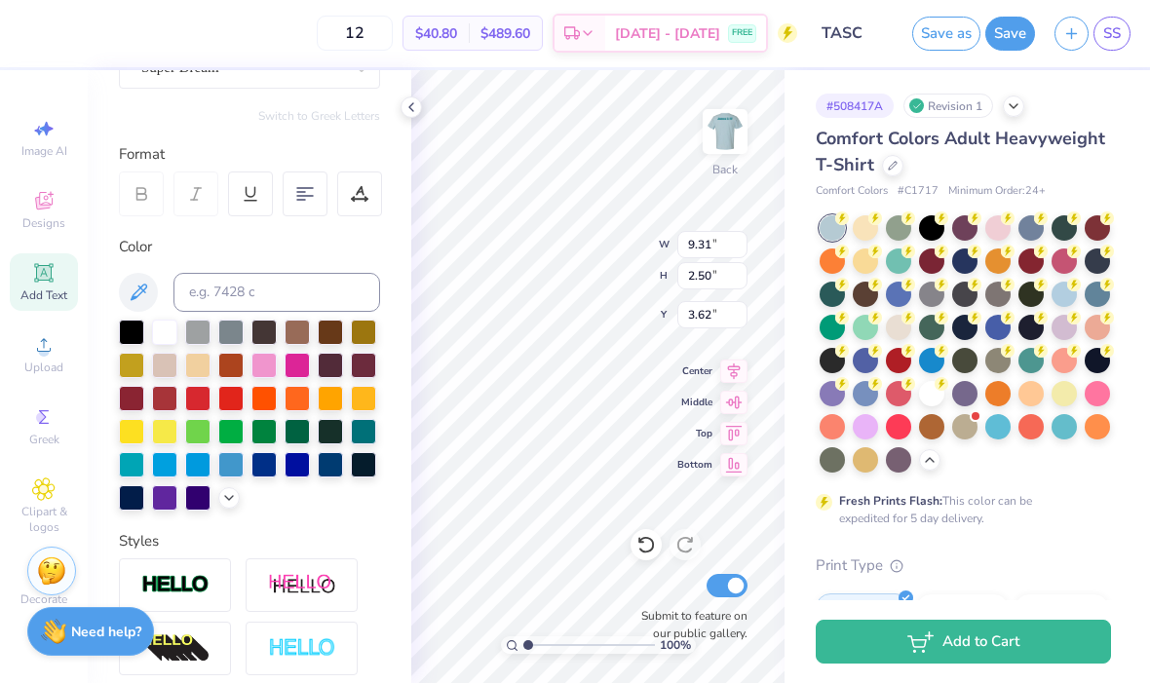
click at [136, 400] on div at bounding box center [131, 399] width 25 height 25
click at [897, 318] on div at bounding box center [898, 328] width 25 height 25
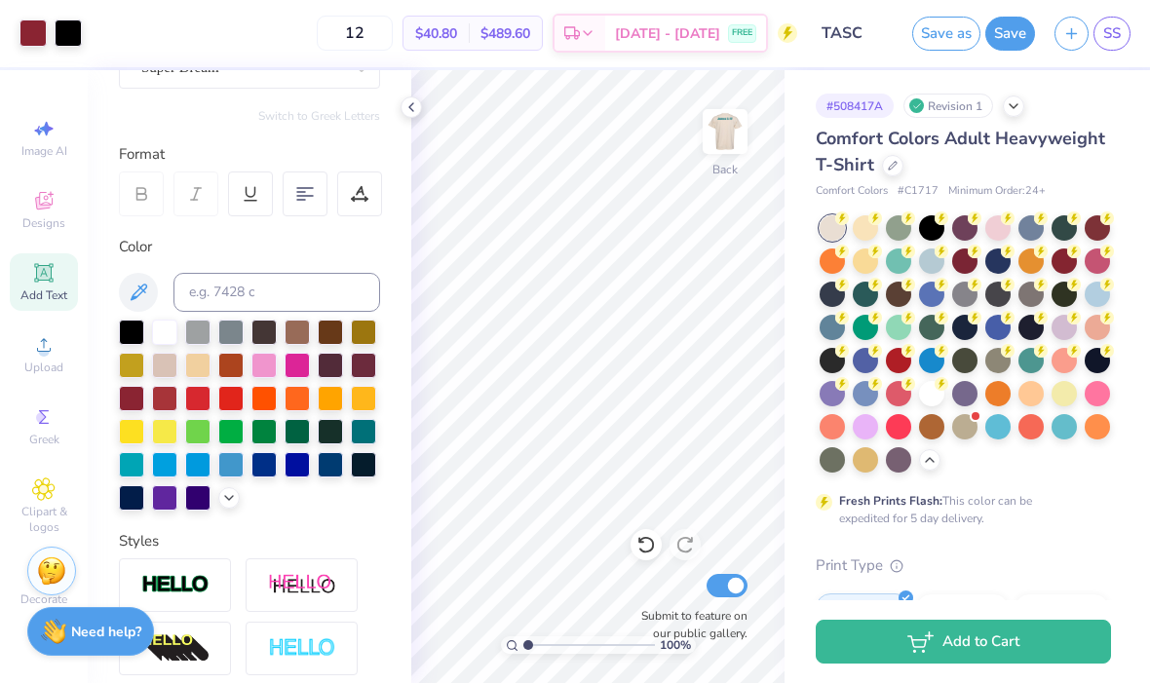
click at [733, 137] on img at bounding box center [725, 132] width 39 height 39
click at [129, 390] on div at bounding box center [131, 399] width 25 height 25
type input "3.98"
click at [40, 296] on span "Add Text" at bounding box center [43, 297] width 47 height 16
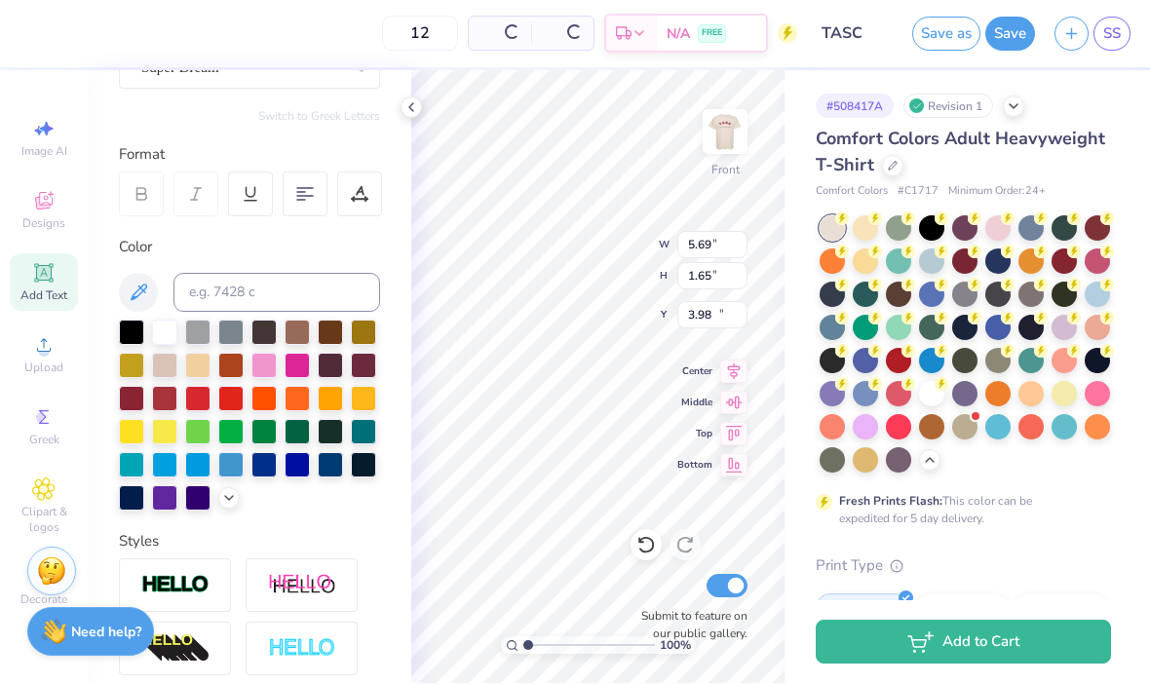
type input "5.69"
type input "12.93"
type textarea "leader"
type input "13.22"
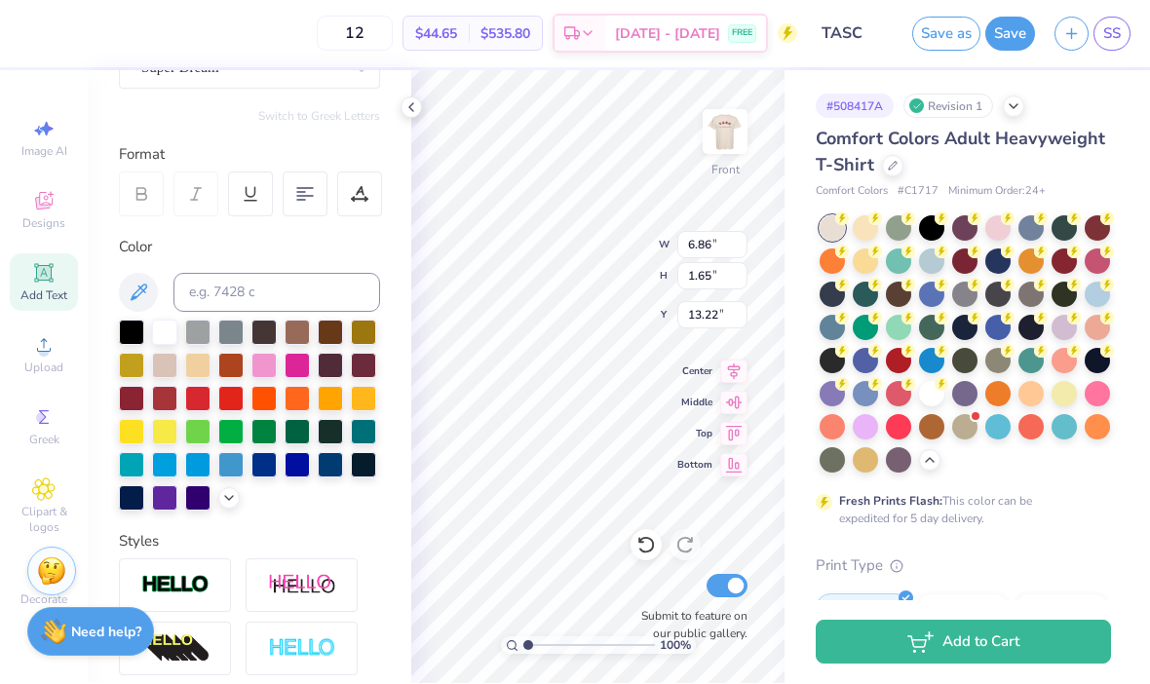
type input "3.69"
type input "0.89"
type input "13.98"
type input "2.11"
type input "4.90"
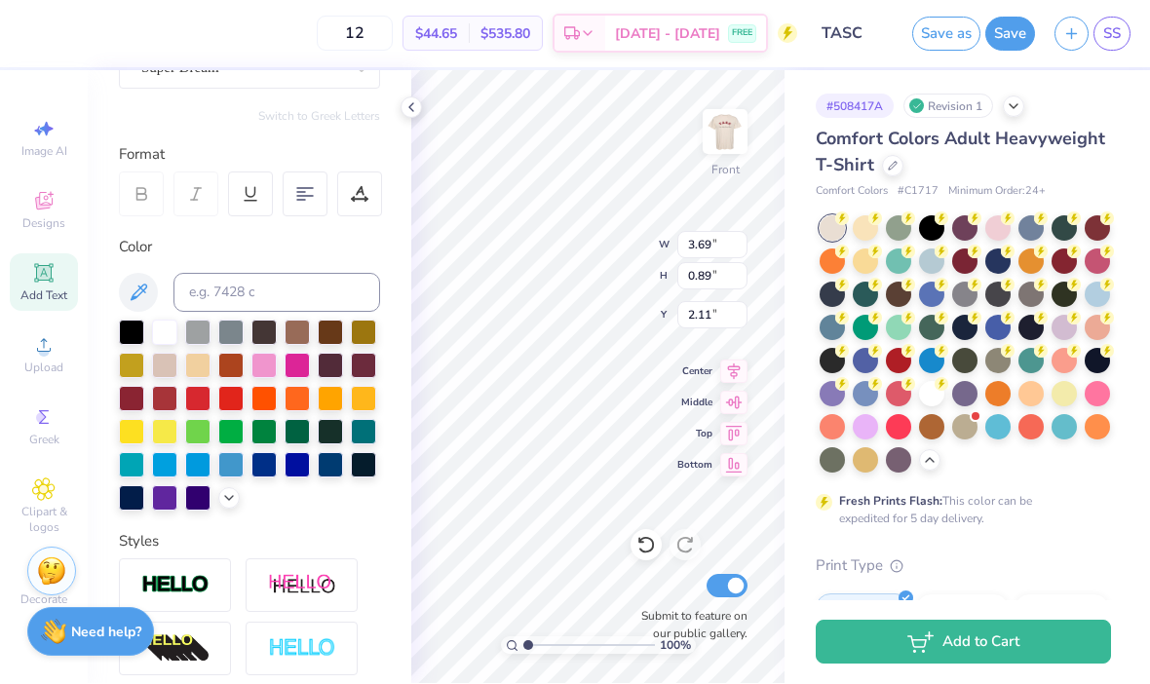
type input "1.18"
type input "1.82"
click at [134, 510] on div at bounding box center [131, 499] width 25 height 25
click at [134, 406] on div at bounding box center [131, 399] width 25 height 25
click at [167, 408] on div at bounding box center [164, 399] width 25 height 25
